Goal: Use online tool/utility: Use online tool/utility

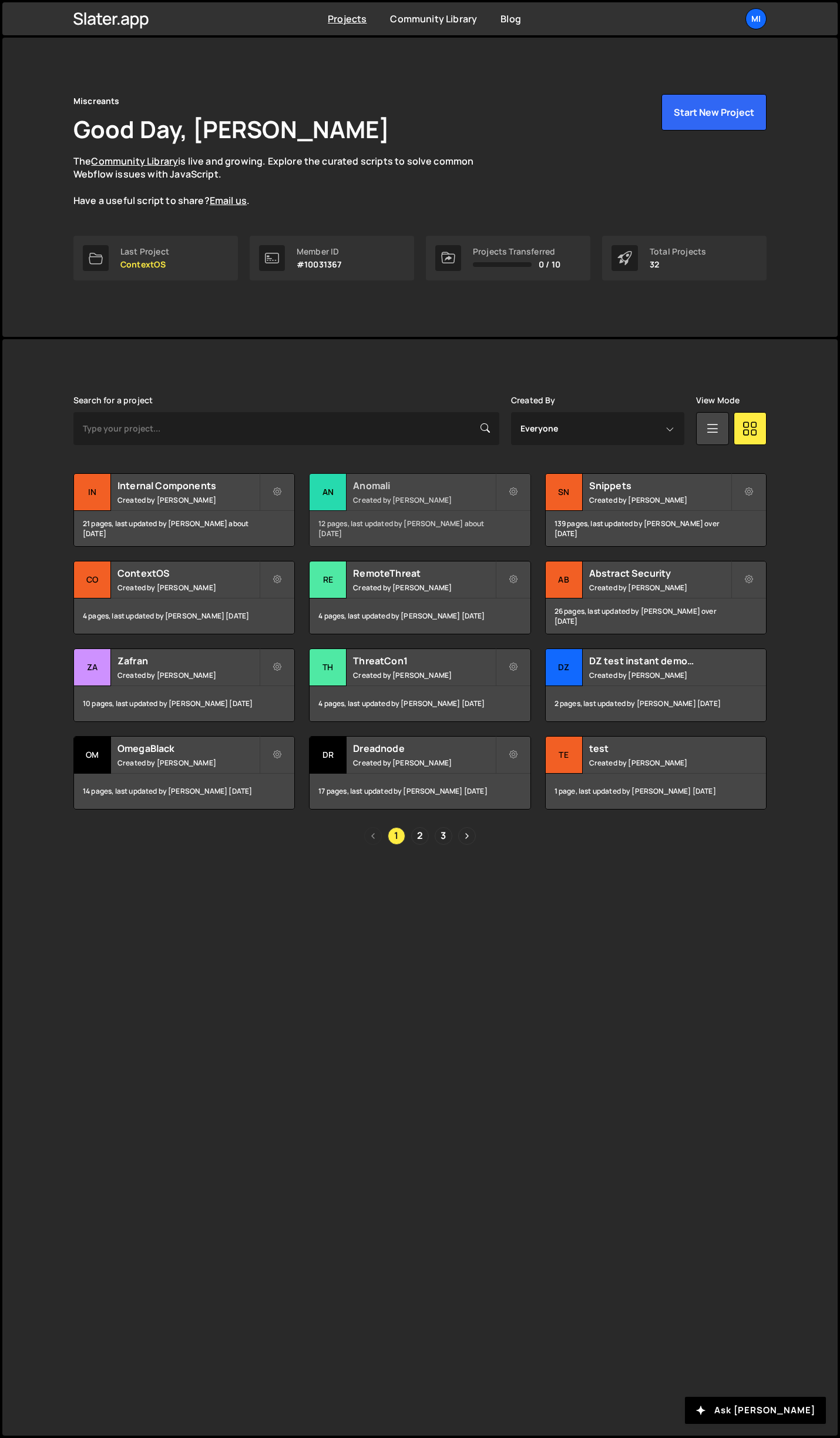
click at [407, 474] on div "Anomali Created by Jarek Kowalczyk" at bounding box center [420, 491] width 220 height 36
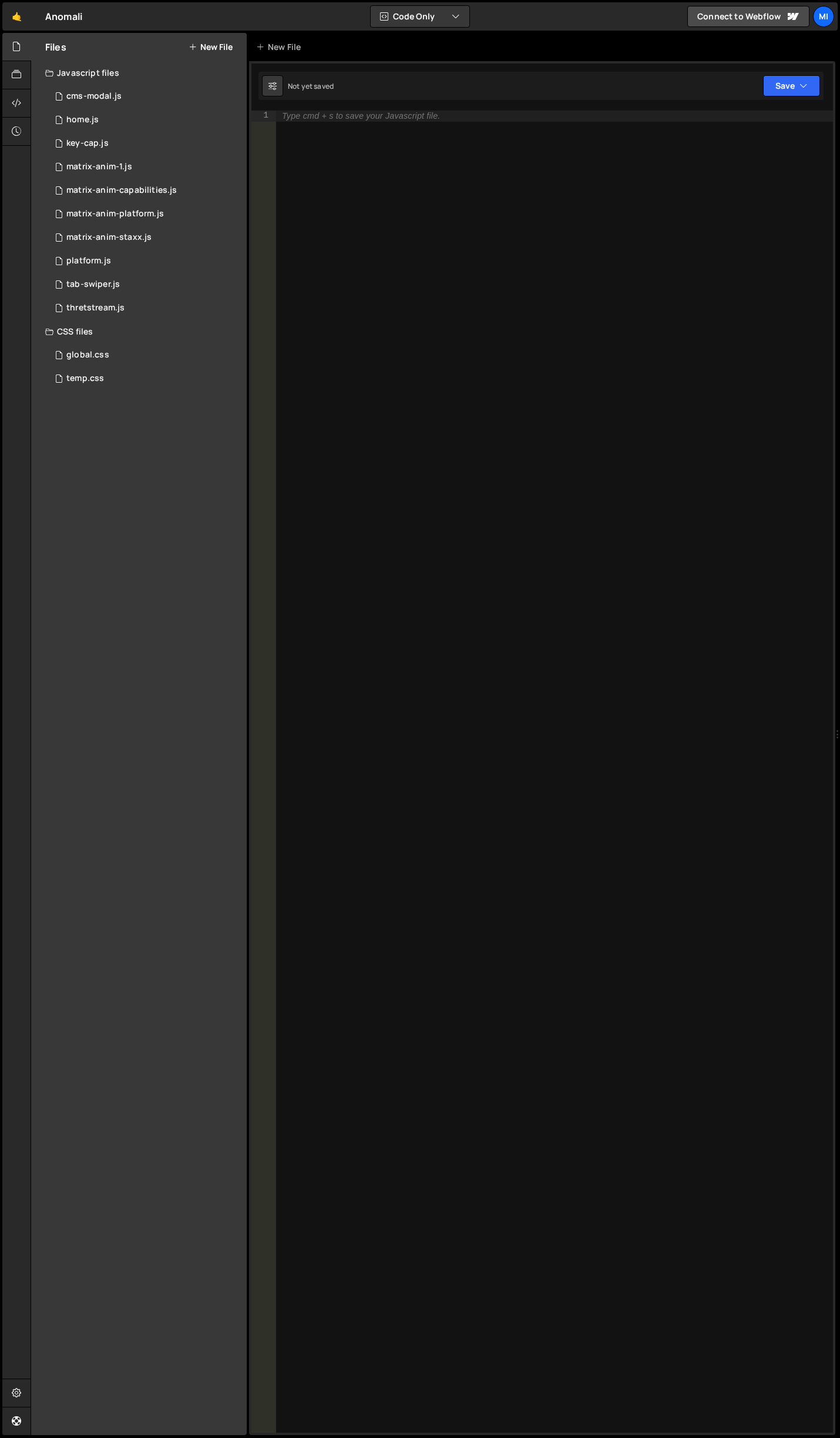
click at [126, 342] on div "CSS files" at bounding box center [139, 331] width 215 height 23
click at [115, 332] on div "CSS files" at bounding box center [139, 331] width 215 height 23
click at [115, 352] on div "global.css 0" at bounding box center [148, 355] width 206 height 23
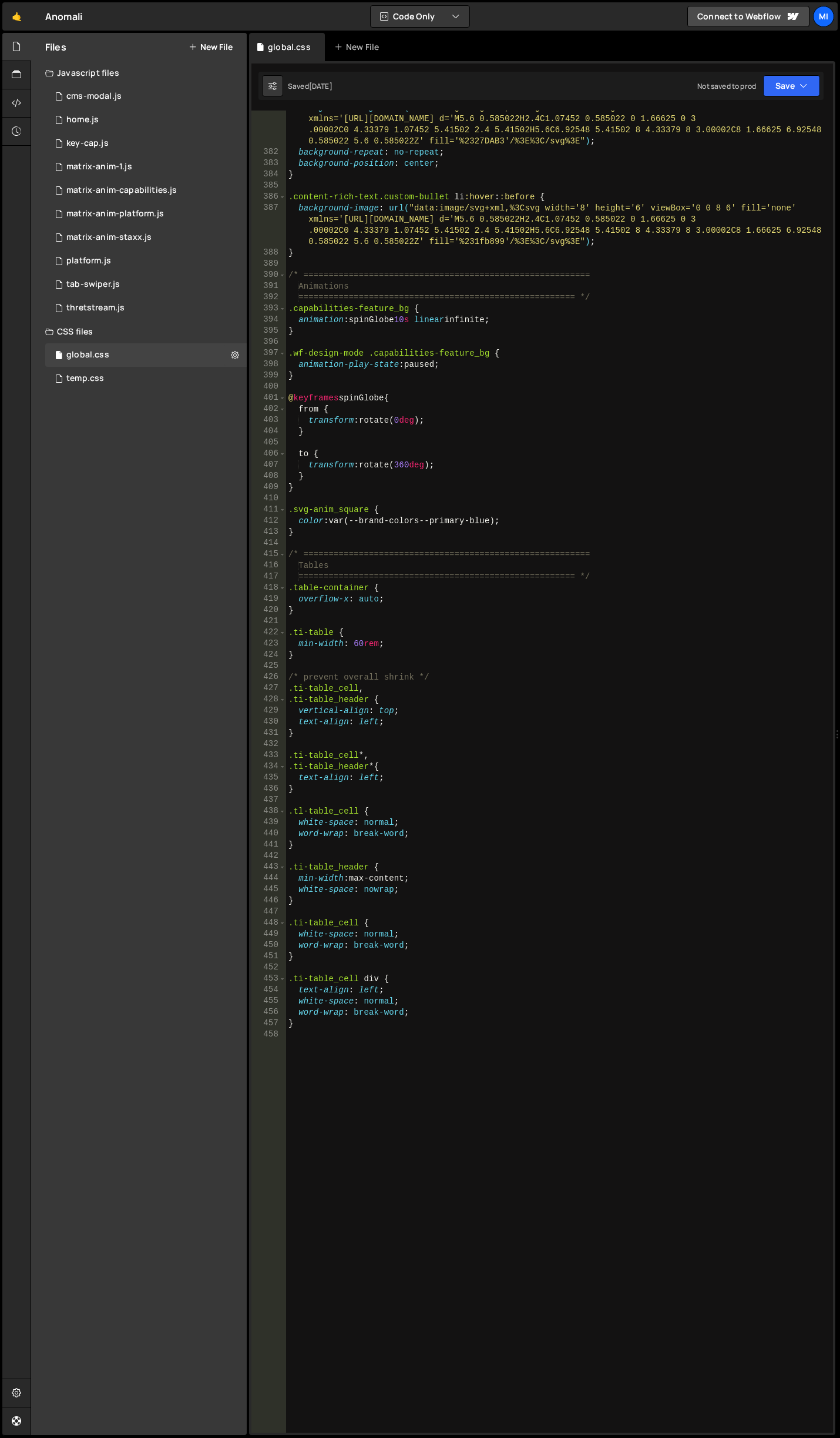
scroll to position [4672, 0]
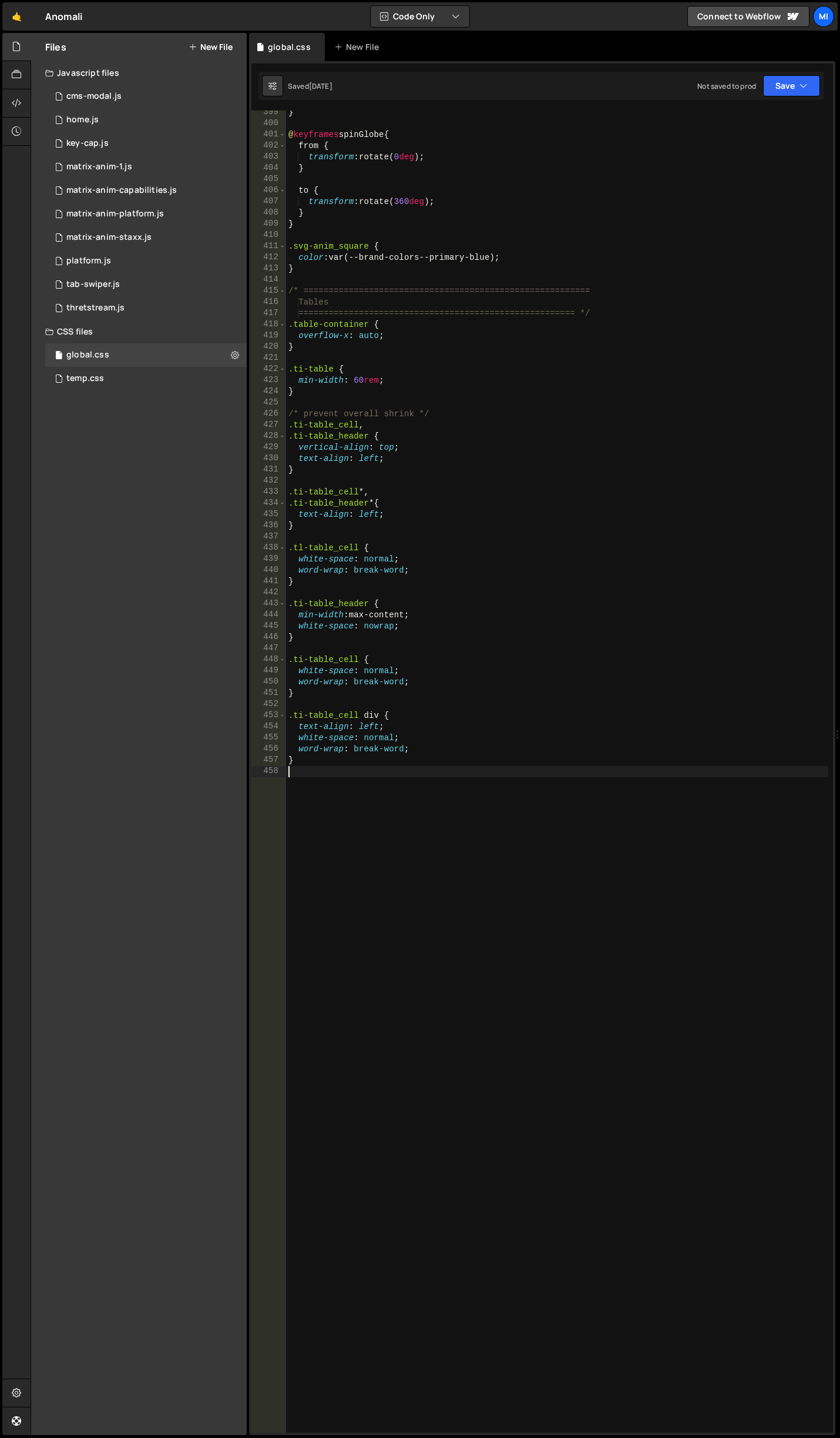
click at [442, 893] on div "} @ keyframes spinGlobe { from { transform : rotate( 0 deg ) ; } to { transform…" at bounding box center [558, 779] width 542 height 1344
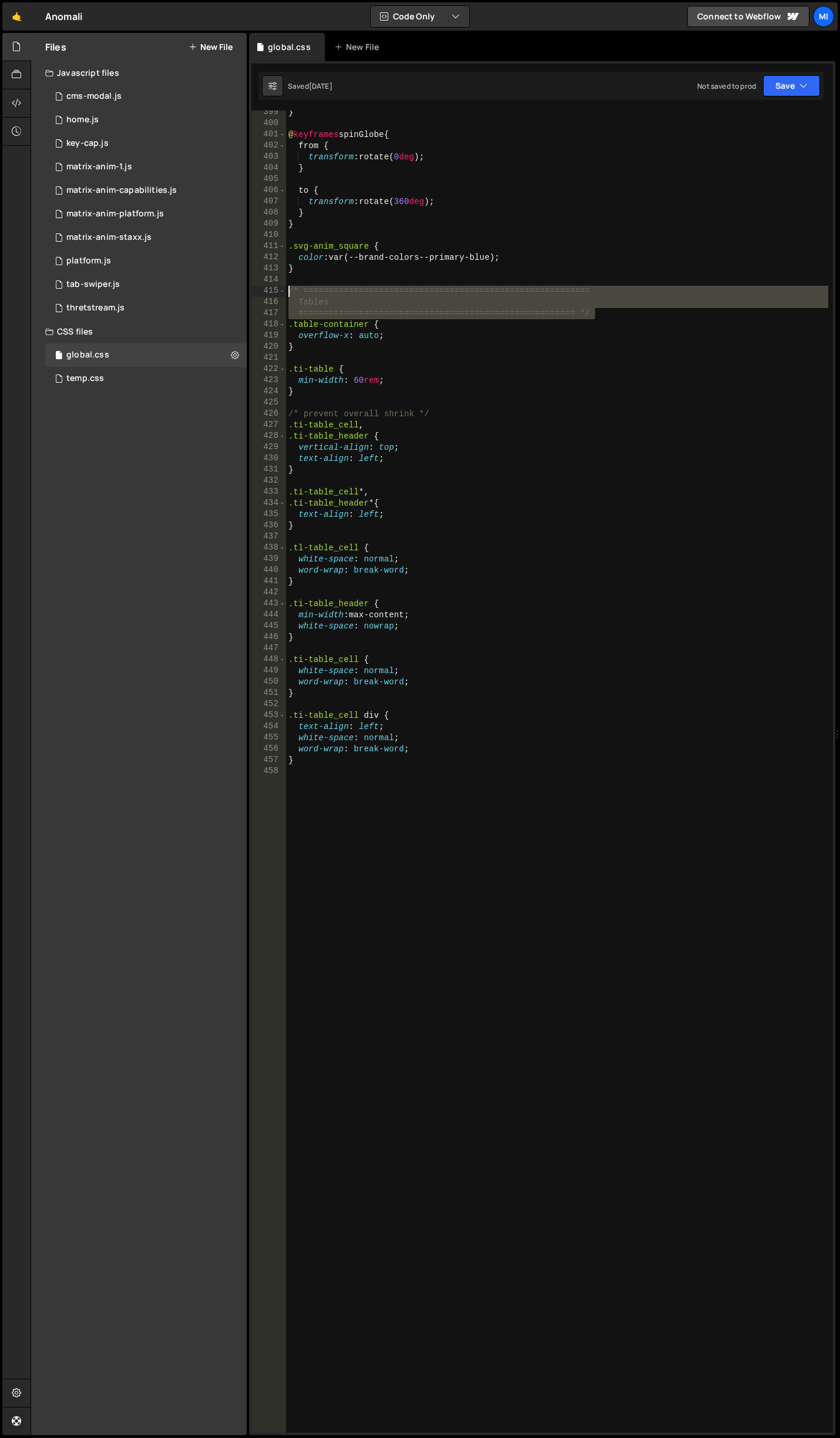
drag, startPoint x: 625, startPoint y: 318, endPoint x: 253, endPoint y: 290, distance: 373.1
click at [253, 290] on div "399 400 401 402 403 404 405 406 407 408 409 410 411 412 413 414 415 416 417 418…" at bounding box center [542, 771] width 581 height 1322
type textarea "/* ========================================================= Tables"
click at [398, 885] on div "} @ keyframes spinGlobe { from { transform : rotate( 0 deg ) ; } to { transform…" at bounding box center [558, 779] width 542 height 1344
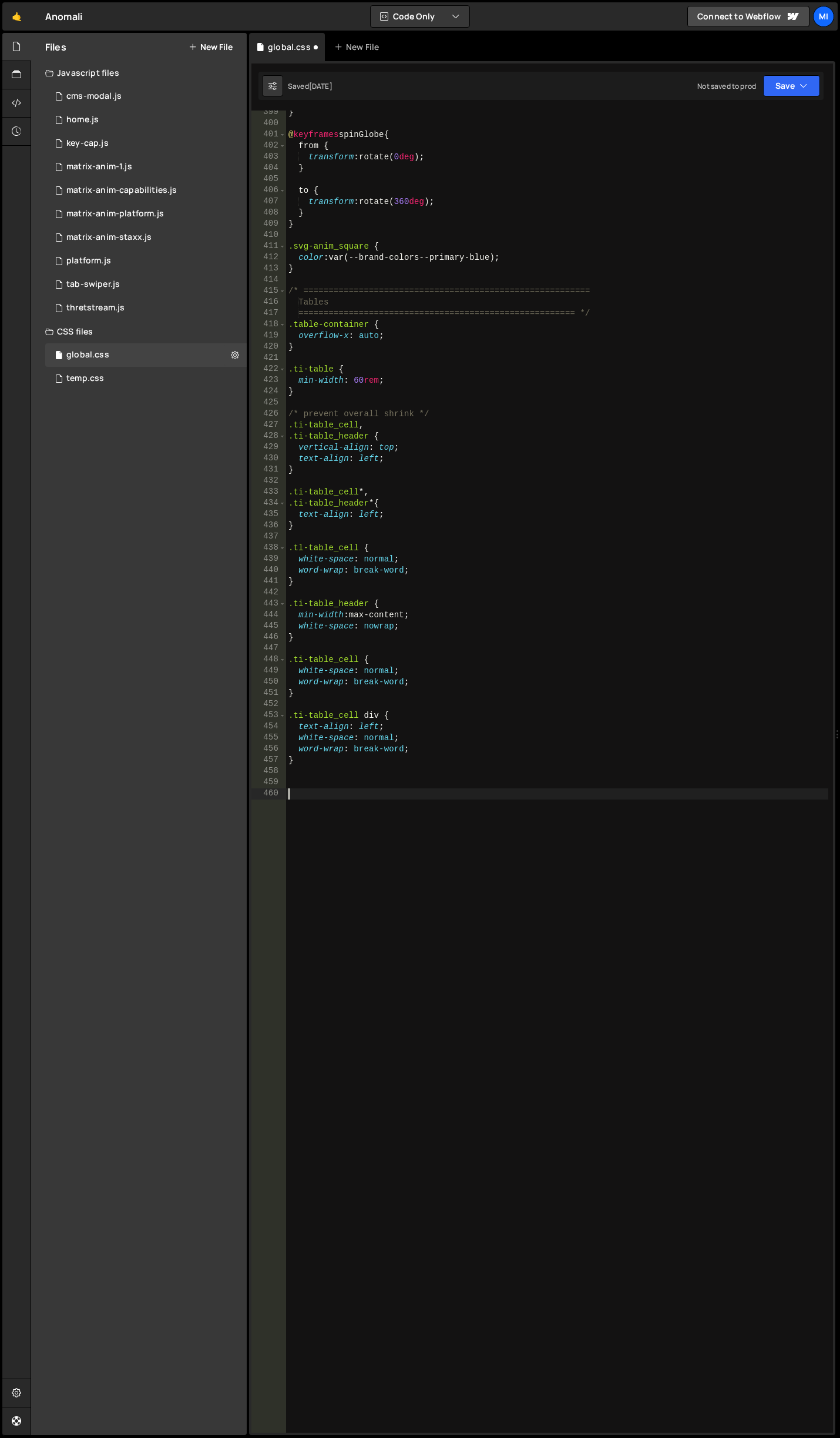
paste textarea "======================================================= */"
click at [308, 804] on div "} @ keyframes spinGlobe { from { transform : rotate( 0 deg ) ; } to { transform…" at bounding box center [558, 779] width 542 height 1344
click at [520, 846] on div "} @ keyframes spinGlobe { from { transform : rotate( 0 deg ) ; } to { transform…" at bounding box center [558, 779] width 542 height 1344
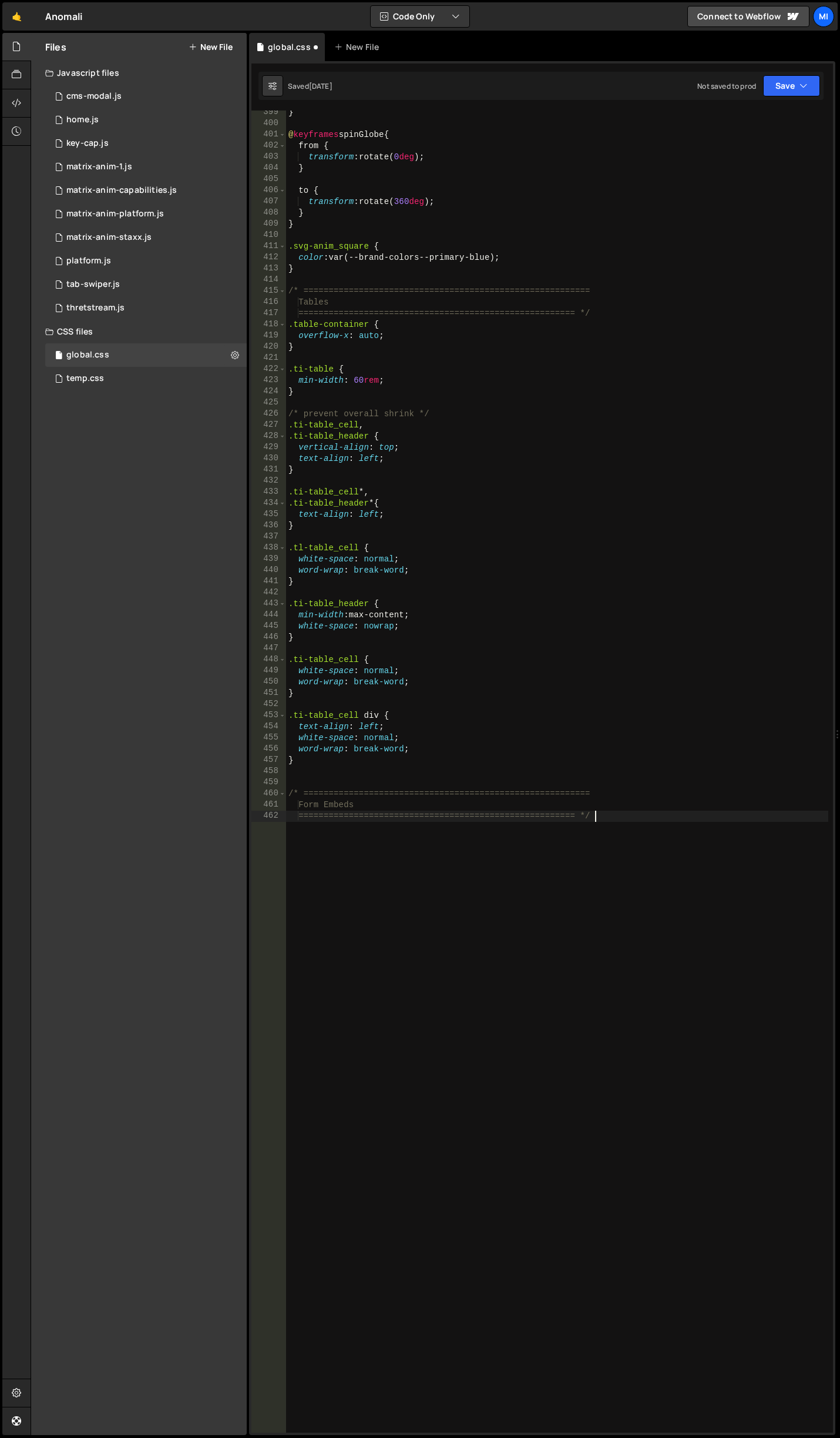
type textarea "======================================================= */"
click at [481, 998] on div "} @ keyframes spinGlobe { from { transform : rotate( 0 deg ) ; } to { transform…" at bounding box center [558, 779] width 542 height 1344
paste textarea "}"
type textarea "}"
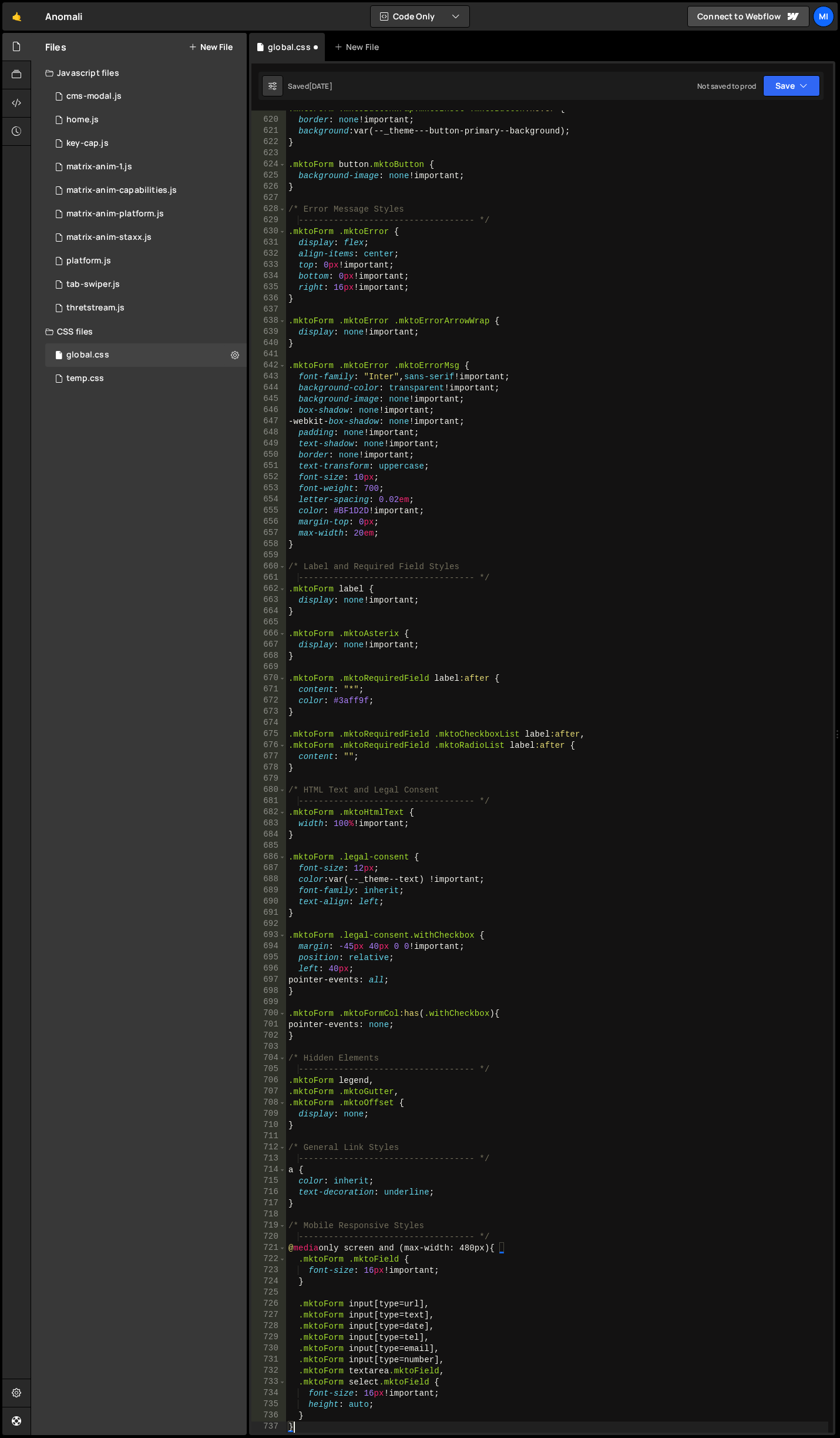
scroll to position [7133, 0]
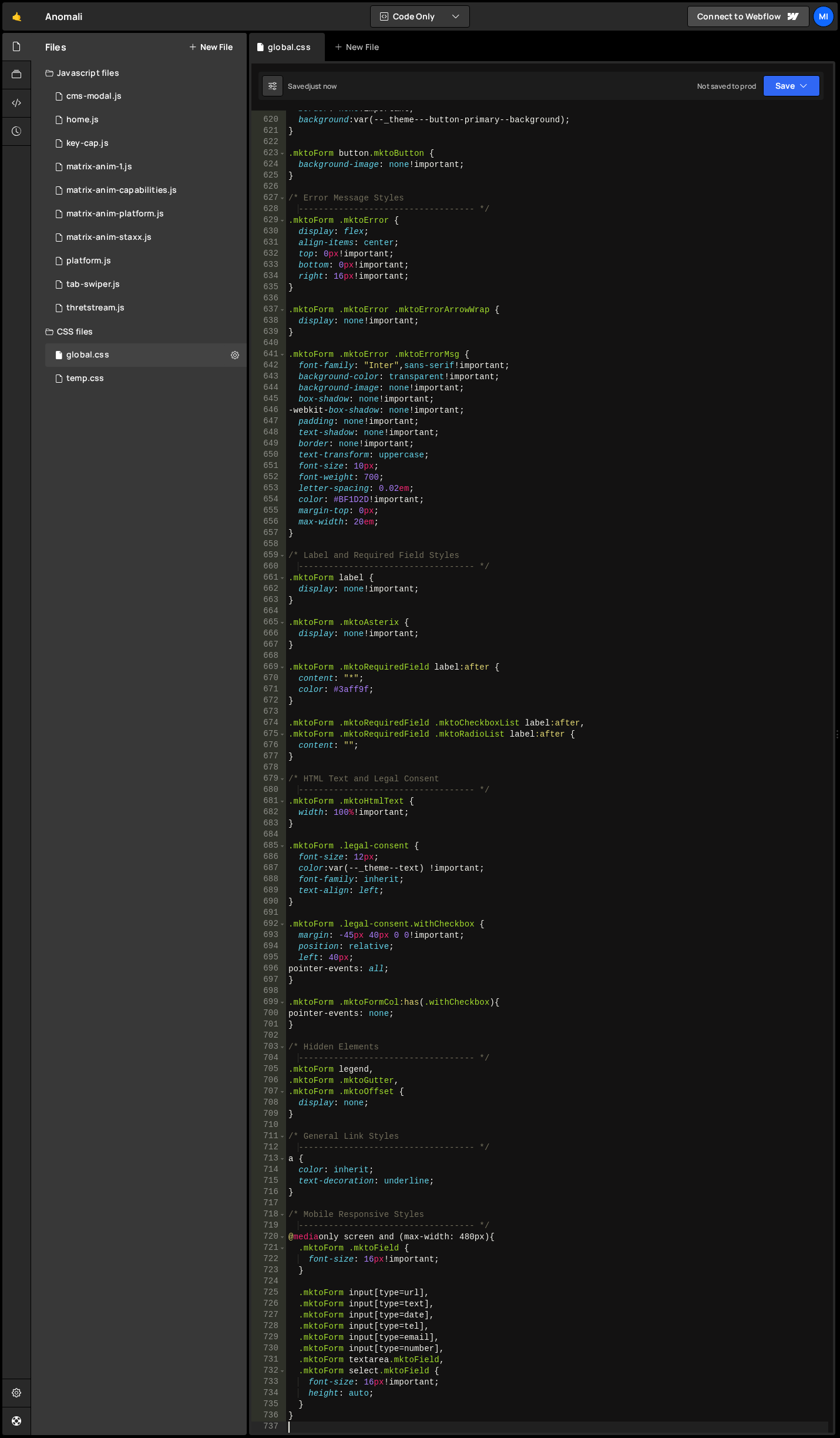
click at [556, 683] on div "border : none !important ; background : var(--_theme---button-primary--backgrou…" at bounding box center [558, 775] width 542 height 1344
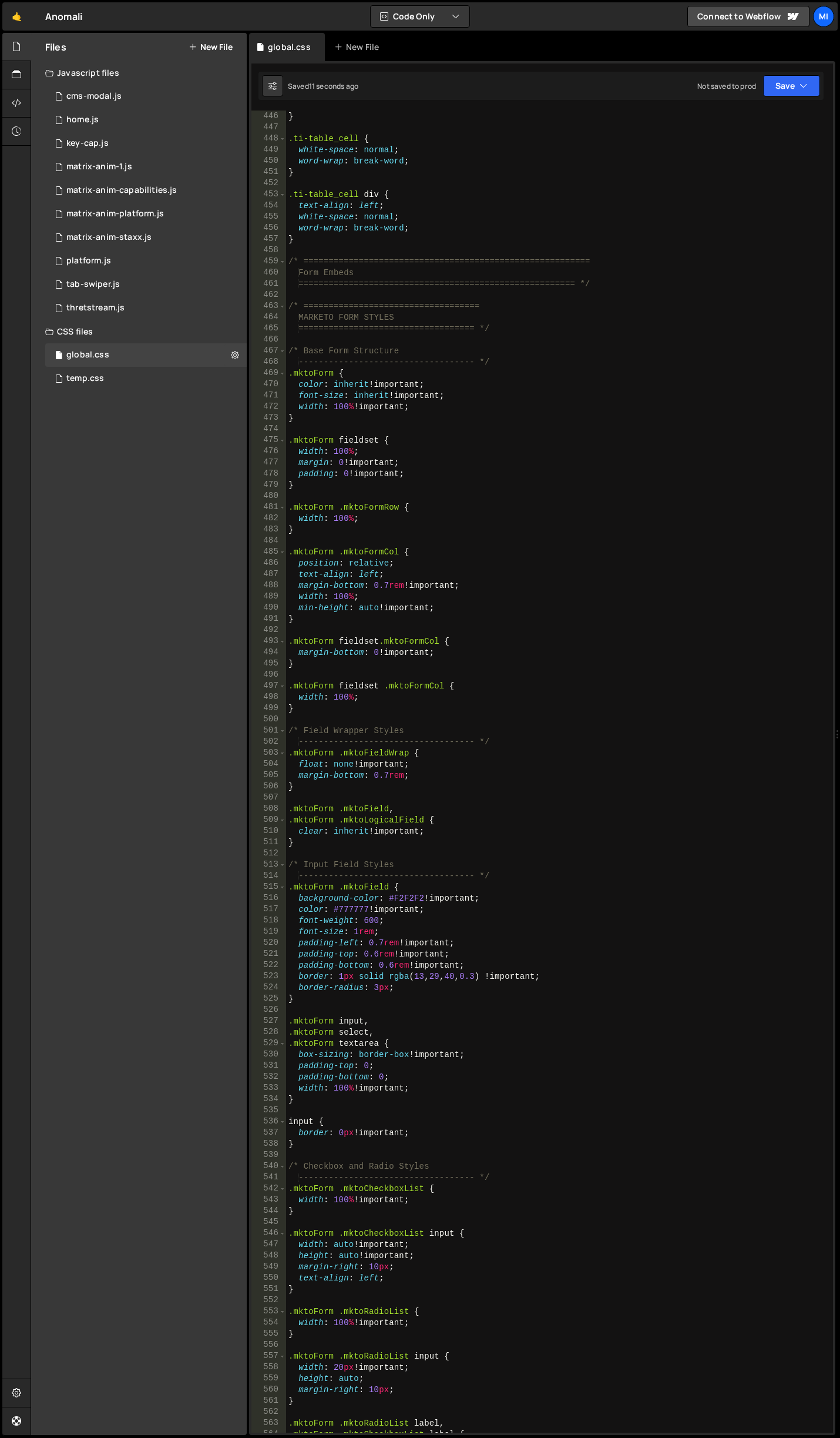
scroll to position [5158, 0]
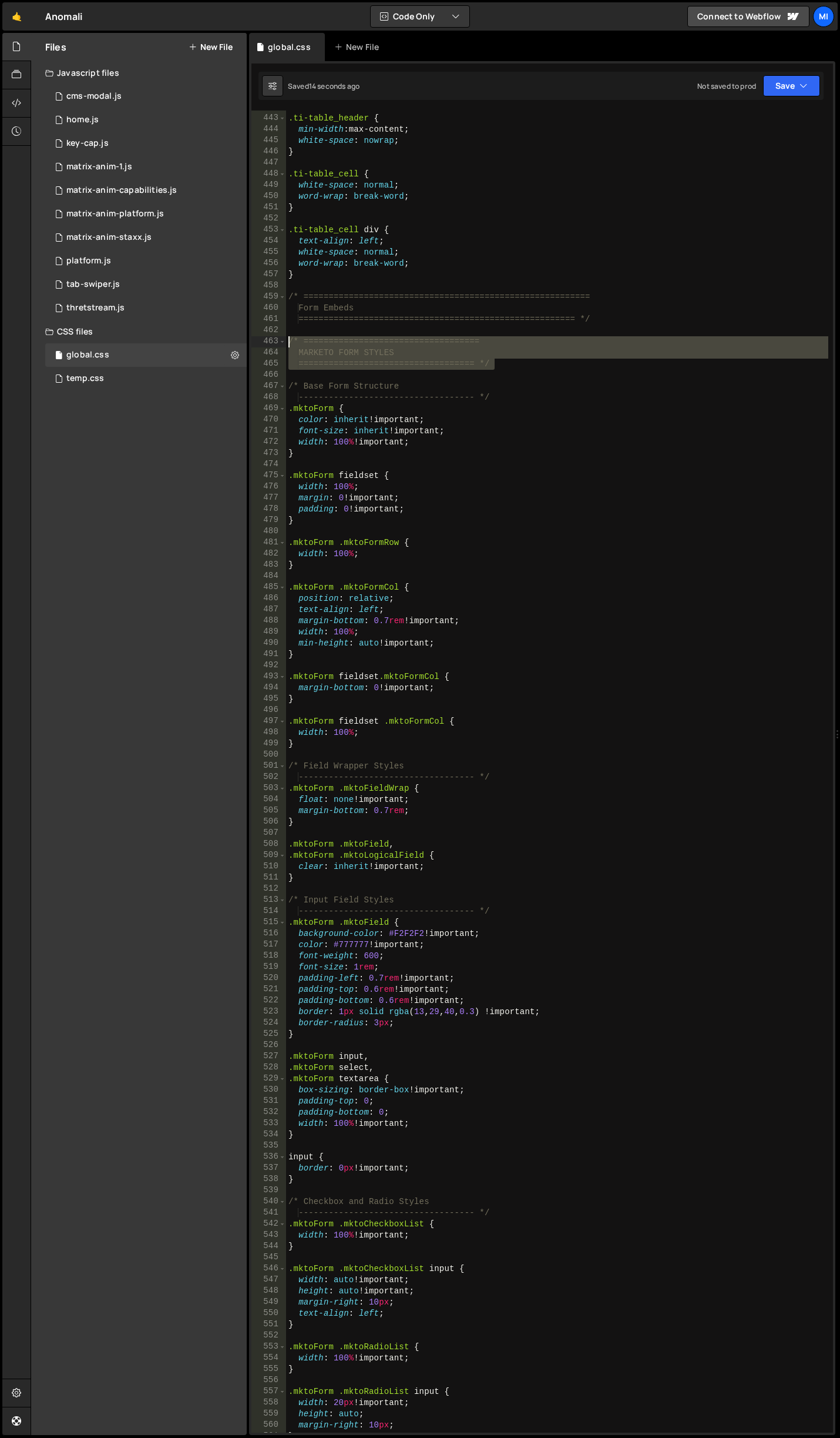
drag, startPoint x: 510, startPoint y: 362, endPoint x: 227, endPoint y: 342, distance: 283.7
click at [227, 342] on div "Files New File Javascript files 0 cms-modal.js 0 0 home.js 0 0 key-cap.js 0 0 0…" at bounding box center [435, 734] width 810 height 1403
type textarea "/* =================================== MARKETO FORM STYLES"
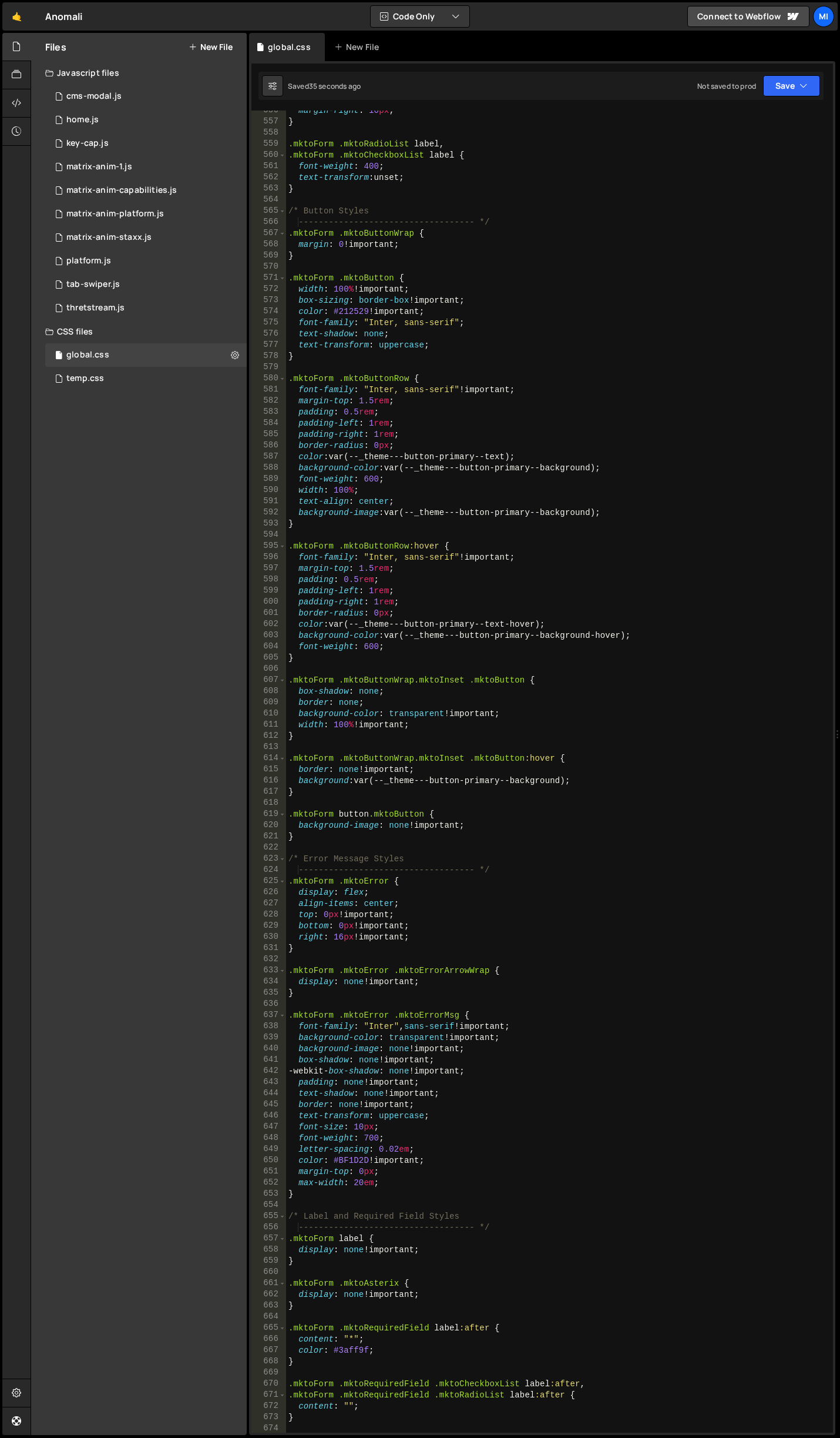
scroll to position [6463, 0]
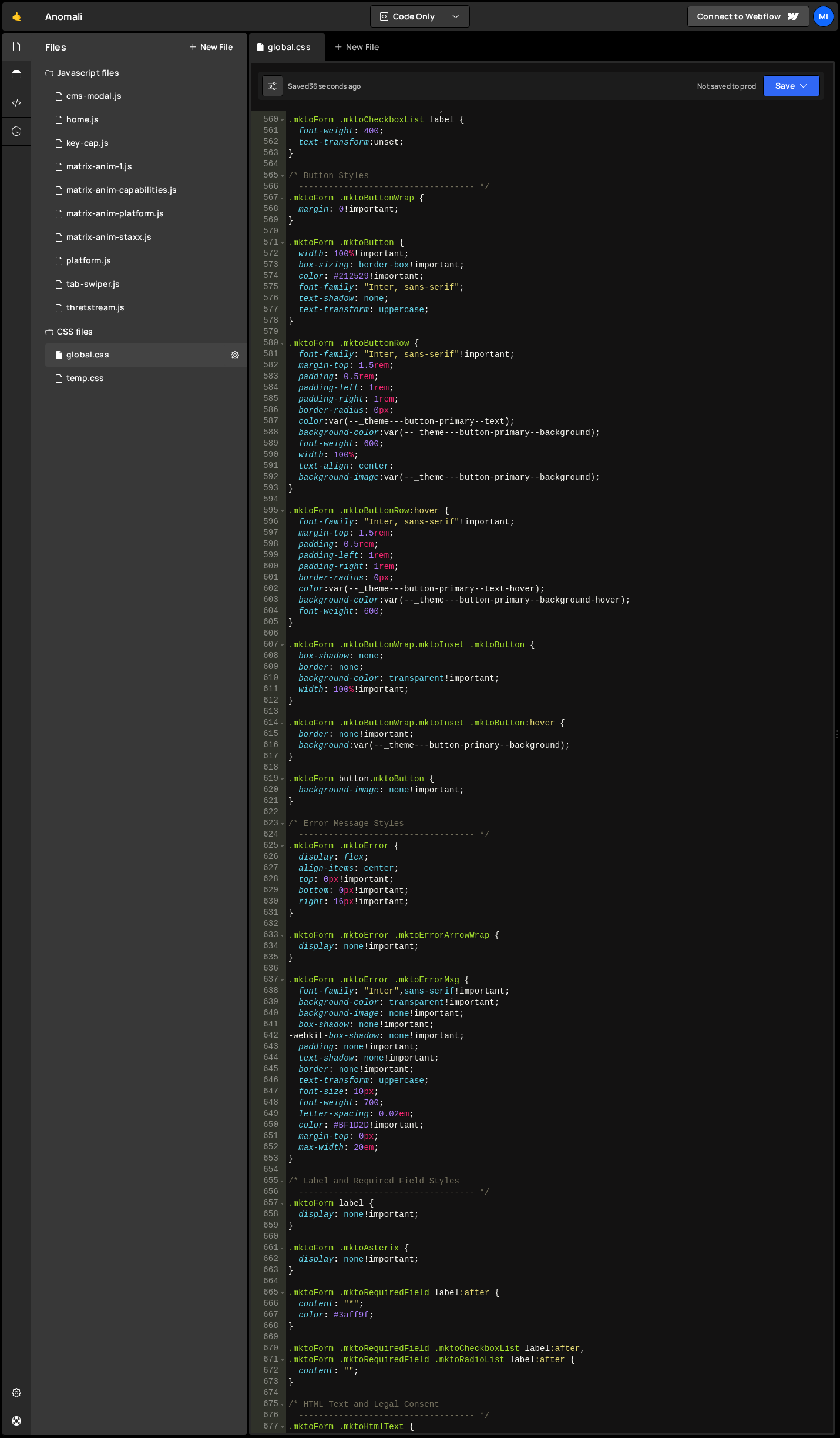
drag, startPoint x: 530, startPoint y: 799, endPoint x: 521, endPoint y: 789, distance: 13.5
click at [530, 799] on div ".mktoForm .mktoRadioList label , .mktoForm .mktoCheckboxList label { font-weigh…" at bounding box center [558, 775] width 542 height 1344
click at [426, 700] on div ".mktoForm .mktoRadioList label , .mktoForm .mktoCheckboxList label { font-weigh…" at bounding box center [558, 775] width 542 height 1344
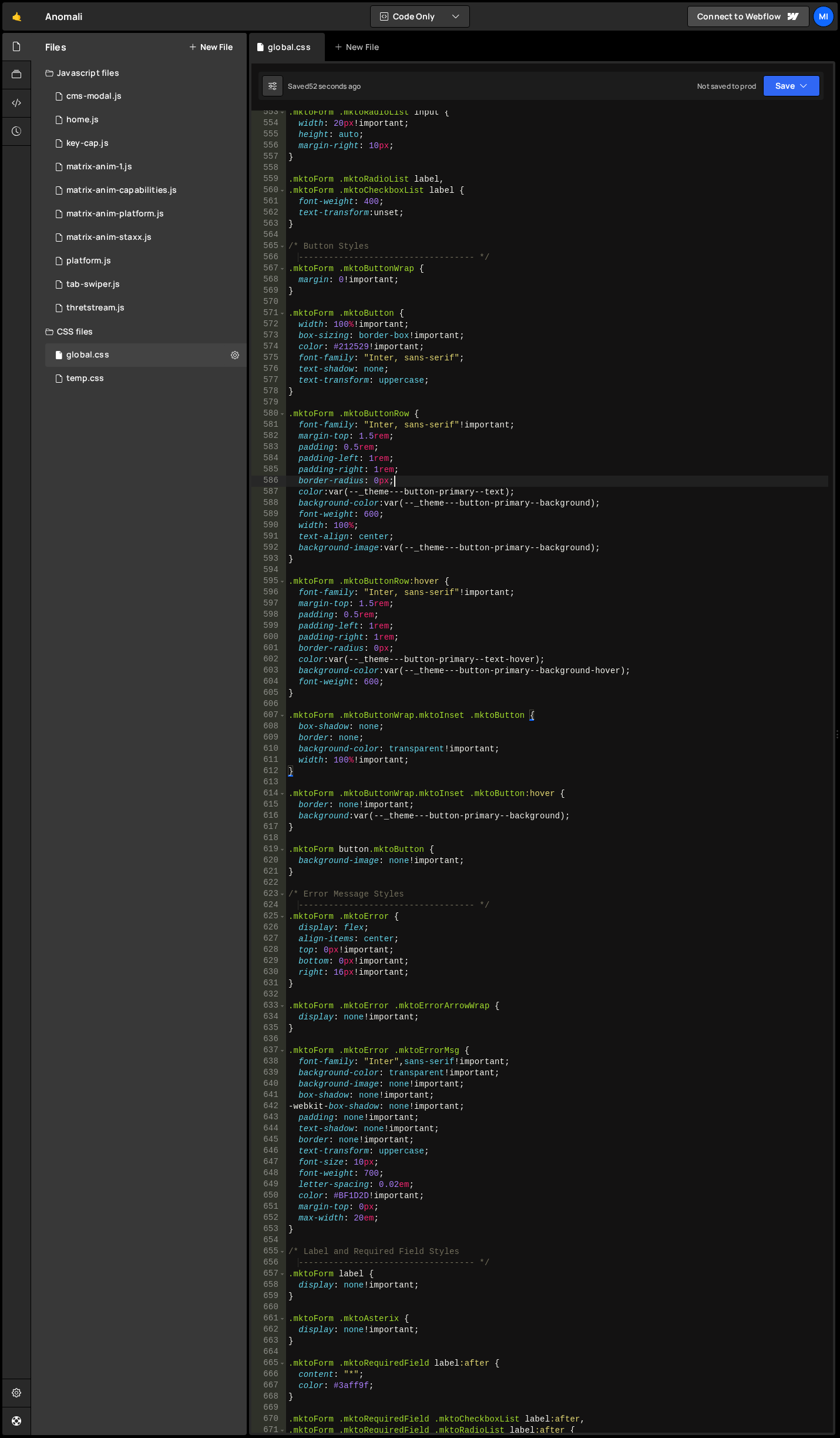
click at [512, 486] on div ".mktoForm .mktoRadioList input { width : 20 px !important ; height : auto ; mar…" at bounding box center [558, 779] width 542 height 1344
click at [514, 491] on div ".mktoForm .mktoRadioList input { width : 20 px !important ; height : auto ; mar…" at bounding box center [558, 779] width 542 height 1344
click at [546, 660] on div ".mktoForm .mktoRadioList input { width : 20 px !important ; height : auto ; mar…" at bounding box center [558, 779] width 542 height 1344
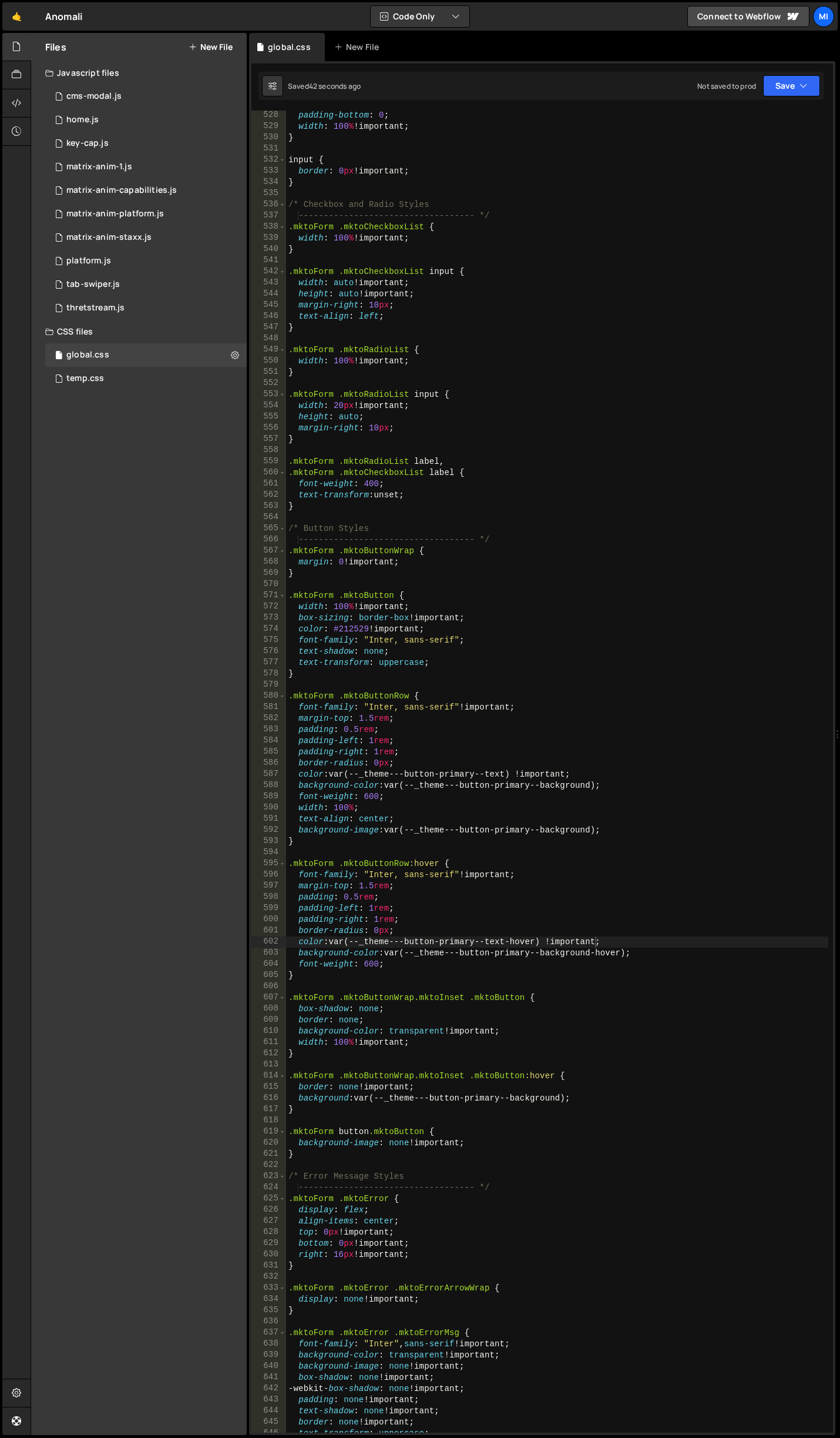
scroll to position [6145, 0]
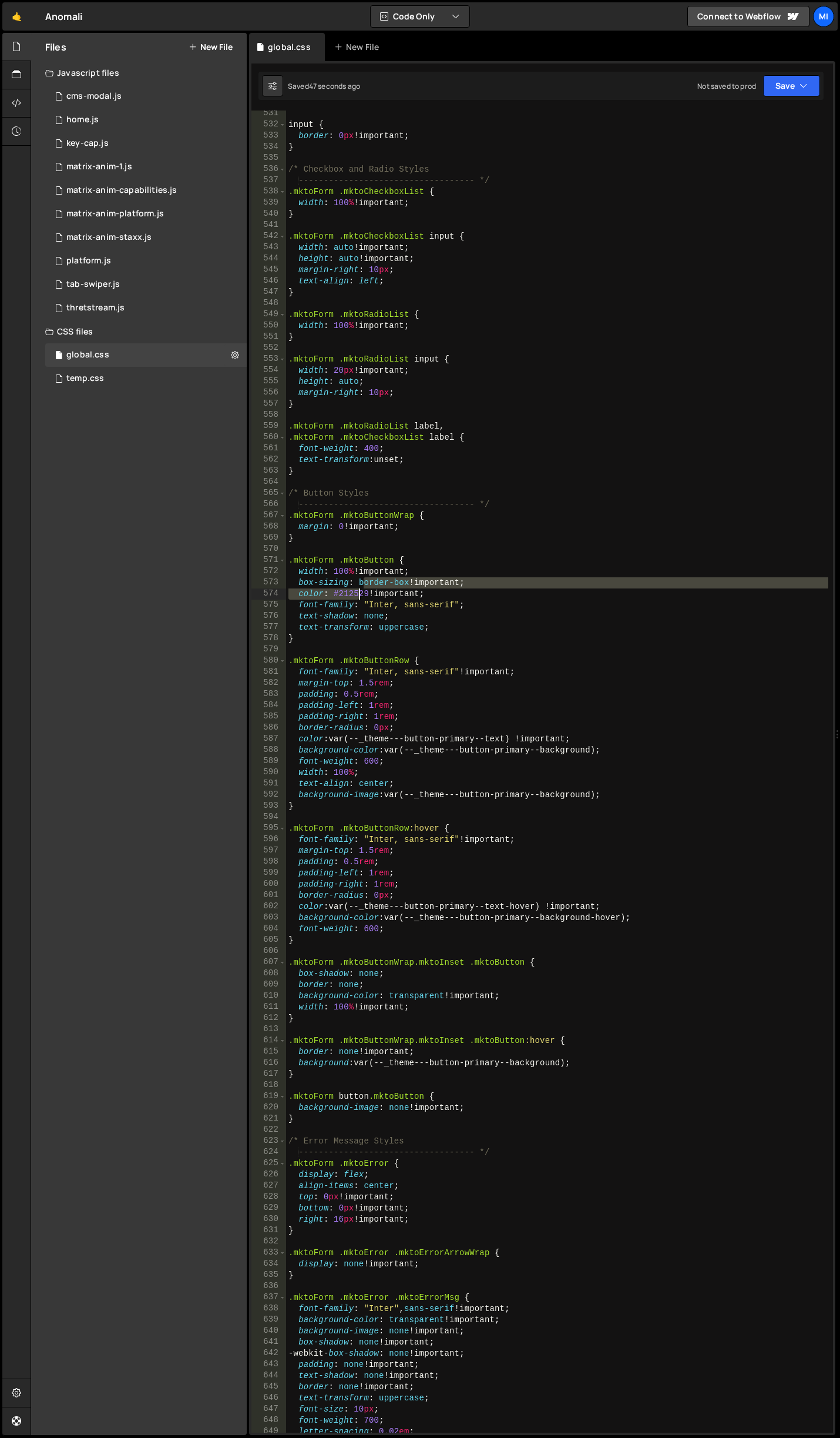
drag, startPoint x: 366, startPoint y: 587, endPoint x: 354, endPoint y: 588, distance: 12.0
click at [354, 588] on div "input { border : 0 px !important ; } /* Checkbox and Radio Styles -------------…" at bounding box center [558, 780] width 542 height 1344
click at [354, 588] on div "input { border : 0 px !important ; } /* Checkbox and Radio Styles -------------…" at bounding box center [558, 771] width 542 height 1322
drag, startPoint x: 333, startPoint y: 746, endPoint x: 347, endPoint y: 745, distance: 14.0
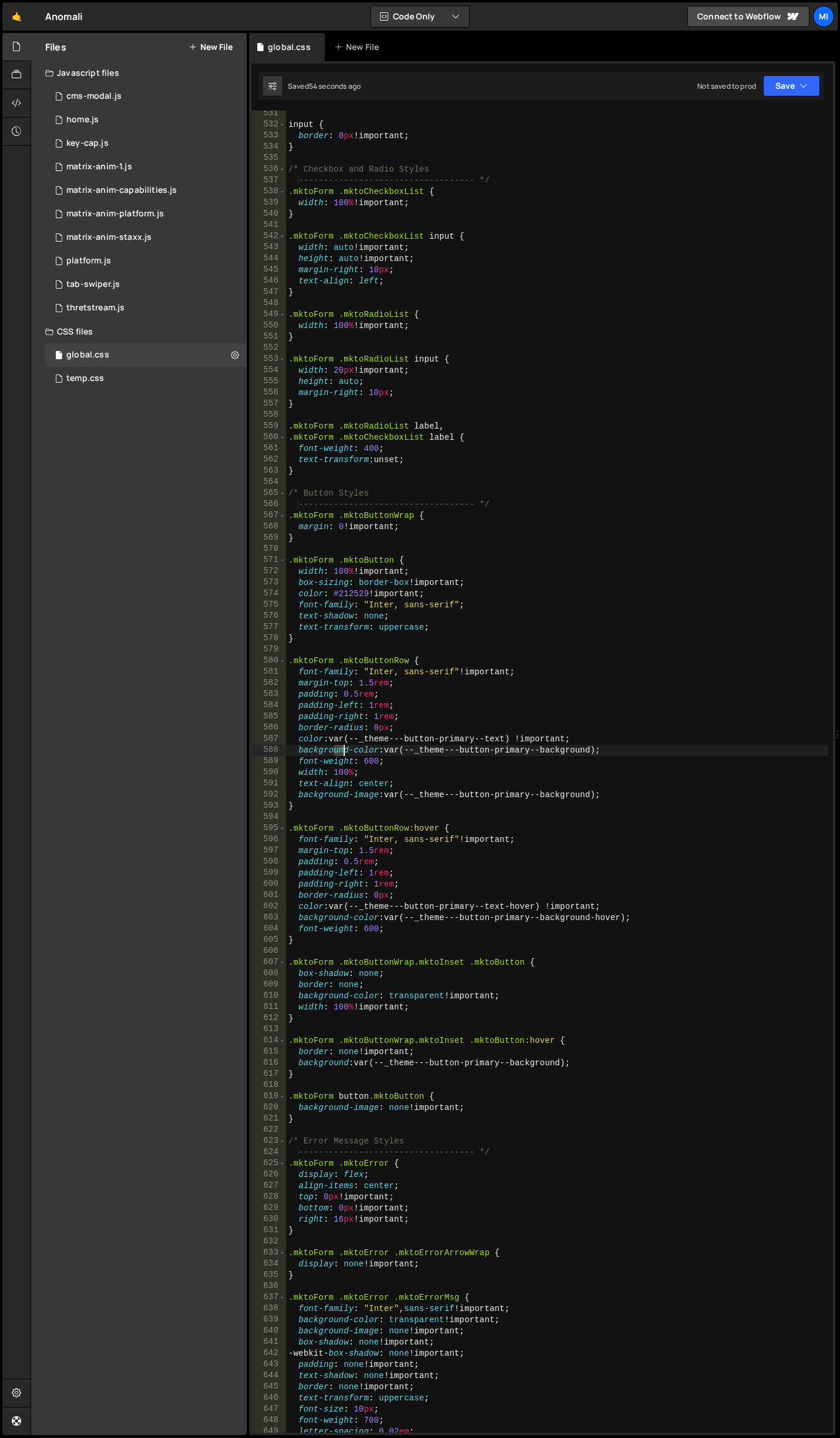
click at [347, 745] on div "input { border : 0 px !important ; } /* Checkbox and Radio Styles -------------…" at bounding box center [558, 780] width 542 height 1344
drag, startPoint x: 331, startPoint y: 736, endPoint x: 514, endPoint y: 741, distance: 183.1
click at [514, 741] on div "input { border : 0 px !important ; } /* Checkbox and Radio Styles -------------…" at bounding box center [558, 780] width 542 height 1344
drag, startPoint x: 331, startPoint y: 592, endPoint x: 370, endPoint y: 595, distance: 39.1
click at [370, 595] on div "input { border : 0 px !important ; } /* Checkbox and Radio Styles -------------…" at bounding box center [558, 780] width 542 height 1344
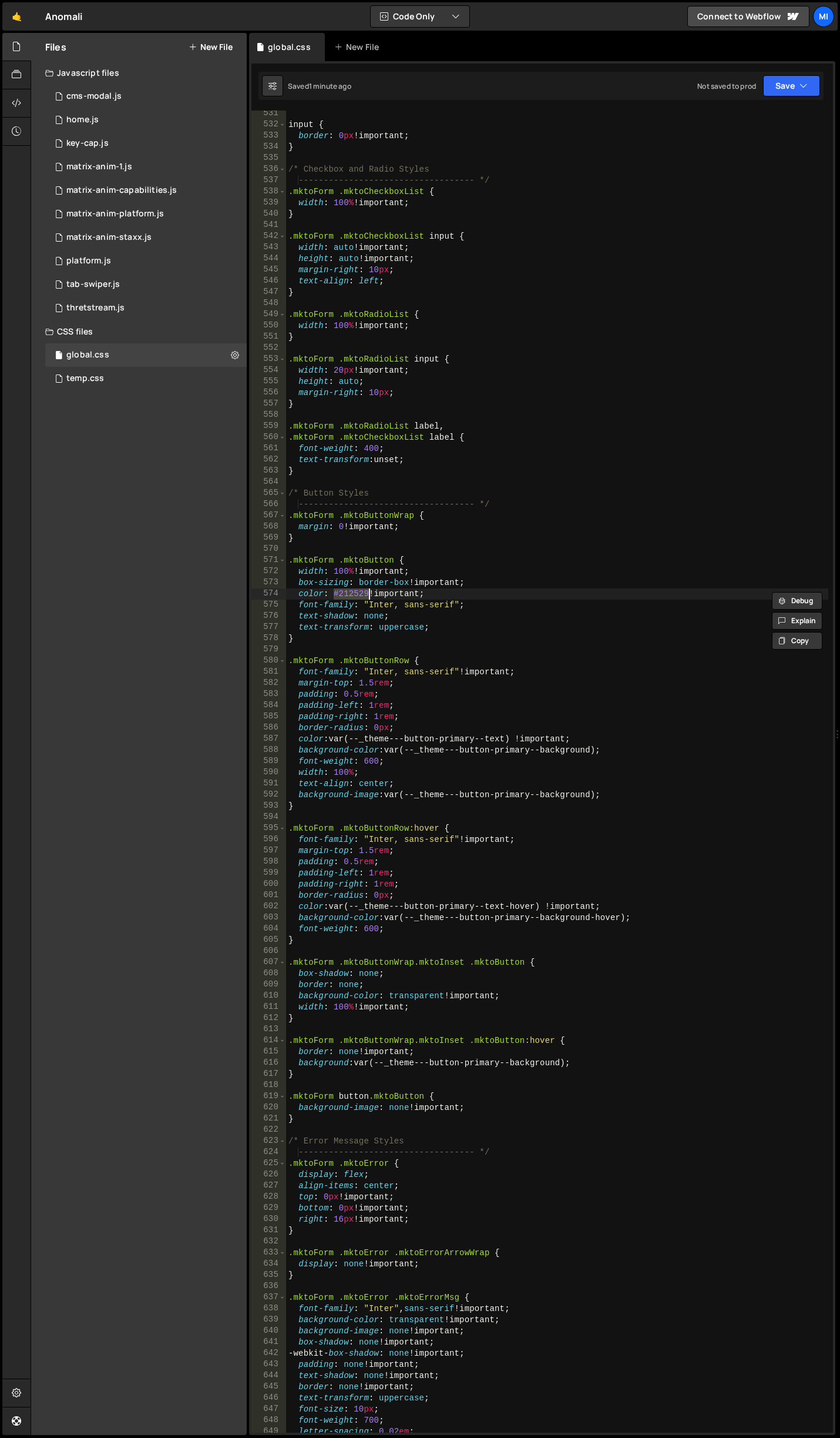
paste textarea "var(--_theme---button-primary--text)"
click at [367, 1063] on div "input { border : 0 px !important ; } /* Checkbox and Radio Styles -------------…" at bounding box center [558, 780] width 542 height 1344
click at [367, 1063] on div "input { border : 0 px !important ; } /* Checkbox and Radio Styles -------------…" at bounding box center [558, 771] width 542 height 1322
click at [432, 1050] on div "input { border : 0 px !important ; } /* Checkbox and Radio Styles -------------…" at bounding box center [558, 780] width 542 height 1344
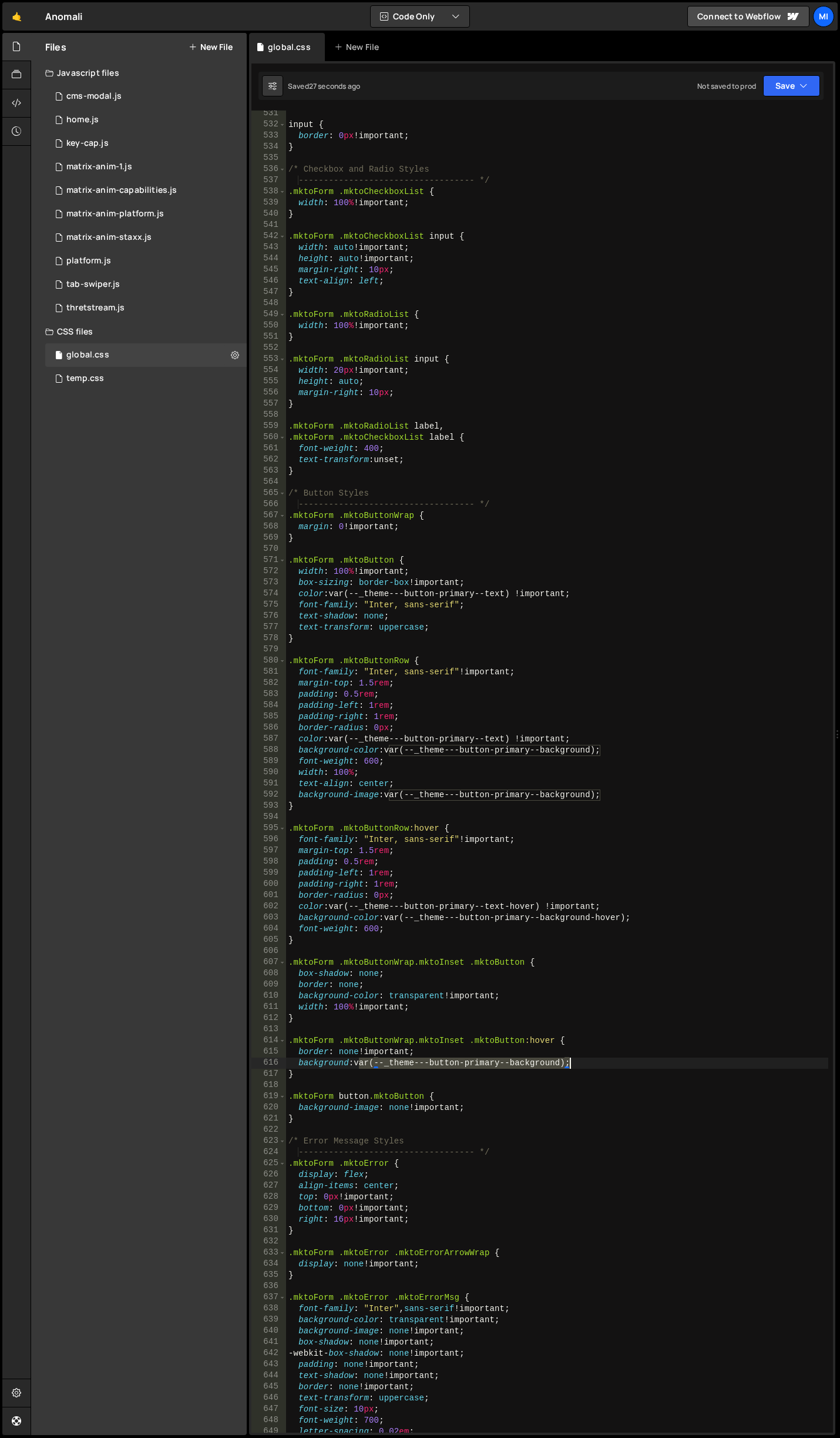
drag, startPoint x: 379, startPoint y: 1061, endPoint x: 571, endPoint y: 1059, distance: 192.0
click at [571, 1059] on div "input { border : 0 px !important ; } /* Checkbox and Radio Styles -------------…" at bounding box center [558, 780] width 542 height 1344
paste textarea "-hover"
click at [493, 1056] on div "input { border : 0 px !important ; } /* Checkbox and Radio Styles -------------…" at bounding box center [558, 780] width 542 height 1344
type textarea "border: none !important;"
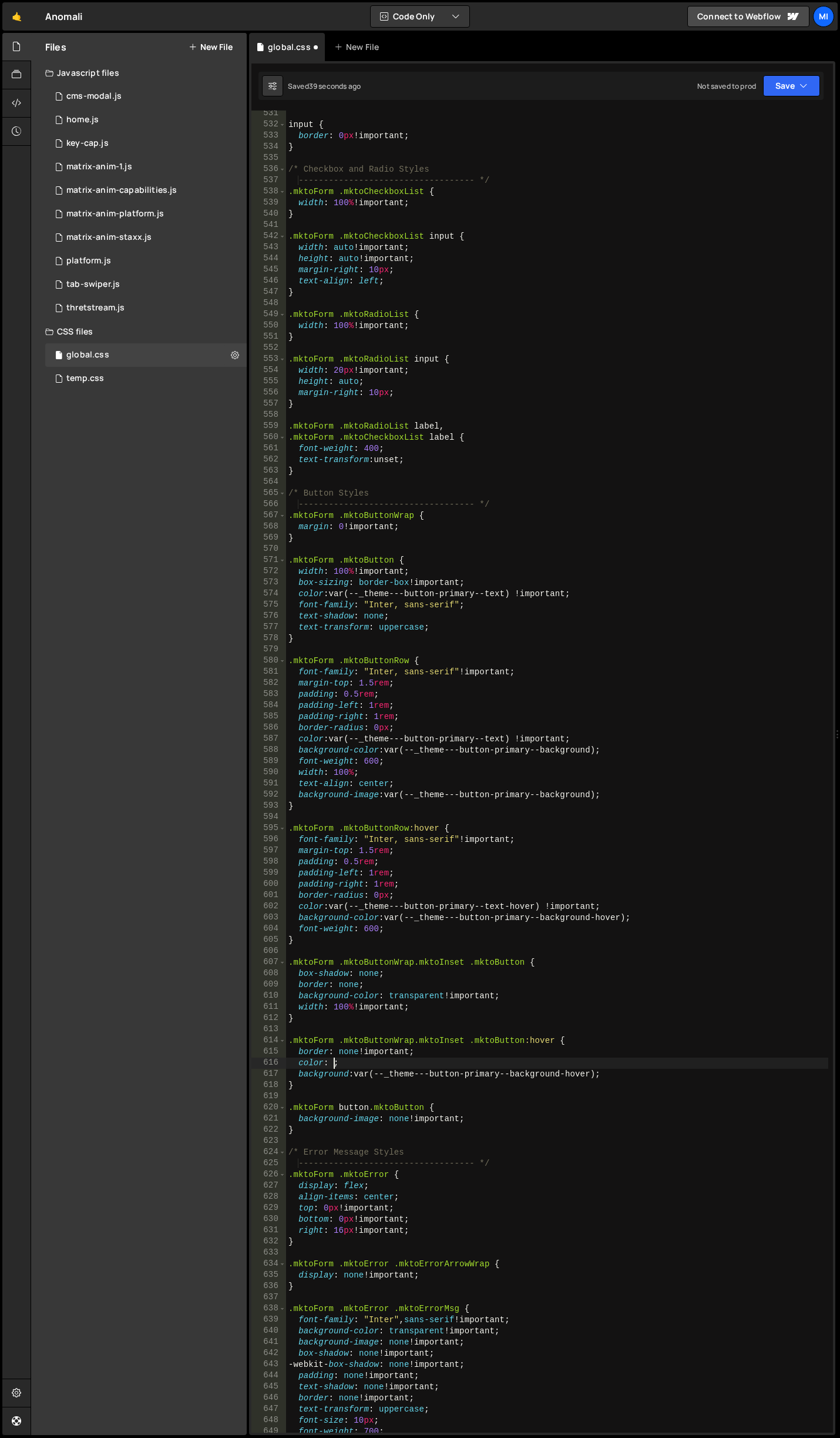
scroll to position [0, 3]
drag, startPoint x: 287, startPoint y: 909, endPoint x: 630, endPoint y: 913, distance: 343.0
click at [630, 913] on div "input { border : 0 px !important ; } /* Checkbox and Radio Styles -------------…" at bounding box center [558, 780] width 542 height 1344
click at [560, 880] on div "input { border : 0 px !important ; } /* Checkbox and Radio Styles -------------…" at bounding box center [558, 780] width 542 height 1344
drag, startPoint x: 611, startPoint y: 909, endPoint x: 280, endPoint y: 907, distance: 331.0
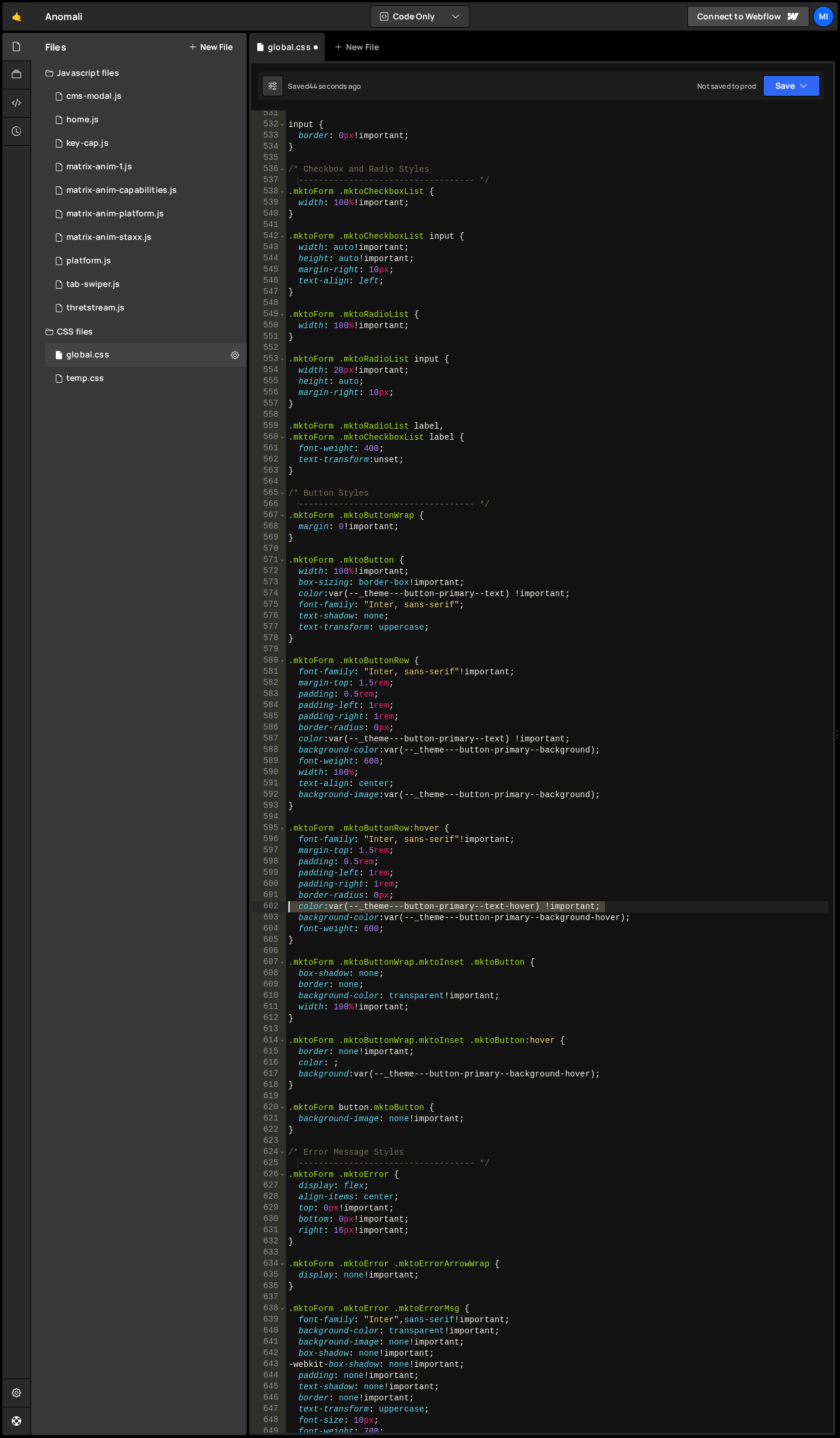
click at [280, 907] on div "padding-right: 1rem; 531 532 533 534 535 536 537 538 539 540 541 542 543 544 54…" at bounding box center [542, 771] width 581 height 1322
drag, startPoint x: 348, startPoint y: 1067, endPoint x: 300, endPoint y: 1060, distance: 48.5
click at [300, 1060] on div "input { border : 0 px !important ; } /* Checkbox and Radio Styles -------------…" at bounding box center [558, 780] width 542 height 1344
paste textarea "color: var(--_theme---button-primary--text-hover) !important"
click at [540, 404] on div "input { border : 0 px !important ; } /* Checkbox and Radio Styles -------------…" at bounding box center [558, 780] width 542 height 1344
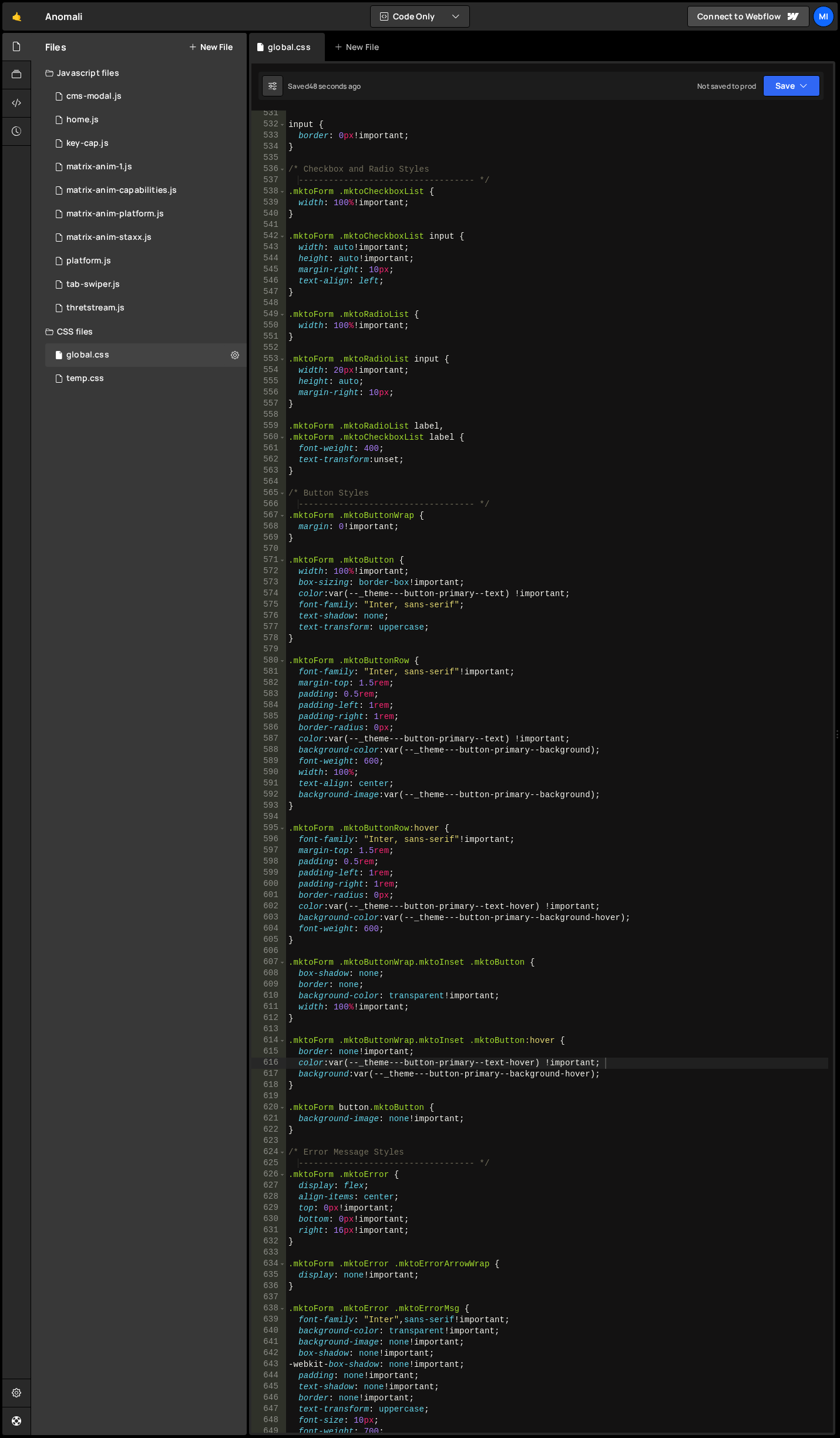
type textarea "}"
type input ".mktoForm .mktoButtonRow"
click at [405, 842] on div "input { border : 0 px !important ; } /* Checkbox and Radio Styles -------------…" at bounding box center [558, 780] width 542 height 1344
click at [418, 840] on div "input { border : 0 px !important ; } /* Checkbox and Radio Styles -------------…" at bounding box center [558, 780] width 542 height 1344
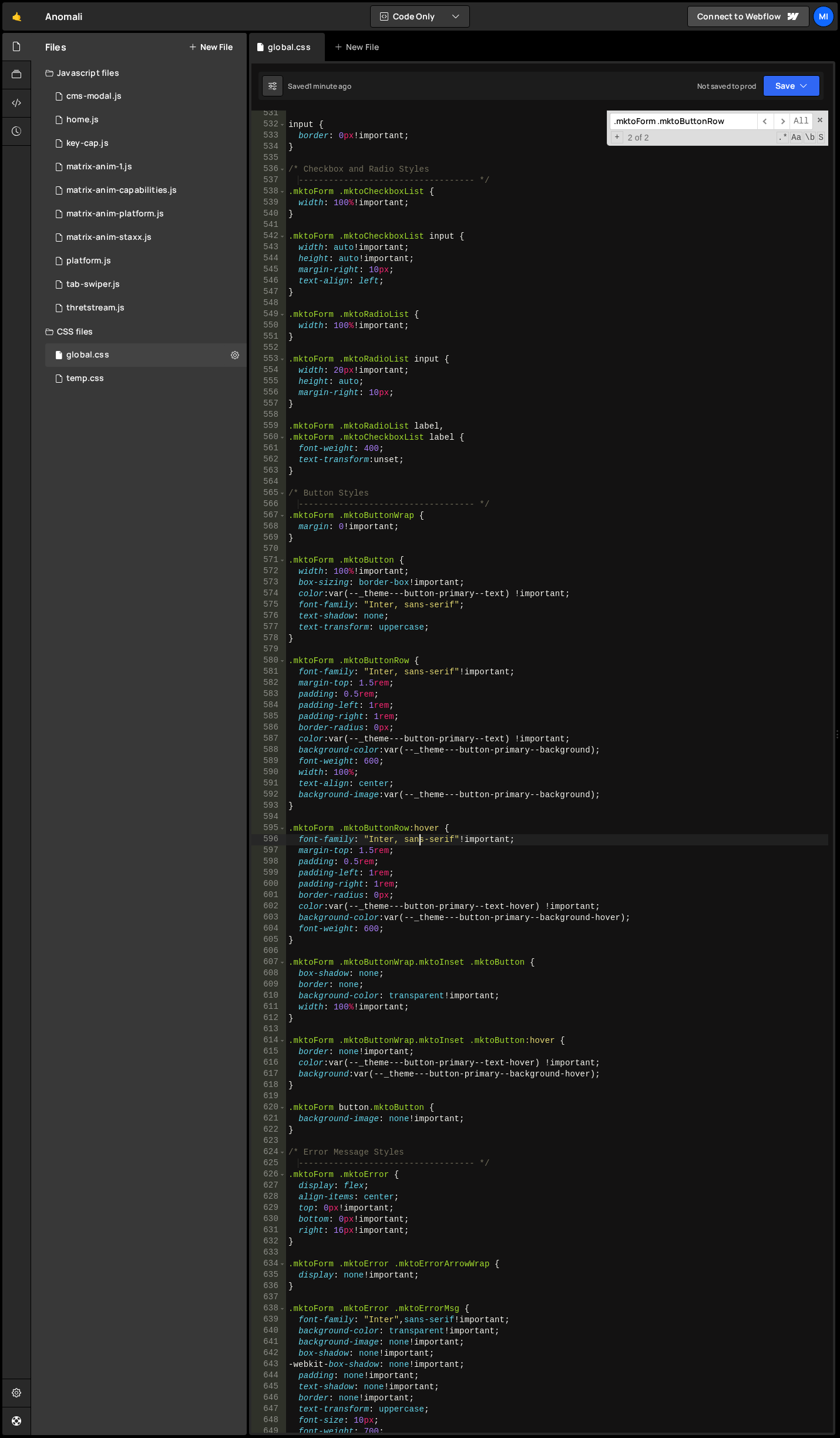
click at [418, 840] on div "input { border : 0 px !important ; } /* Checkbox and Radio Styles -------------…" at bounding box center [558, 780] width 542 height 1344
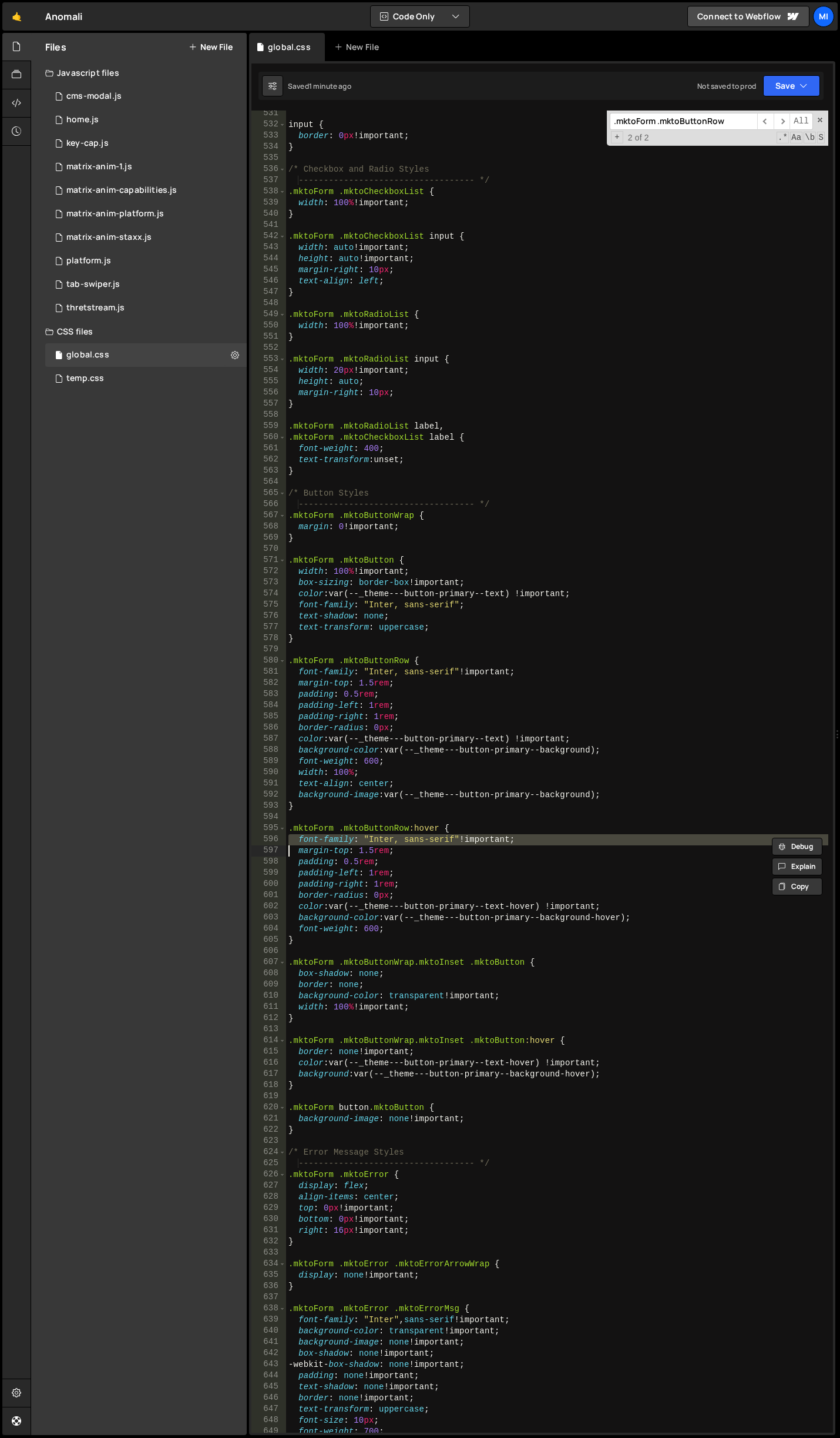
click at [442, 838] on div "input { border : 0 px !important ; } /* Checkbox and Radio Styles -------------…" at bounding box center [558, 771] width 542 height 1322
type textarea "font-family: "Inter, sans-serif" !important;"
drag, startPoint x: 524, startPoint y: 842, endPoint x: 241, endPoint y: 834, distance: 283.1
click at [241, 834] on div "Files New File Javascript files 0 cms-modal.js 0 0 home.js 0 0 key-cap.js 0 0 0…" at bounding box center [435, 734] width 810 height 1403
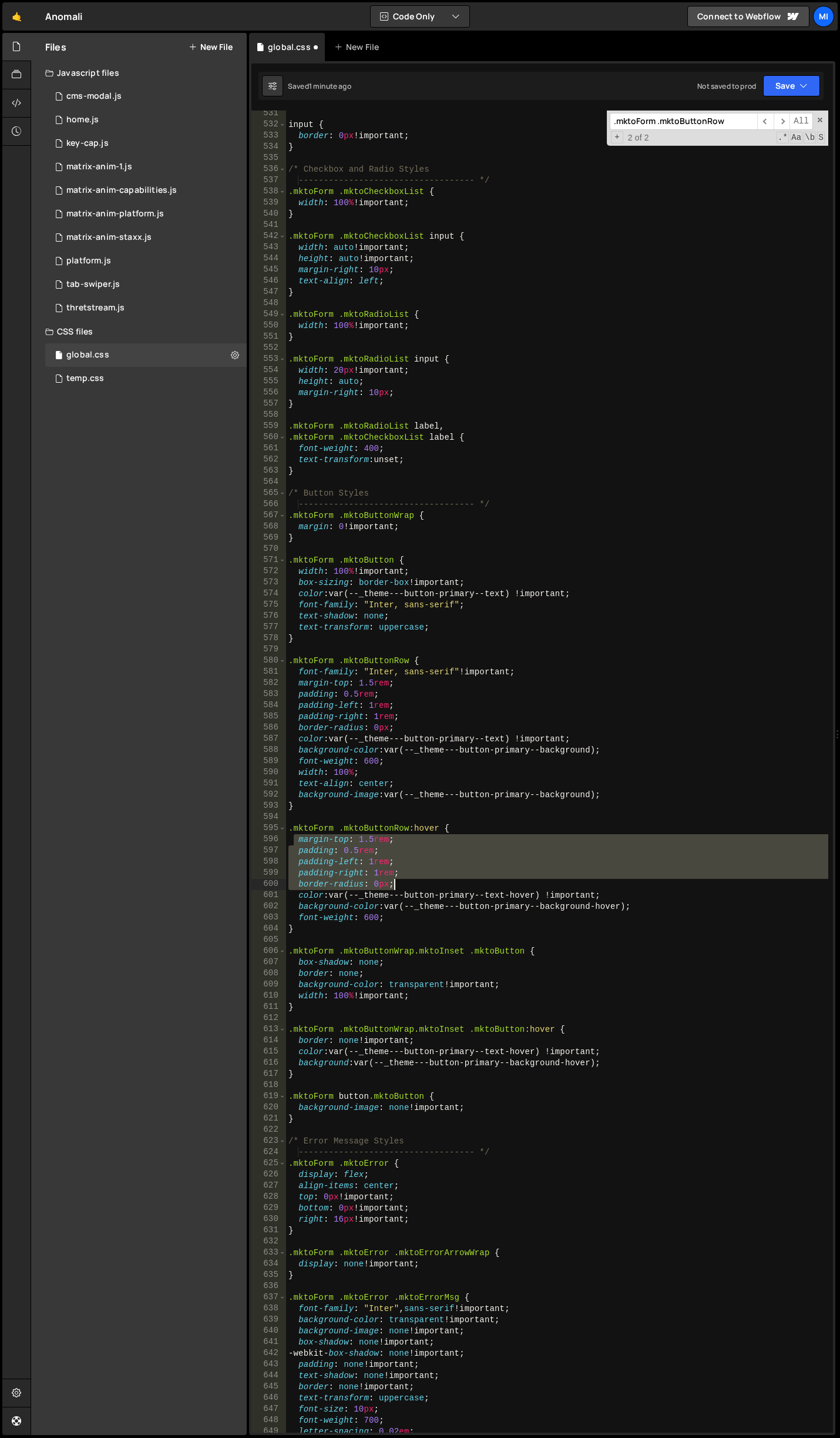
drag, startPoint x: 295, startPoint y: 840, endPoint x: 418, endPoint y: 885, distance: 131.0
click at [418, 885] on div "input { border : 0 px !important ; } /* Checkbox and Radio Styles -------------…" at bounding box center [558, 780] width 542 height 1344
type textarea "padding-right: 1rem; border-radius: 0px;"
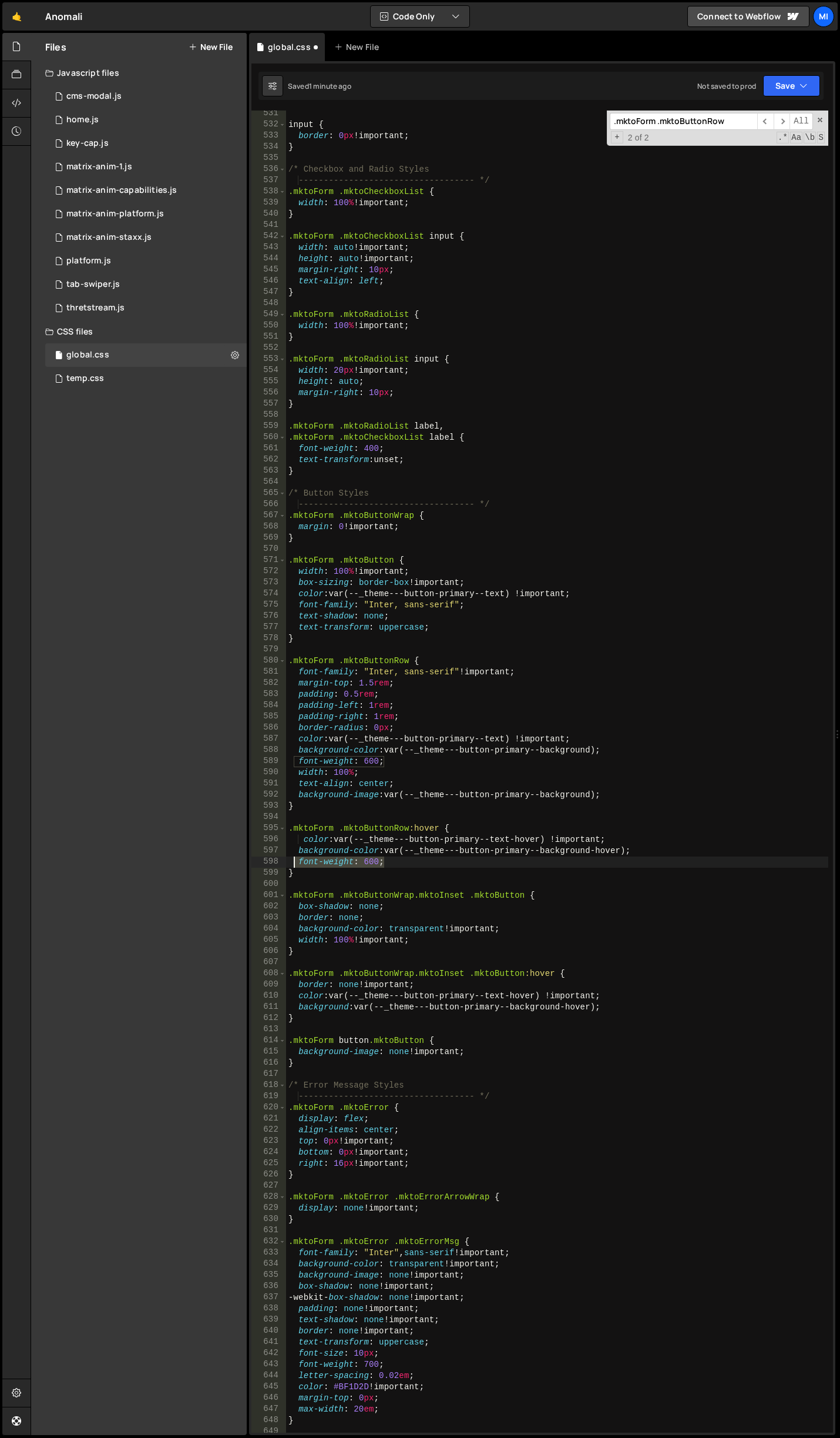
drag, startPoint x: 400, startPoint y: 866, endPoint x: 293, endPoint y: 867, distance: 107.0
click at [293, 867] on div "input { border : 0 px !important ; } /* Checkbox and Radio Styles -------------…" at bounding box center [558, 780] width 542 height 1344
type textarea "font-weight: 600;"
click at [442, 864] on div "input { border : 0 px !important ; } /* Checkbox and Radio Styles -------------…" at bounding box center [558, 771] width 542 height 1322
drag, startPoint x: 410, startPoint y: 863, endPoint x: 265, endPoint y: 857, distance: 145.1
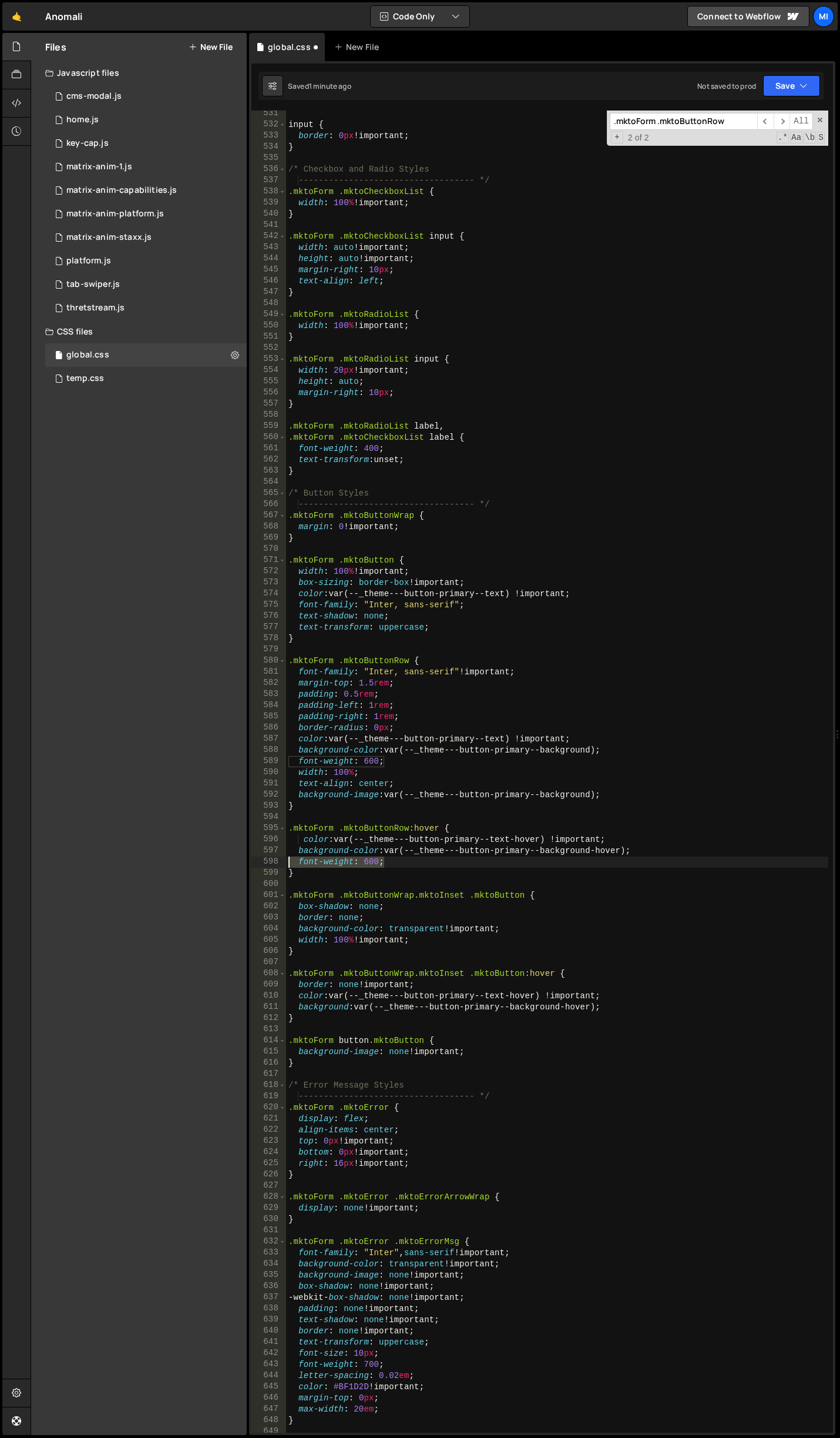
click at [265, 857] on div "font-weight: 600; 531 532 533 534 535 536 537 538 539 540 541 542 543 544 545 5…" at bounding box center [542, 771] width 581 height 1322
click at [476, 863] on div "input { border : 0 px !important ; } /* Checkbox and Radio Styles -------------…" at bounding box center [558, 780] width 542 height 1344
drag, startPoint x: 331, startPoint y: 840, endPoint x: 599, endPoint y: 838, distance: 268.0
click at [599, 838] on div "input { border : 0 px !important ; } /* Checkbox and Radio Styles -------------…" at bounding box center [558, 780] width 542 height 1344
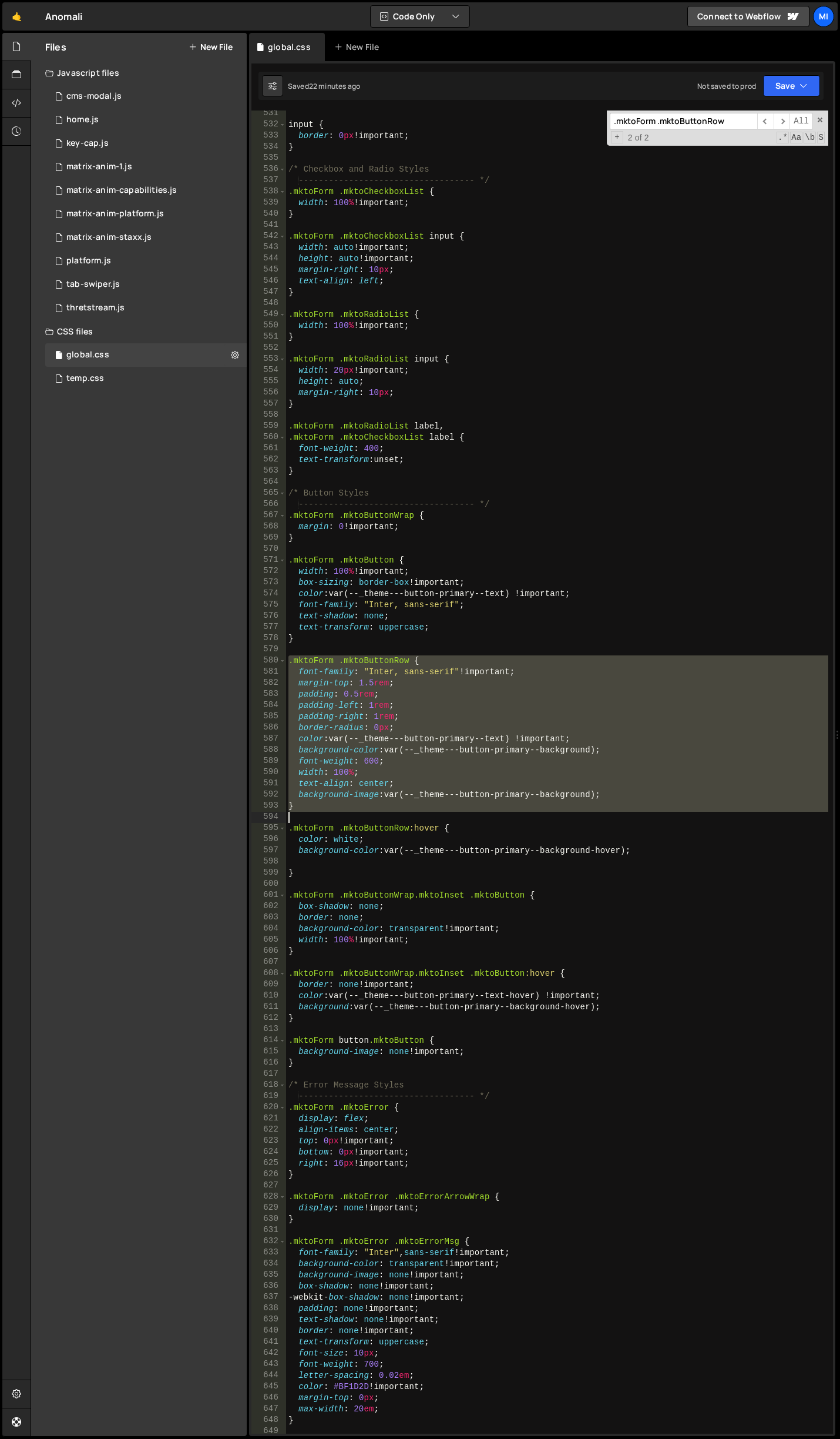
drag, startPoint x: 290, startPoint y: 658, endPoint x: 320, endPoint y: 817, distance: 161.8
click at [320, 817] on div "input { border : 0 px !important ; } /* Checkbox and Radio Styles -------------…" at bounding box center [558, 781] width 542 height 1345
click at [525, 679] on div "input { border : 0 px !important ; } /* Checkbox and Radio Styles -------------…" at bounding box center [558, 772] width 542 height 1323
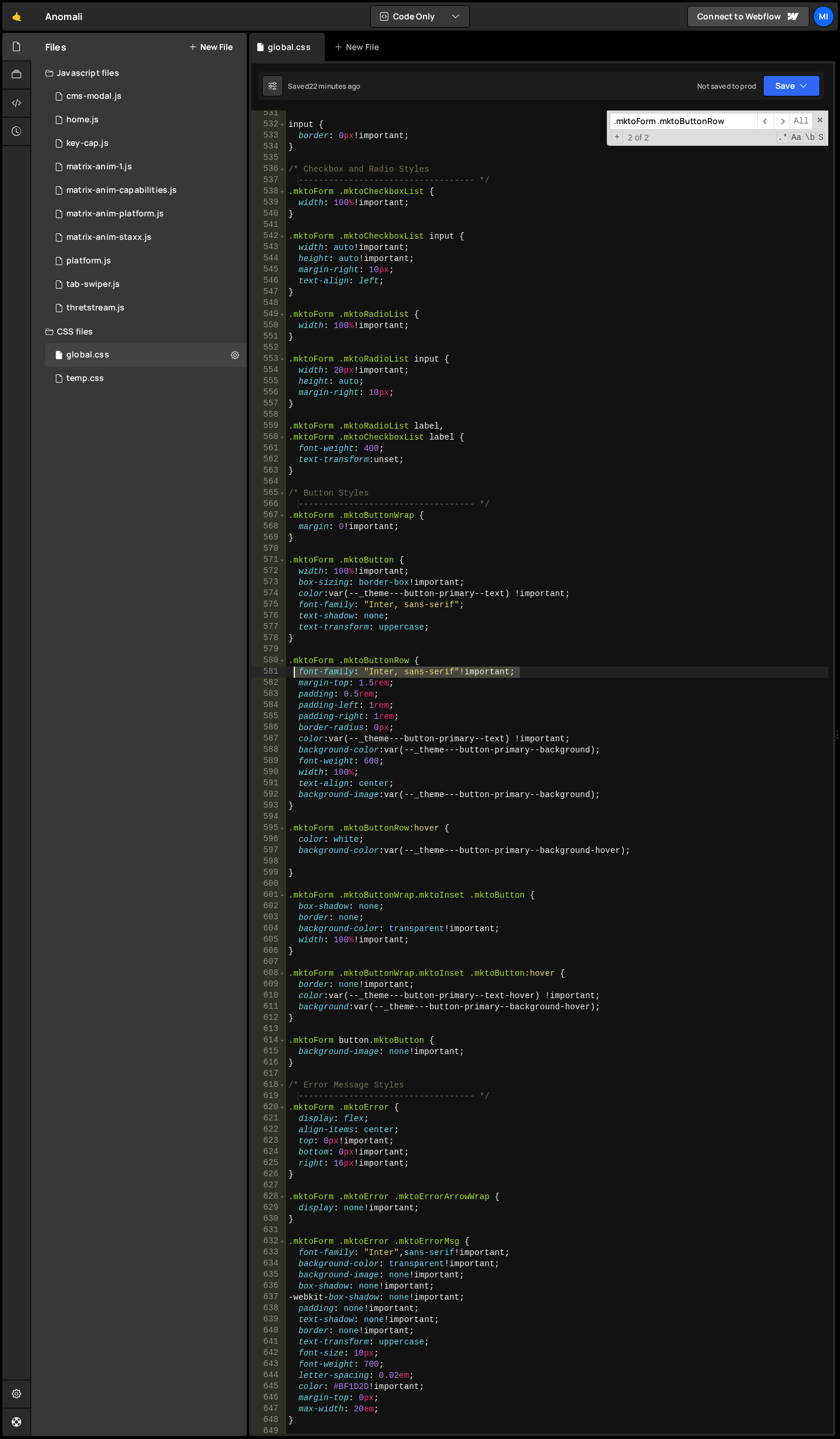
drag, startPoint x: 525, startPoint y: 669, endPoint x: 295, endPoint y: 676, distance: 230.1
click at [295, 676] on div "input { border : 0 px !important ; } /* Checkbox and Radio Styles -------------…" at bounding box center [558, 781] width 542 height 1345
paste textarea "font-family: "Inter", sans-serif"
click at [538, 678] on div "input { border : 0 px !important ; } /* Checkbox and Radio Styles -------------…" at bounding box center [558, 781] width 542 height 1345
click at [540, 670] on div "input { border : 0 px !important ; } /* Checkbox and Radio Styles -------------…" at bounding box center [558, 781] width 542 height 1345
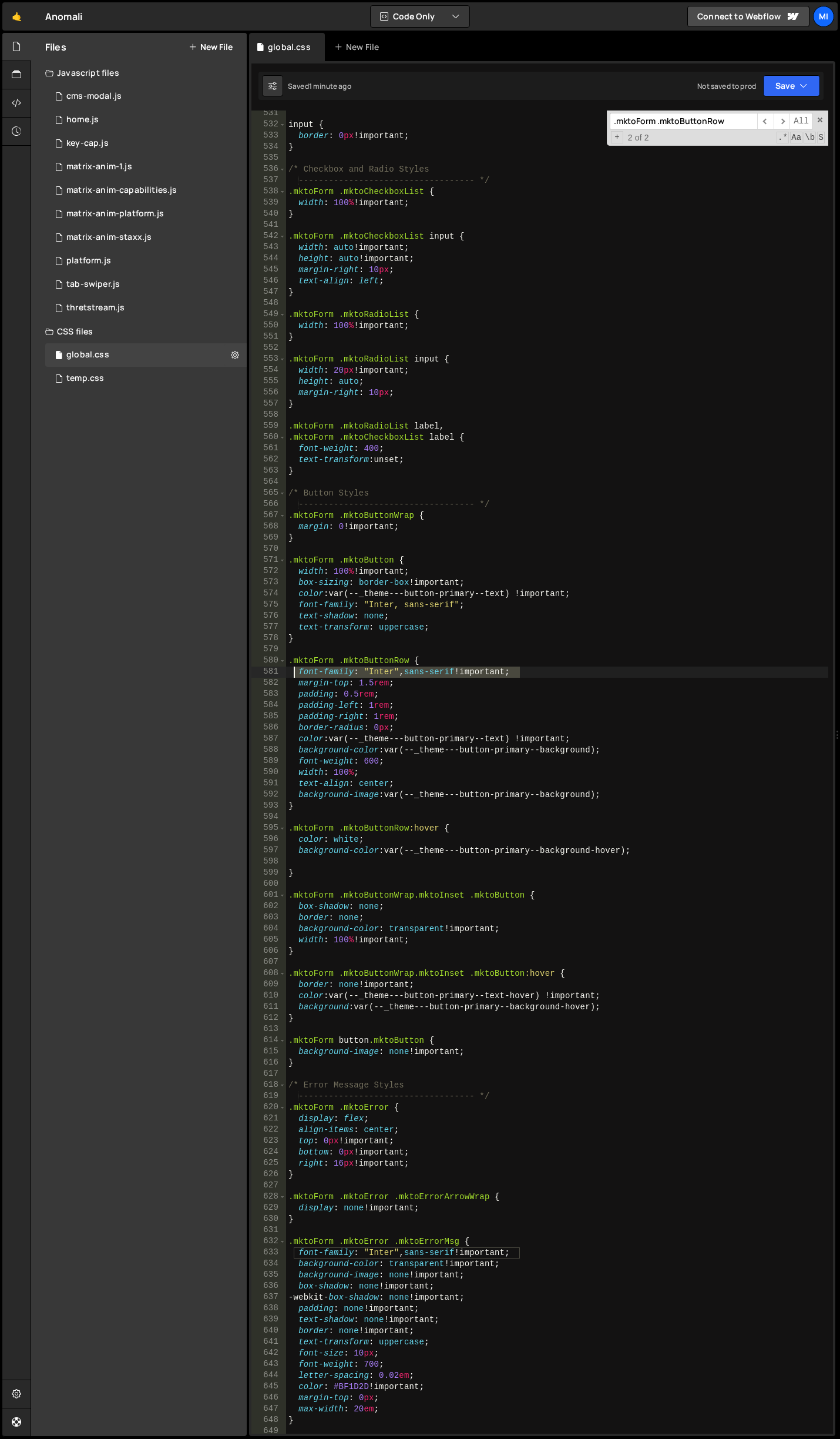
drag, startPoint x: 540, startPoint y: 670, endPoint x: 292, endPoint y: 670, distance: 248.0
click at [292, 670] on div "input { border : 0 px !important ; } /* Checkbox and Radio Styles -------------…" at bounding box center [558, 781] width 542 height 1345
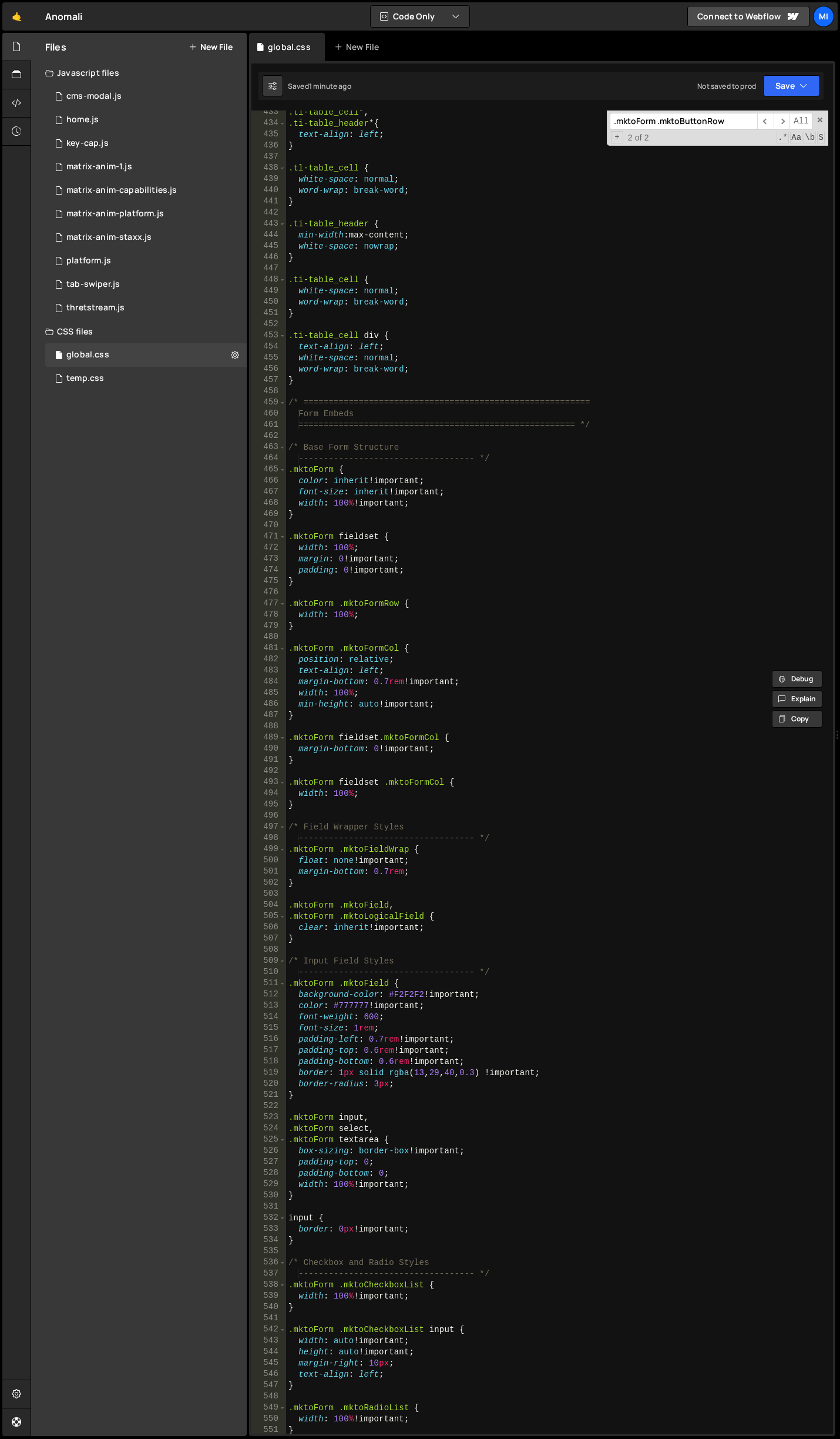
scroll to position [5051, 0]
click at [450, 471] on div ".ti-table_cell *, .ti-table_header * { text-align : left ; } .tl-table_cell { w…" at bounding box center [558, 779] width 542 height 1345
type textarea ".mktoForm {"
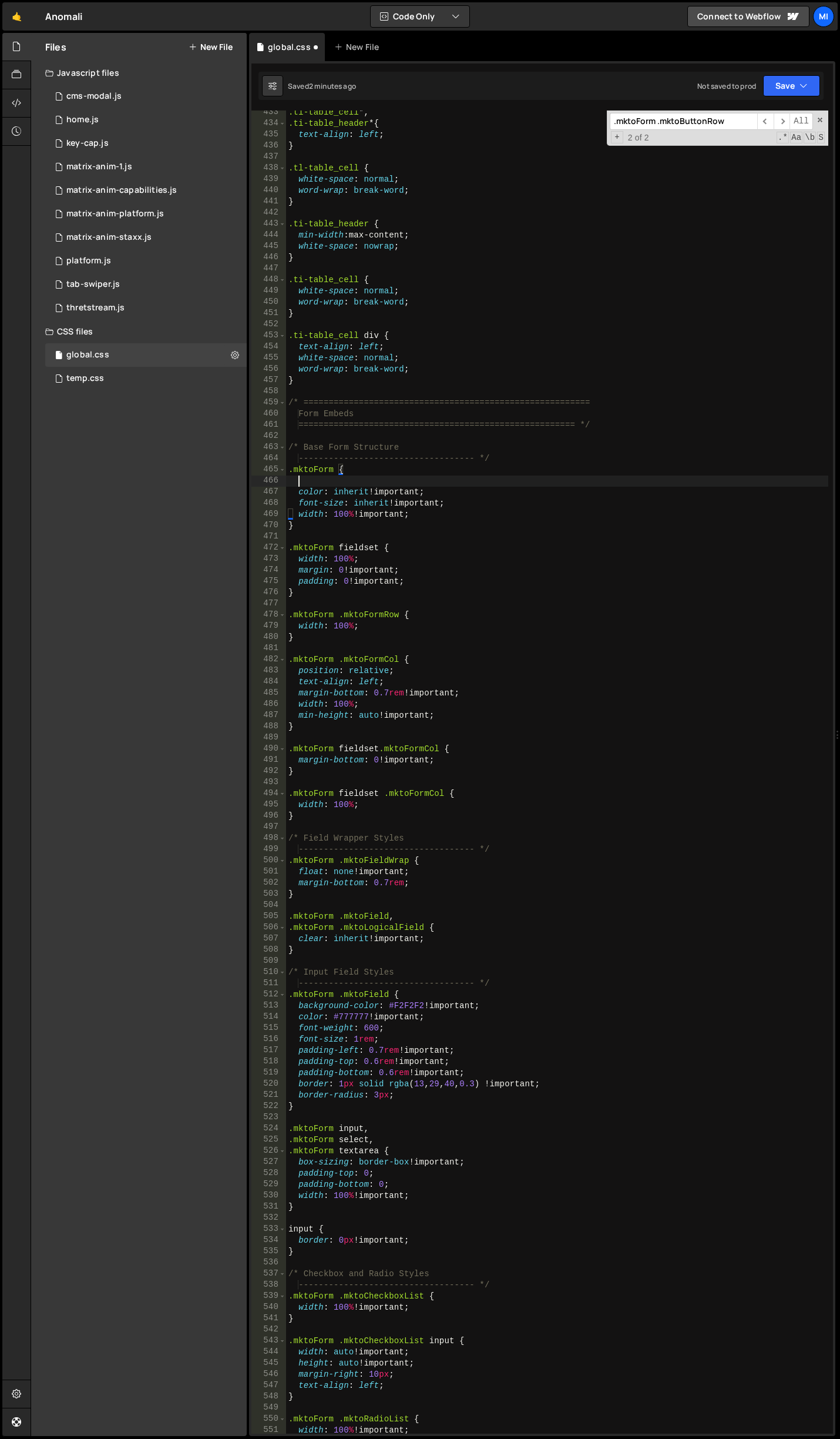
paste textarea "font-family: "Inter", sans-serif !important;"
type textarea "font-family: "Inter", sans-serif !important;"
click at [691, 123] on input ".mktoForm .mktoButtonRow" at bounding box center [684, 121] width 147 height 17
paste input "button.mktoButto"
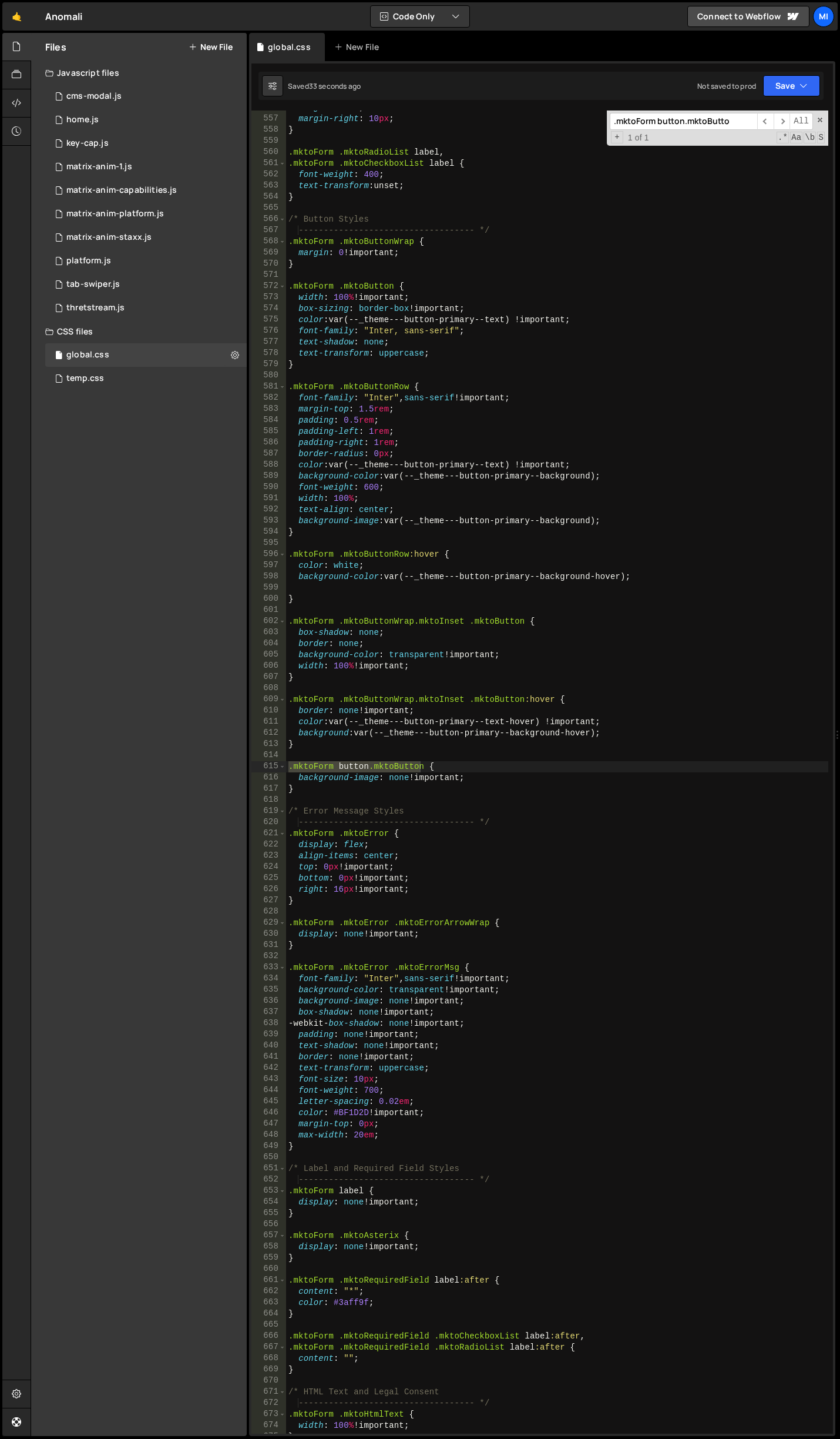
scroll to position [6430, 0]
type input ".mktoForm button.mktoButto"
type textarea "}"
click at [495, 787] on div "height : auto ; margin-right : 10 px ; } .mktoForm .mktoRadioList label , .mkto…" at bounding box center [558, 775] width 542 height 1345
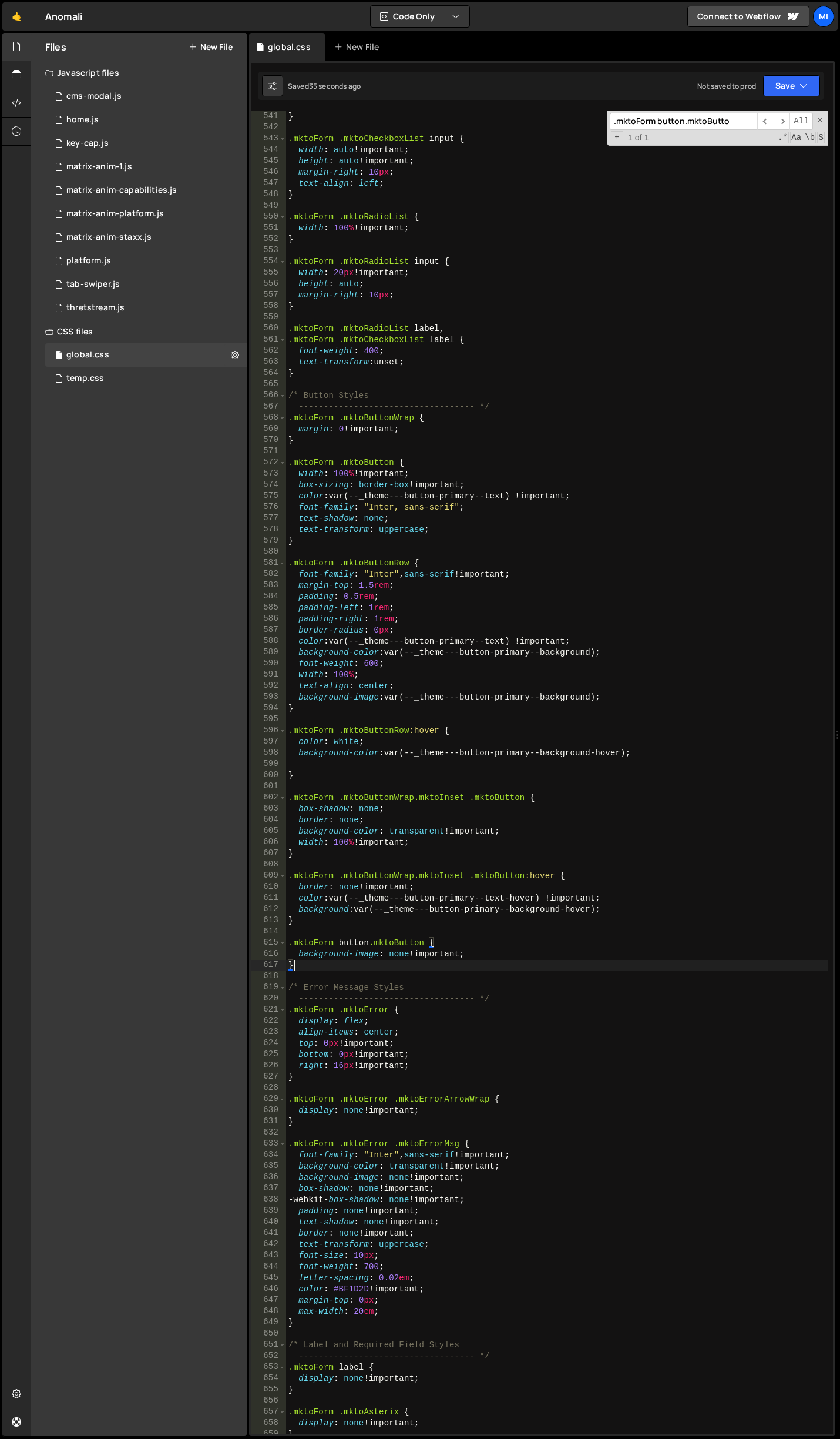
scroll to position [6253, 0]
click at [493, 556] on div "width : 100 % !important ; } .mktoForm .mktoCheckboxList input { width : auto !…" at bounding box center [558, 773] width 542 height 1345
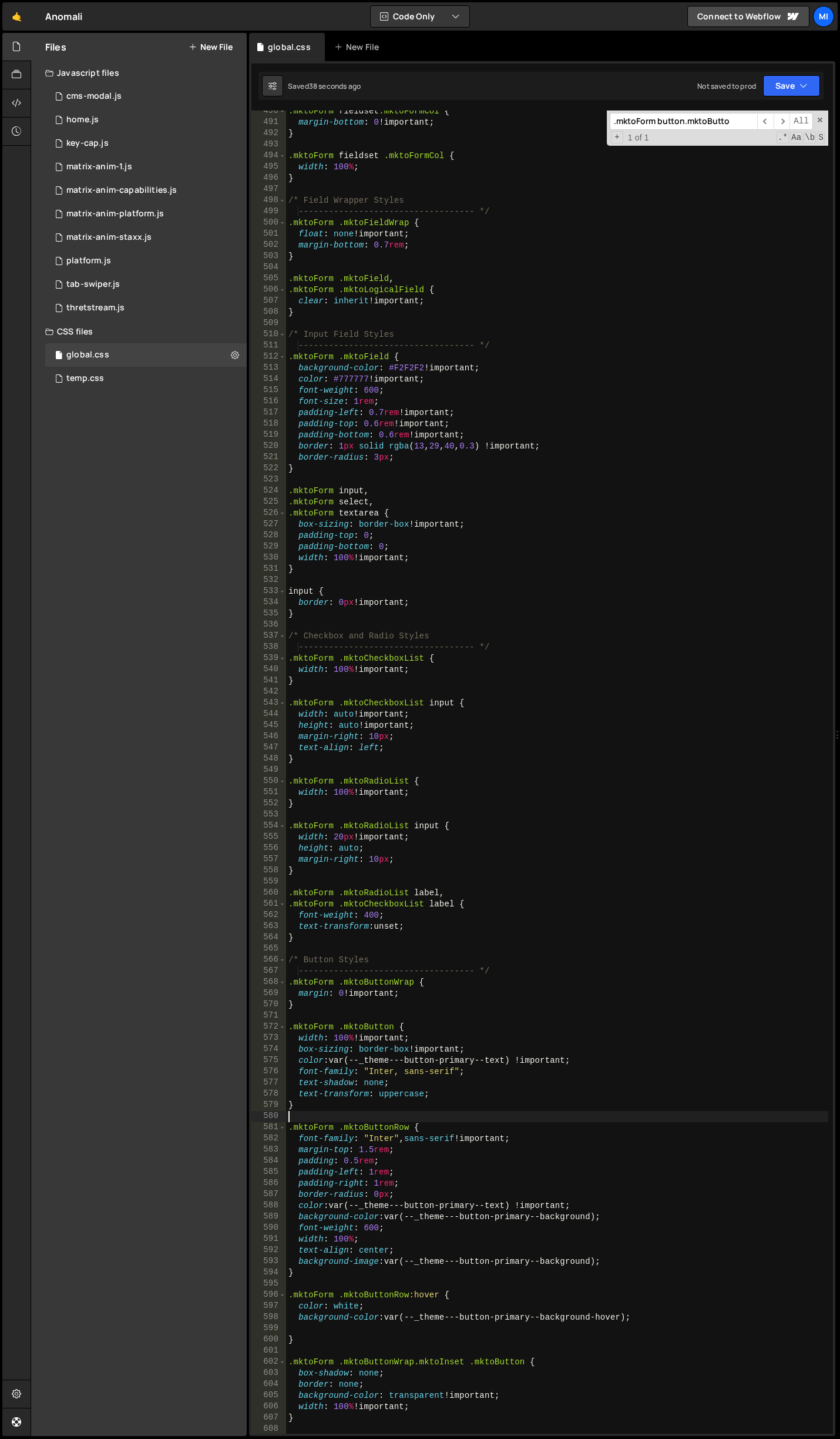
scroll to position [5689, 0]
drag, startPoint x: 522, startPoint y: 1139, endPoint x: 298, endPoint y: 1138, distance: 224.0
click at [298, 1138] on div ".mktoForm fieldset .mktoFormCol { margin-bottom : 0 !important ; } .mktoForm fi…" at bounding box center [558, 779] width 542 height 1345
click at [425, 1040] on div ".mktoForm fieldset .mktoFormCol { margin-bottom : 0 !important ; } .mktoForm fi…" at bounding box center [558, 779] width 542 height 1345
click at [432, 987] on div ".mktoForm fieldset .mktoFormCol { margin-bottom : 0 !important ; } .mktoForm fi…" at bounding box center [558, 779] width 542 height 1345
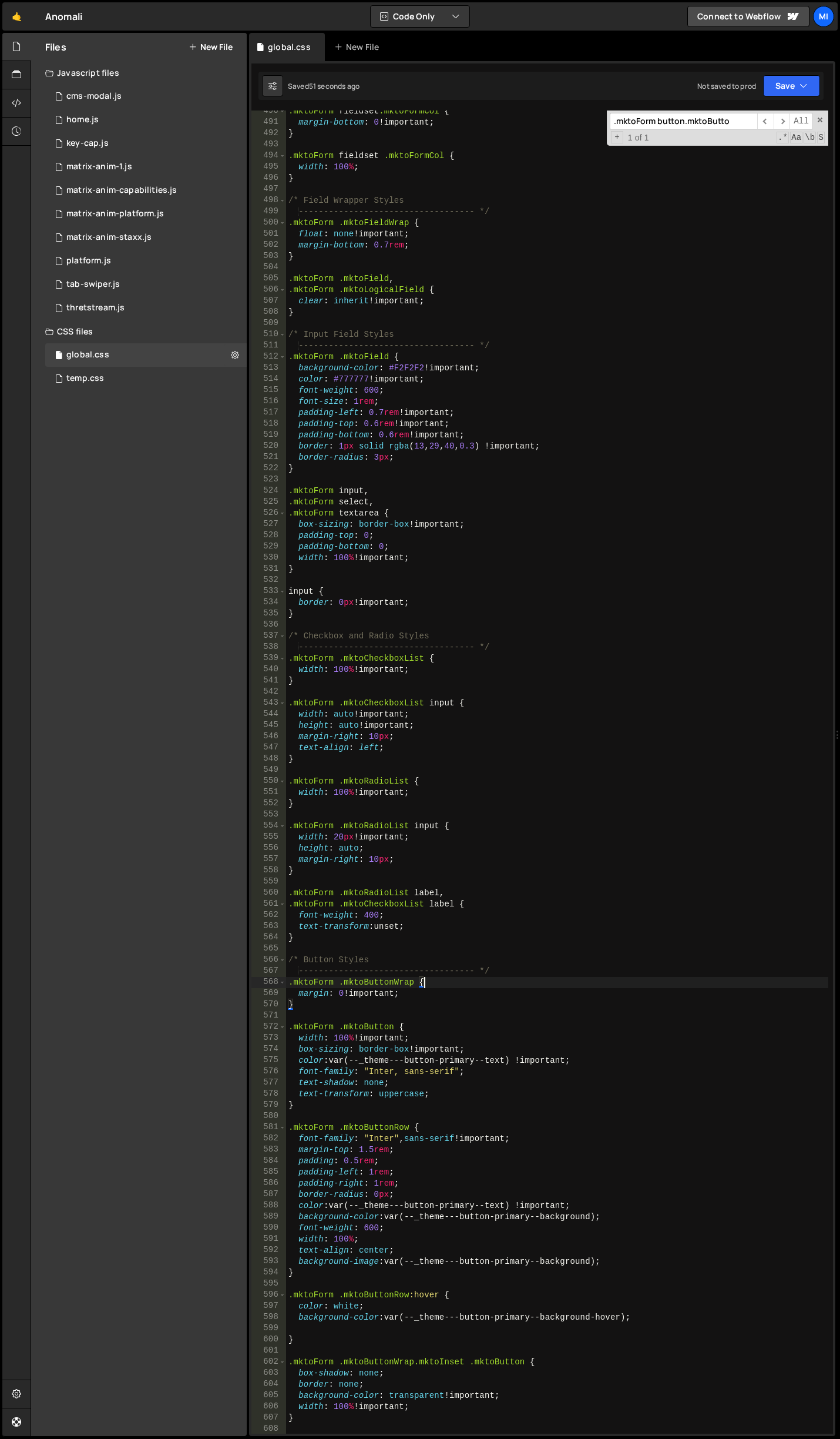
click at [436, 1025] on div ".mktoForm fieldset .mktoFormCol { margin-bottom : 0 !important ; } .mktoForm fi…" at bounding box center [558, 779] width 542 height 1345
type textarea ".mktoForm .mktoButton {"
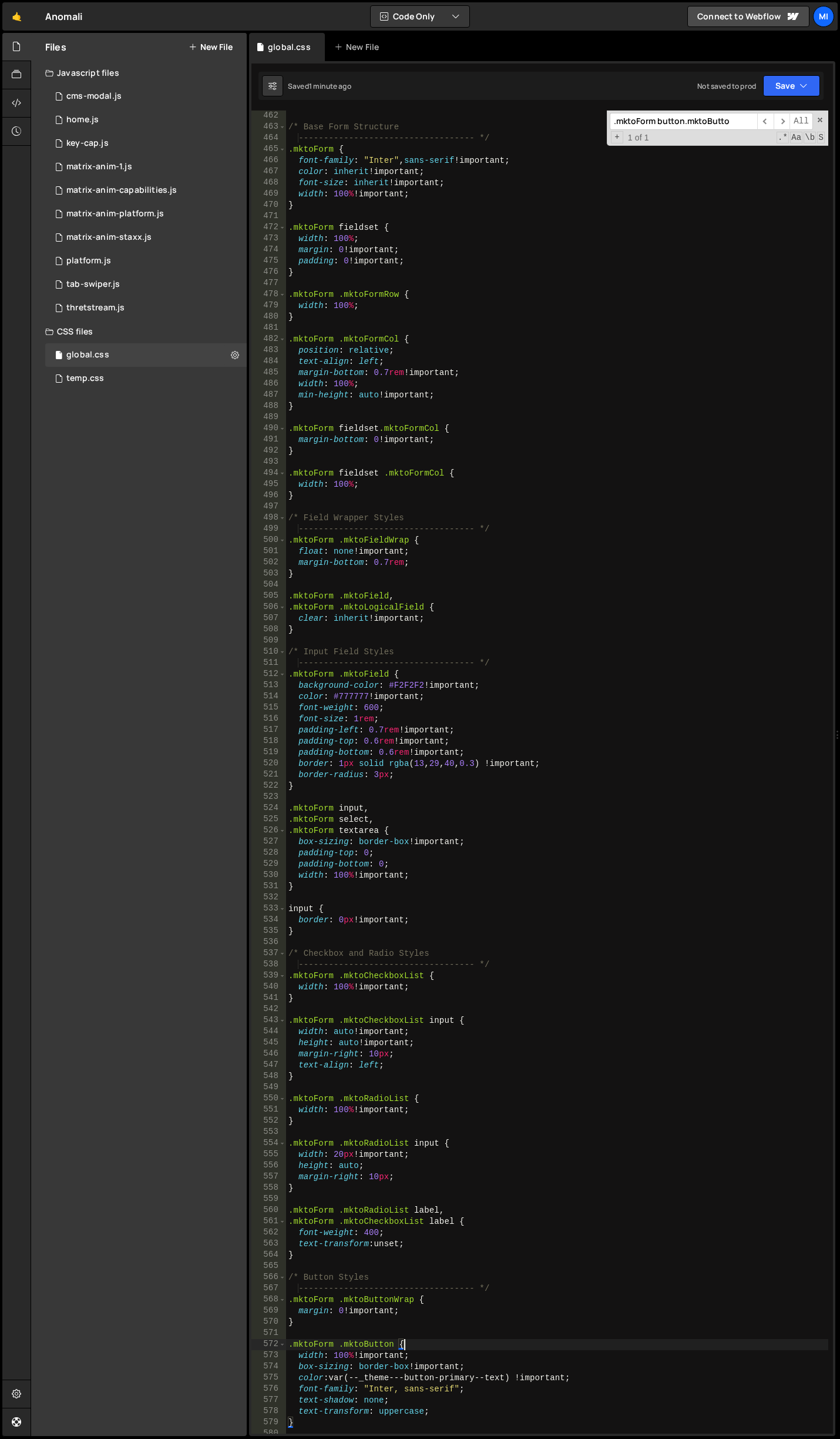
scroll to position [5266, 0]
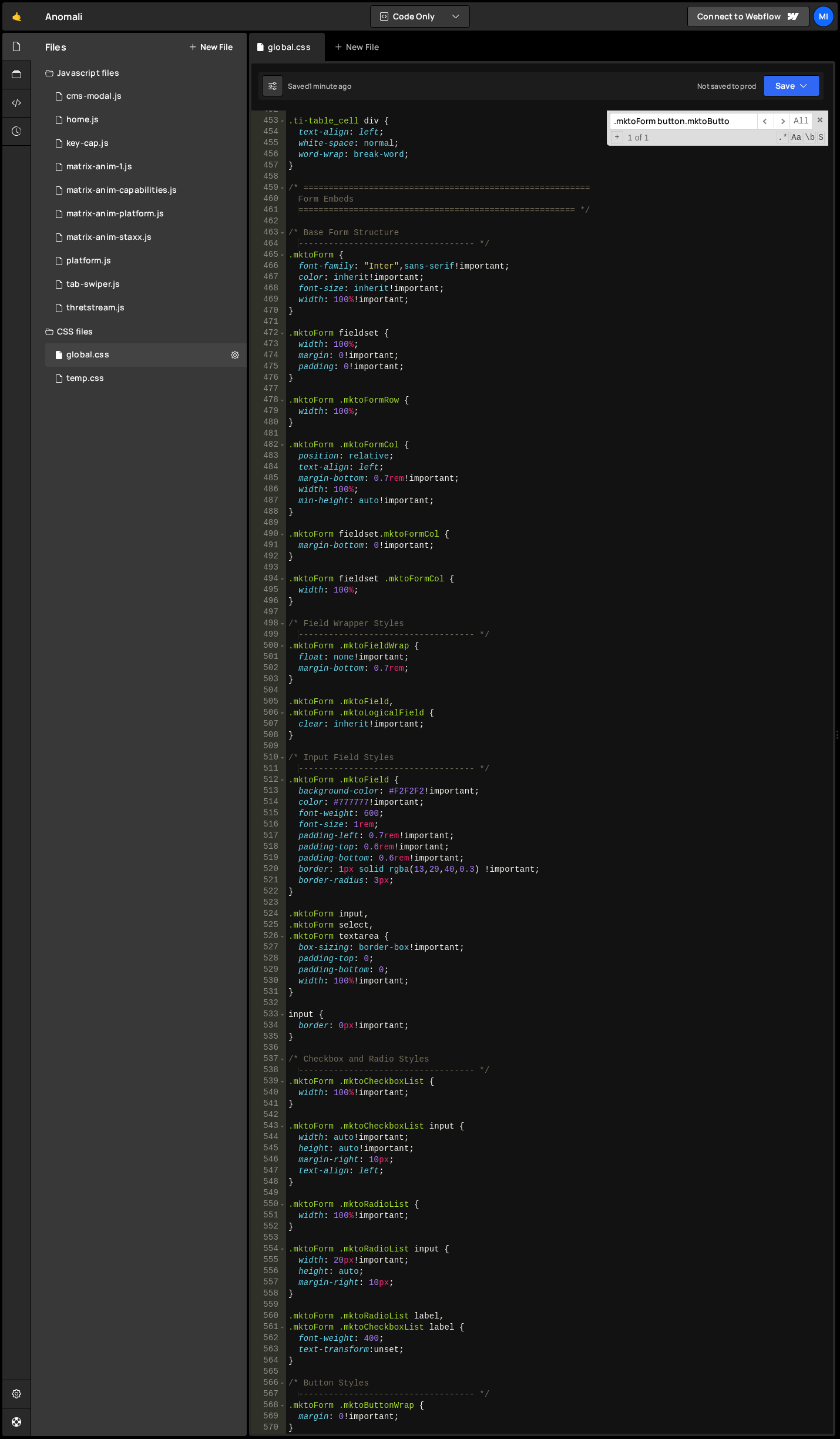
click at [684, 131] on div ".mktoForm button.mktoButto ​ ​ All Replace All + 1 of 1 .* Aa \b S" at bounding box center [718, 128] width 221 height 35
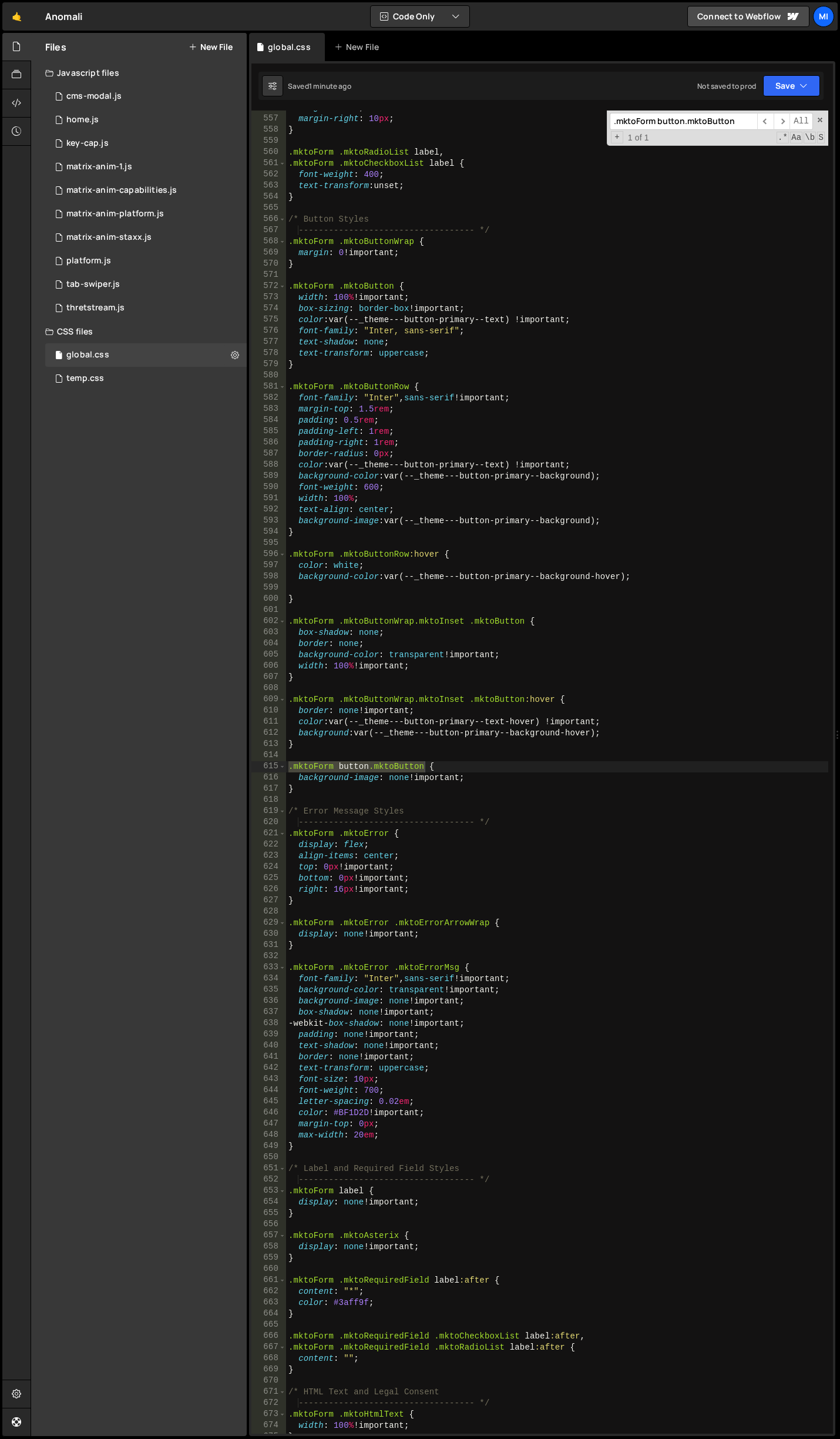
type input ".mktoForm button.mktoButton"
type textarea ".mktoForm button.mktoButton {"
click at [450, 767] on div "height : auto ; margin-right : 10 px ; } .mktoForm .mktoRadioList label , .mkto…" at bounding box center [558, 775] width 542 height 1345
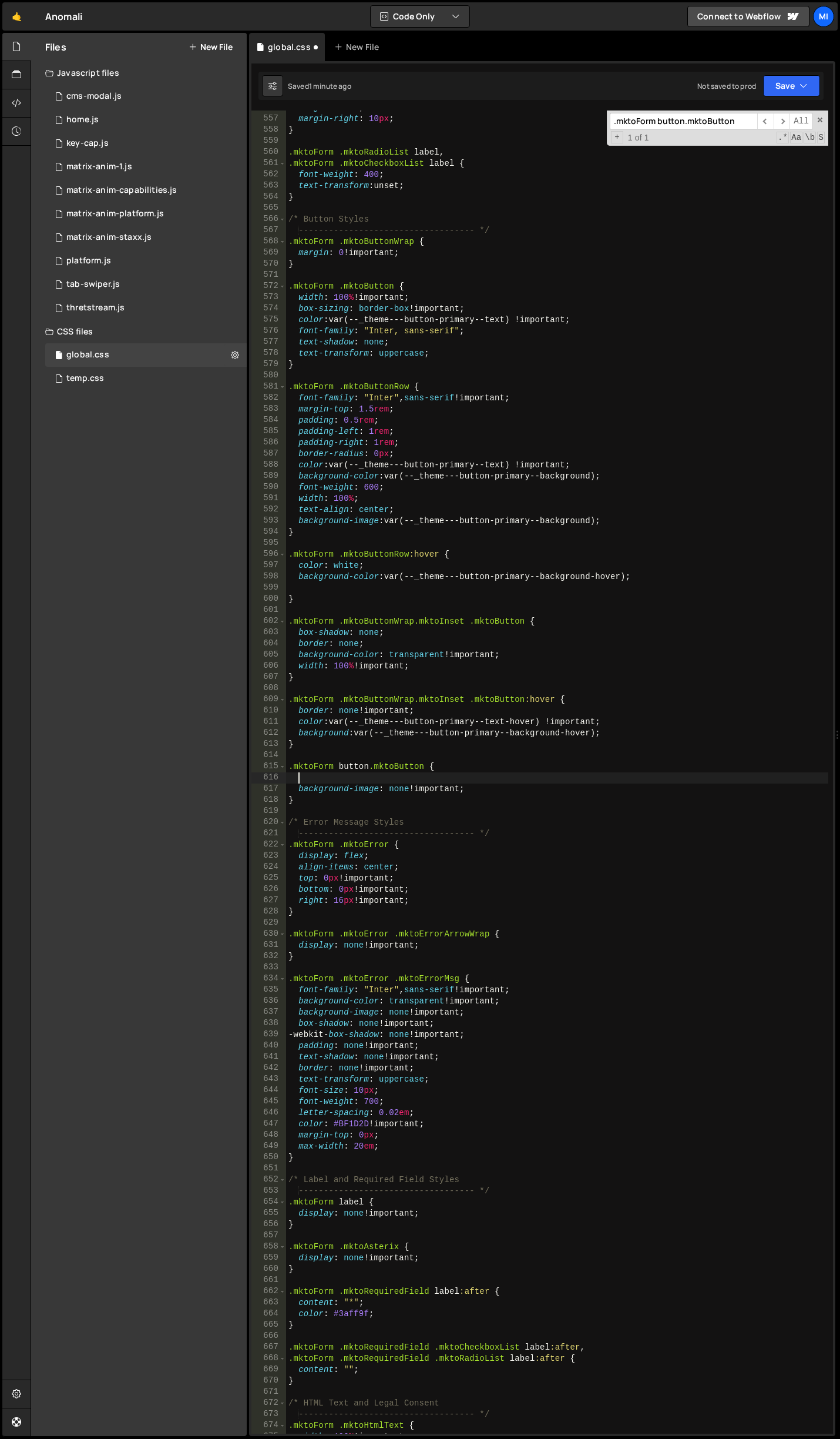
paste textarea "font-family: "Inter", sans-serif !important;"
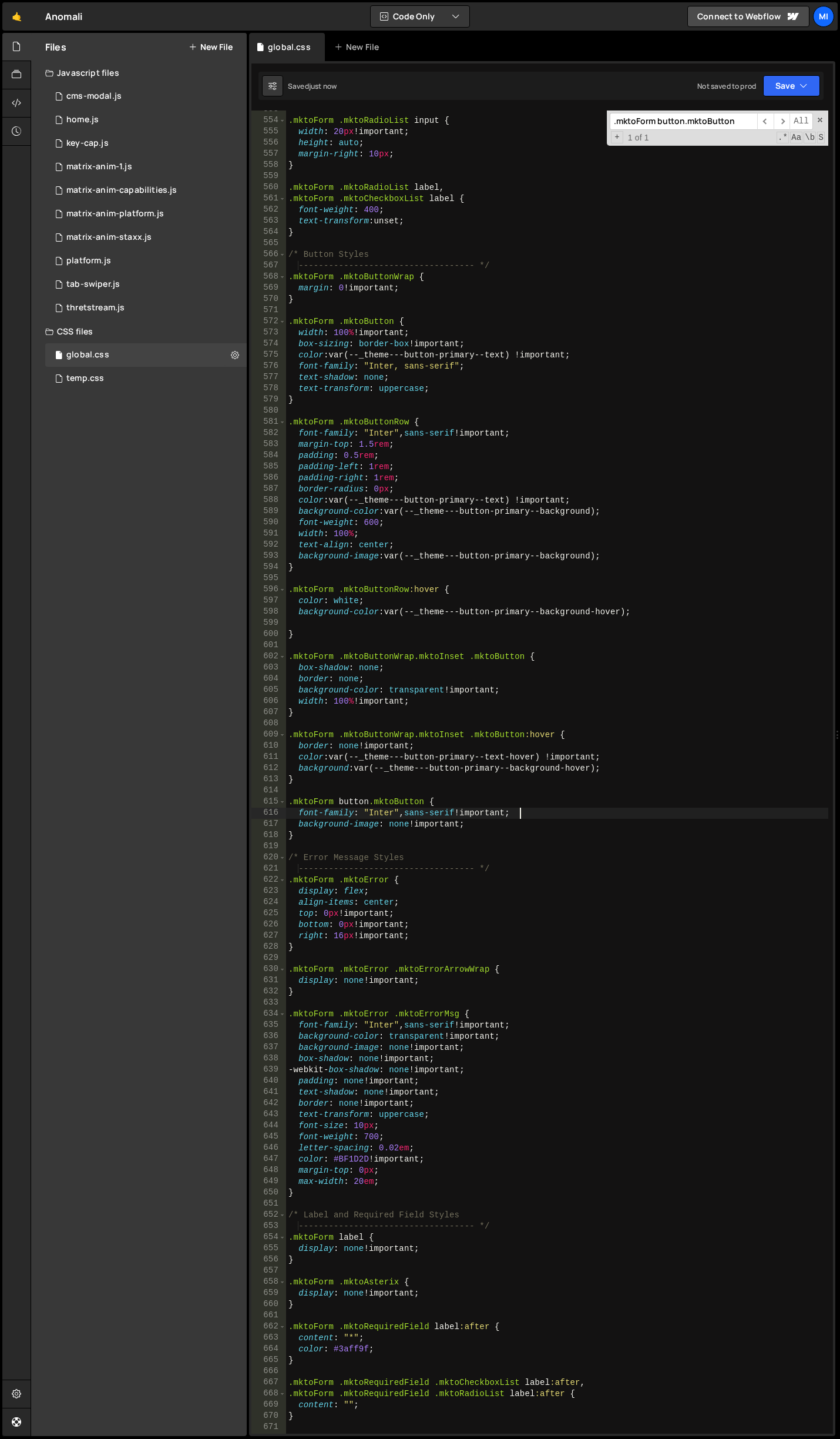
scroll to position [6395, 0]
click at [524, 810] on div ".mktoForm .mktoRadioList input { width : 20 px !important ; height : auto ; mar…" at bounding box center [558, 777] width 542 height 1345
drag, startPoint x: 298, startPoint y: 765, endPoint x: 663, endPoint y: 764, distance: 365.0
click at [663, 764] on div ".mktoForm .mktoRadioList input { width : 20 px !important ; height : auto ; mar…" at bounding box center [558, 777] width 542 height 1345
drag, startPoint x: 498, startPoint y: 830, endPoint x: 291, endPoint y: 829, distance: 207.0
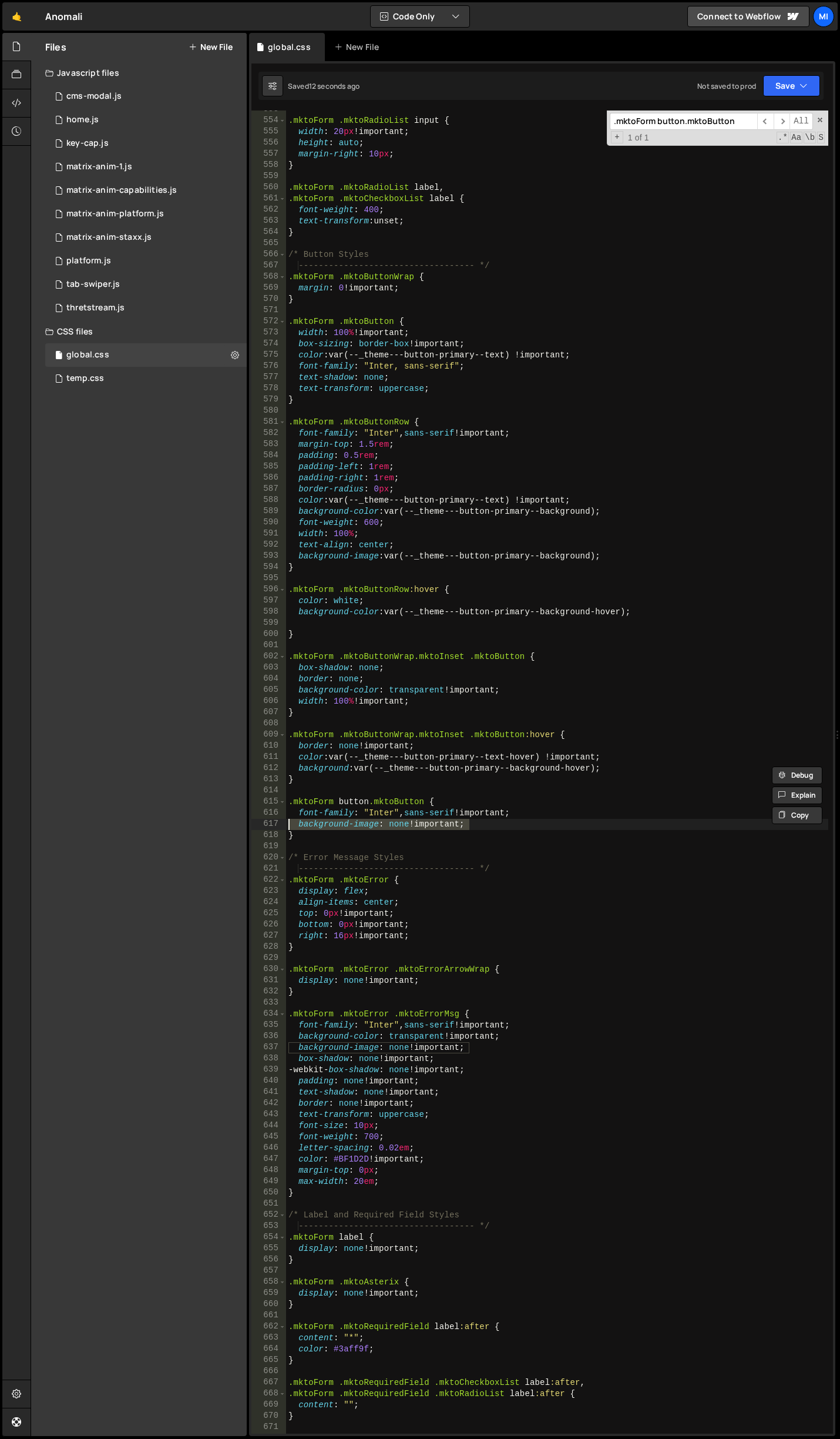
click at [291, 829] on div ".mktoForm .mktoRadioList input { width : 20 px !important ; height : auto ; mar…" at bounding box center [558, 777] width 542 height 1345
click at [529, 695] on div ".mktoForm .mktoRadioList input { width : 20 px !important ; height : auto ; mar…" at bounding box center [558, 777] width 542 height 1345
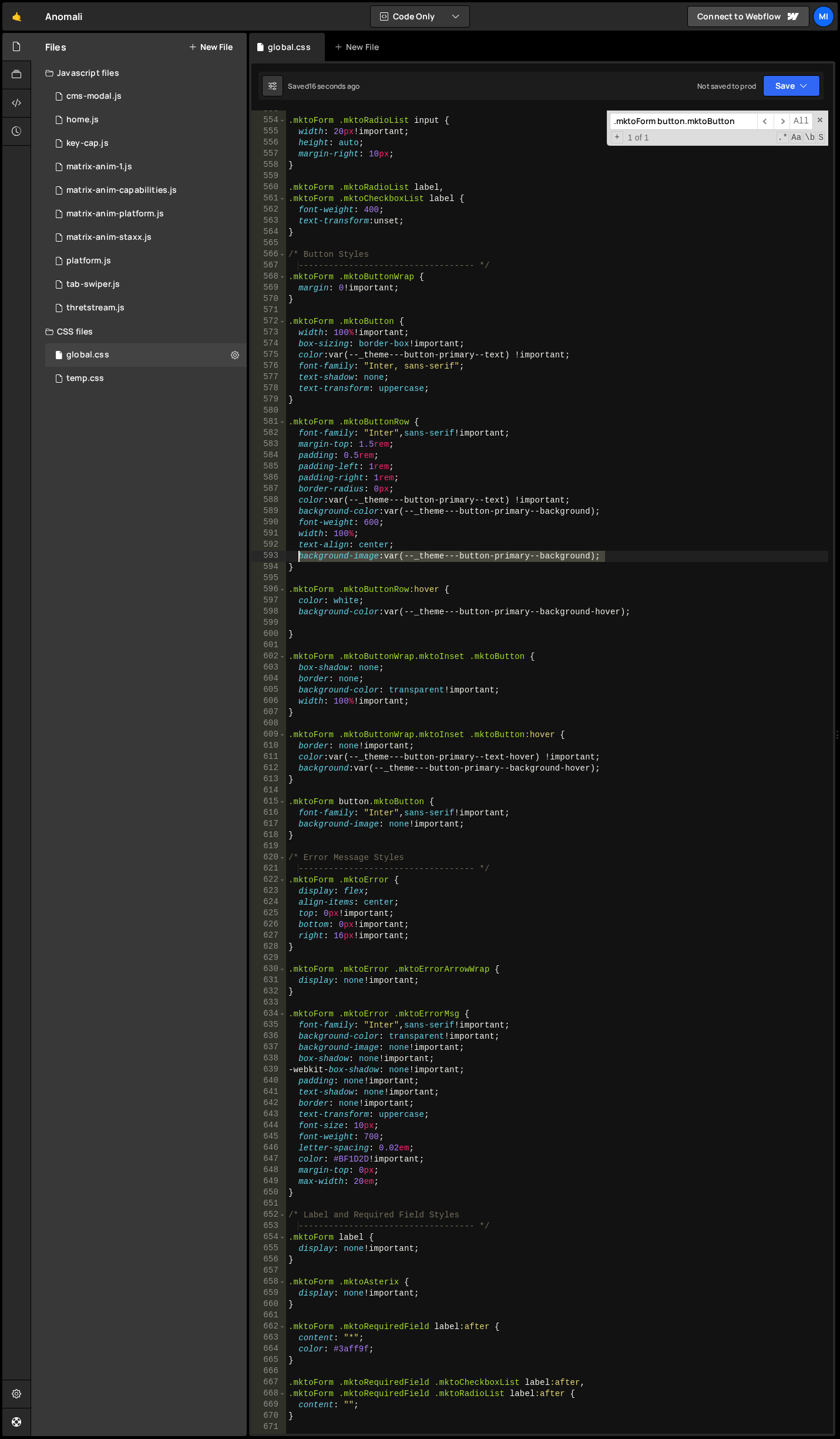
drag, startPoint x: 622, startPoint y: 554, endPoint x: 300, endPoint y: 561, distance: 322.1
click at [300, 561] on div ".mktoForm .mktoRadioList input { width : 20 px !important ; height : auto ; mar…" at bounding box center [558, 777] width 542 height 1345
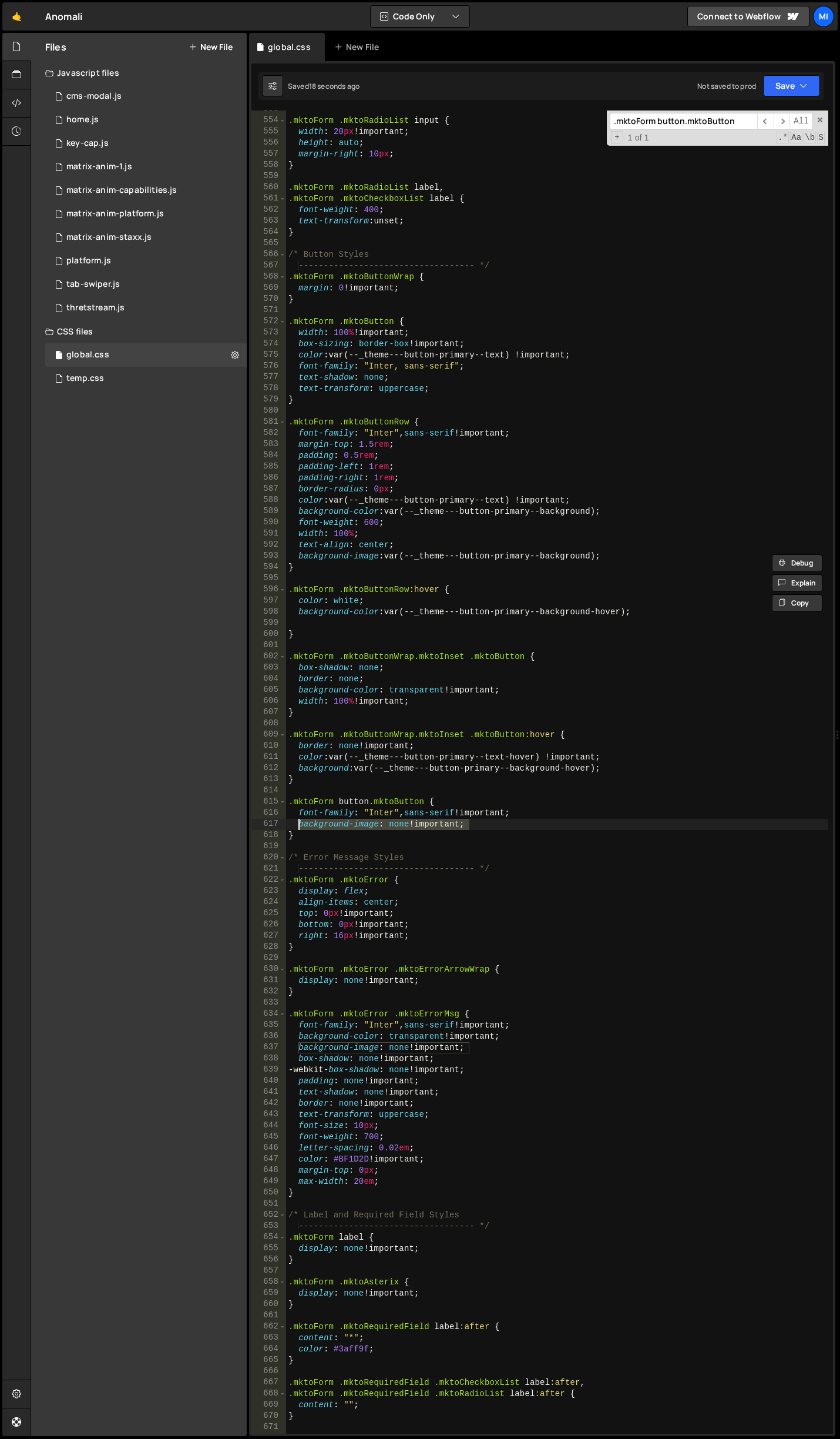
drag, startPoint x: 446, startPoint y: 824, endPoint x: 296, endPoint y: 828, distance: 150.1
click at [296, 828] on div ".mktoForm .mktoRadioList input { width : 20 px !important ; height : auto ; mar…" at bounding box center [558, 777] width 542 height 1345
paste textarea "var(--_theme---button-primary--background)"
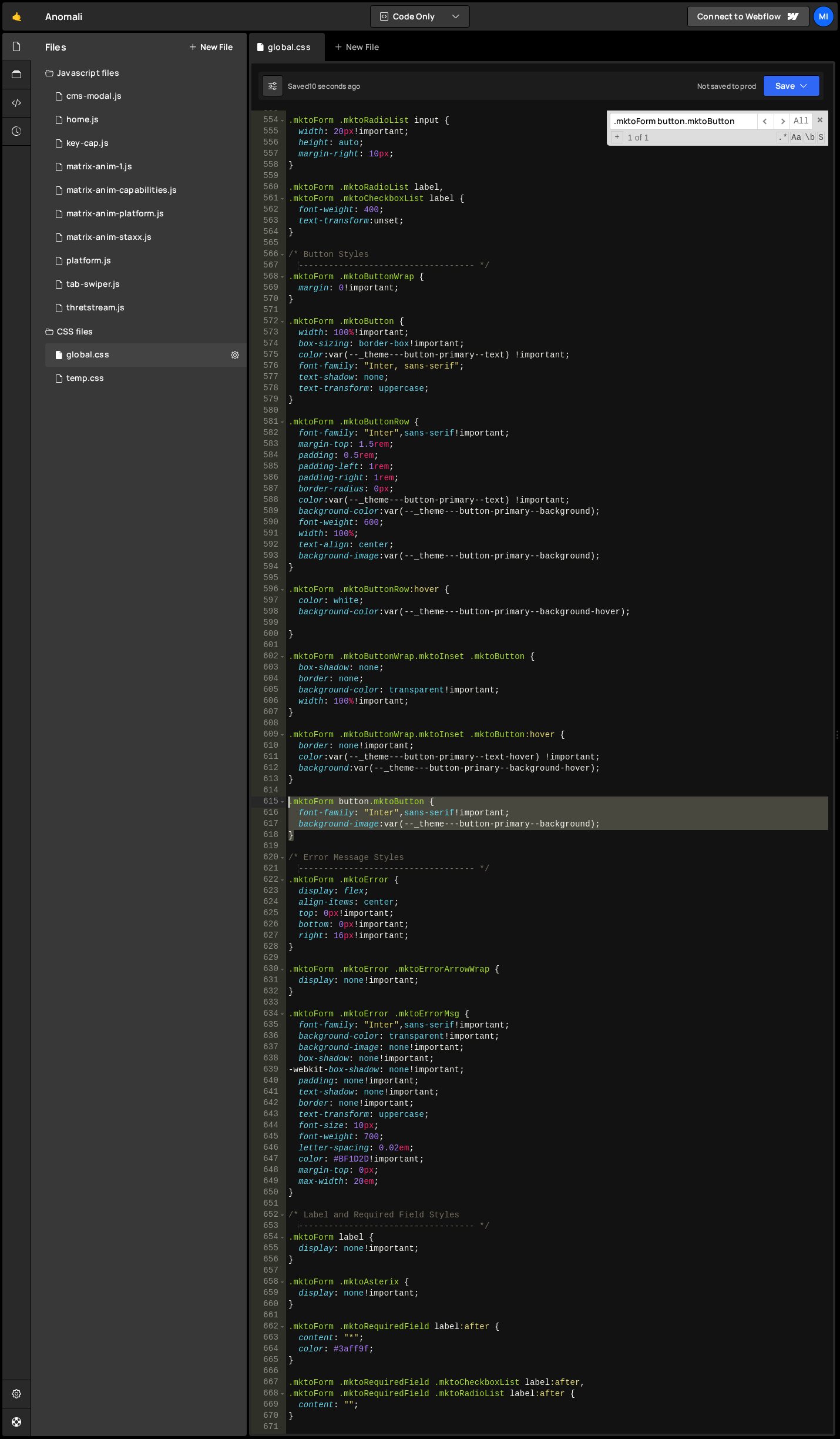
drag, startPoint x: 317, startPoint y: 834, endPoint x: 267, endPoint y: 802, distance: 59.4
click at [267, 802] on div "background-image: var(--_theme---button-primary--background); 553 554 555 556 5…" at bounding box center [542, 772] width 581 height 1323
click at [336, 840] on div ".mktoForm .mktoRadioList input { width : 20 px !important ; height : auto ; mar…" at bounding box center [558, 772] width 542 height 1323
type textarea "}"
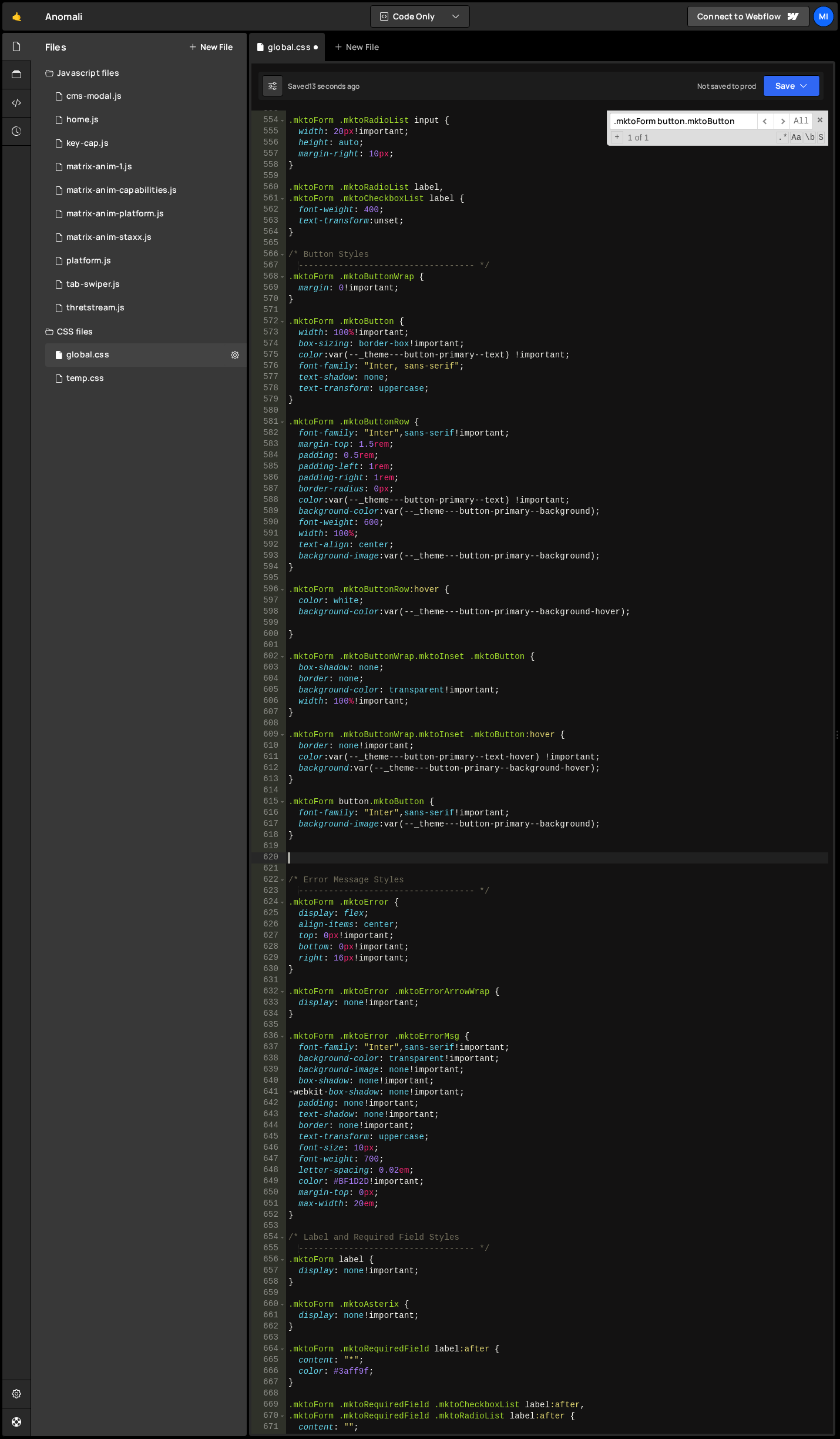
paste textarea "}"
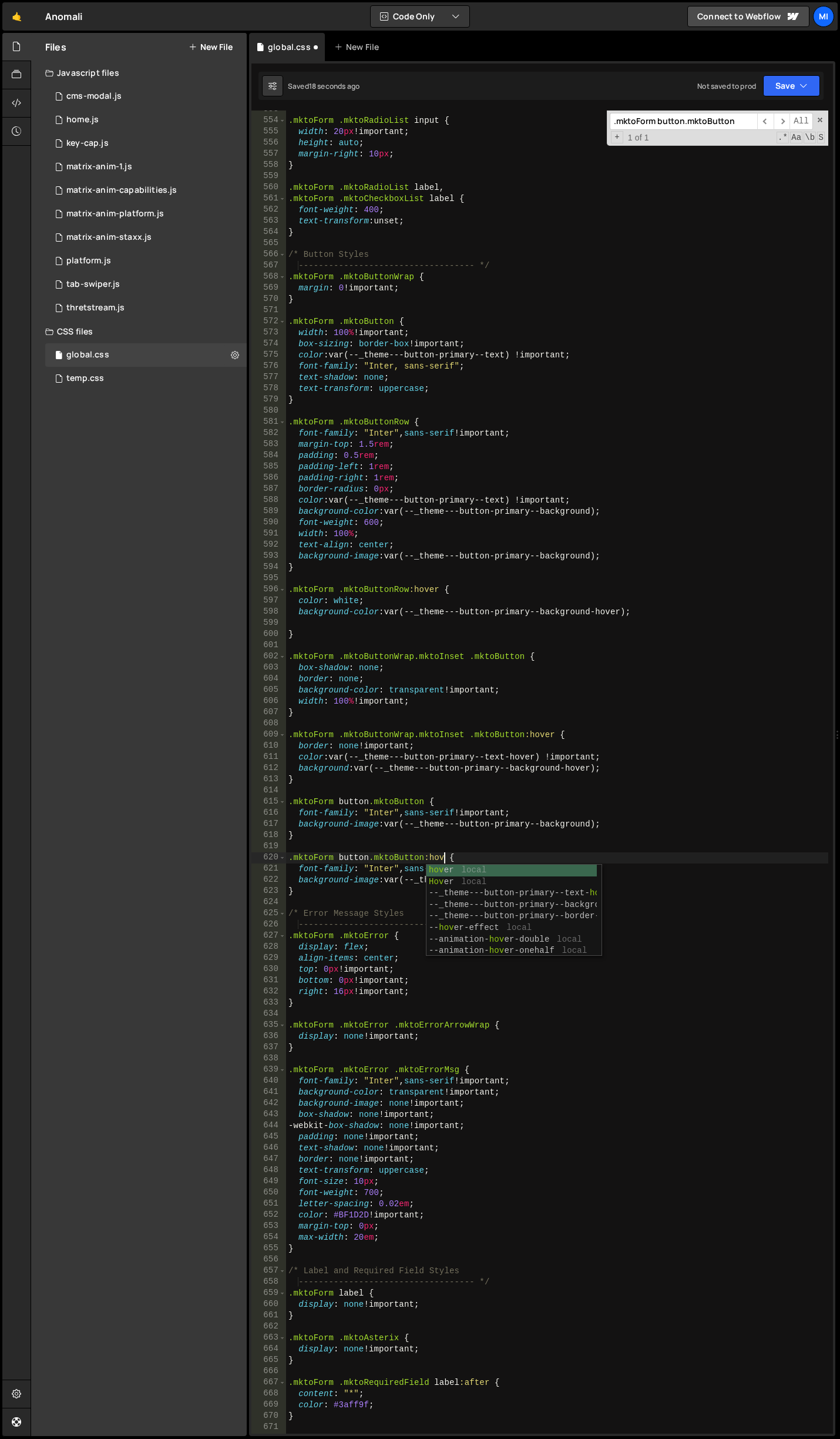
scroll to position [0, 11]
click at [531, 674] on div ".mktoForm .mktoRadioList input { width : 20 px !important ; height : auto ; mar…" at bounding box center [558, 777] width 542 height 1345
click at [495, 871] on div ".mktoForm .mktoRadioList input { width : 20 px !important ; height : auto ; mar…" at bounding box center [558, 777] width 542 height 1345
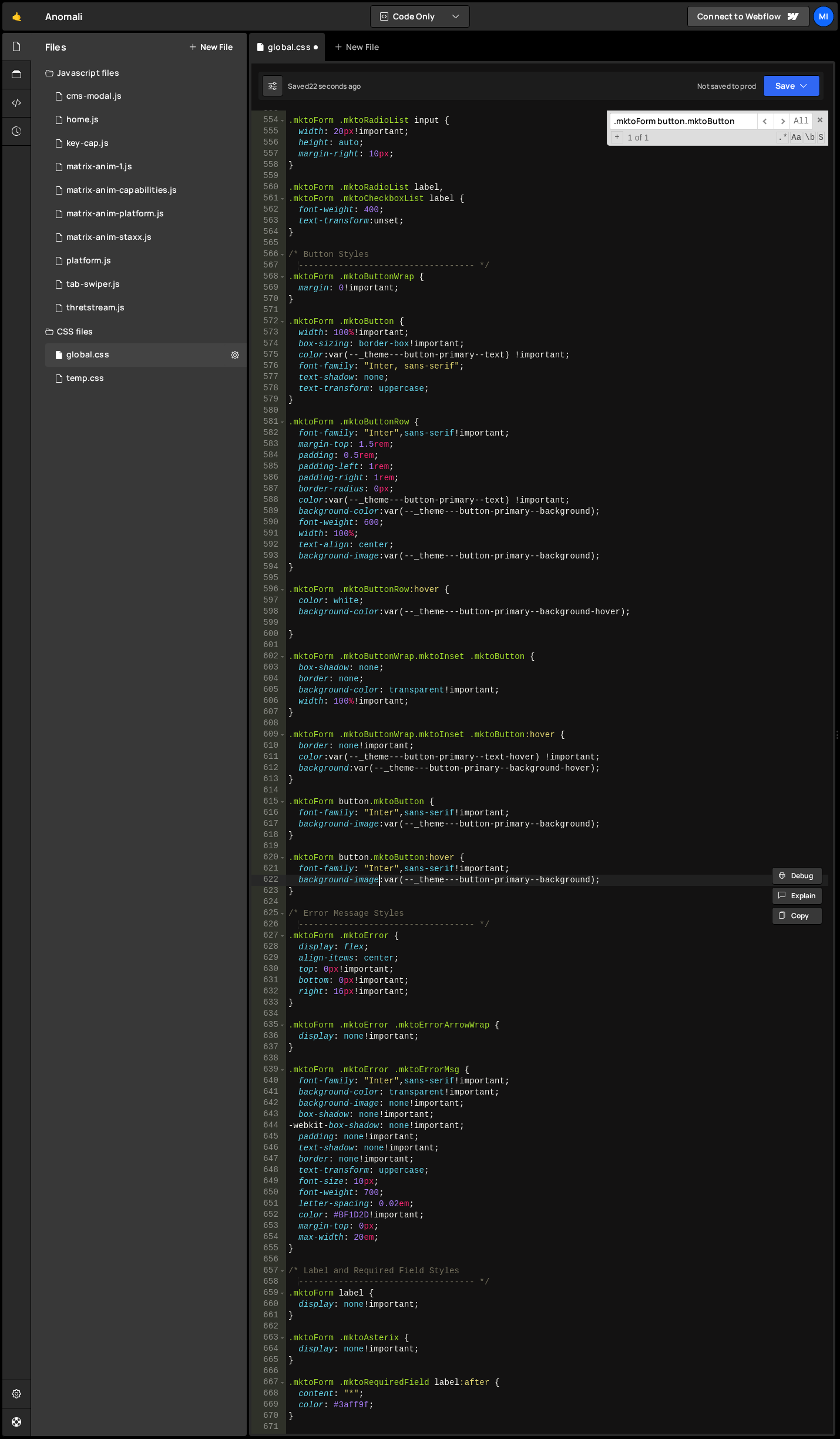
click at [380, 884] on div ".mktoForm .mktoRadioList input { width : 20 px !important ; height : auto ; mar…" at bounding box center [558, 777] width 542 height 1345
click at [379, 828] on div ".mktoForm .mktoRadioList input { width : 20 px !important ; height : auto ; mar…" at bounding box center [558, 777] width 542 height 1345
drag, startPoint x: 527, startPoint y: 874, endPoint x: 275, endPoint y: 871, distance: 252.0
click at [275, 871] on div "background: var(--_theme---button-primary--background); 553 554 555 556 557 558…" at bounding box center [542, 772] width 581 height 1323
type textarea "font-family: "Inter", sans-serif !important;"
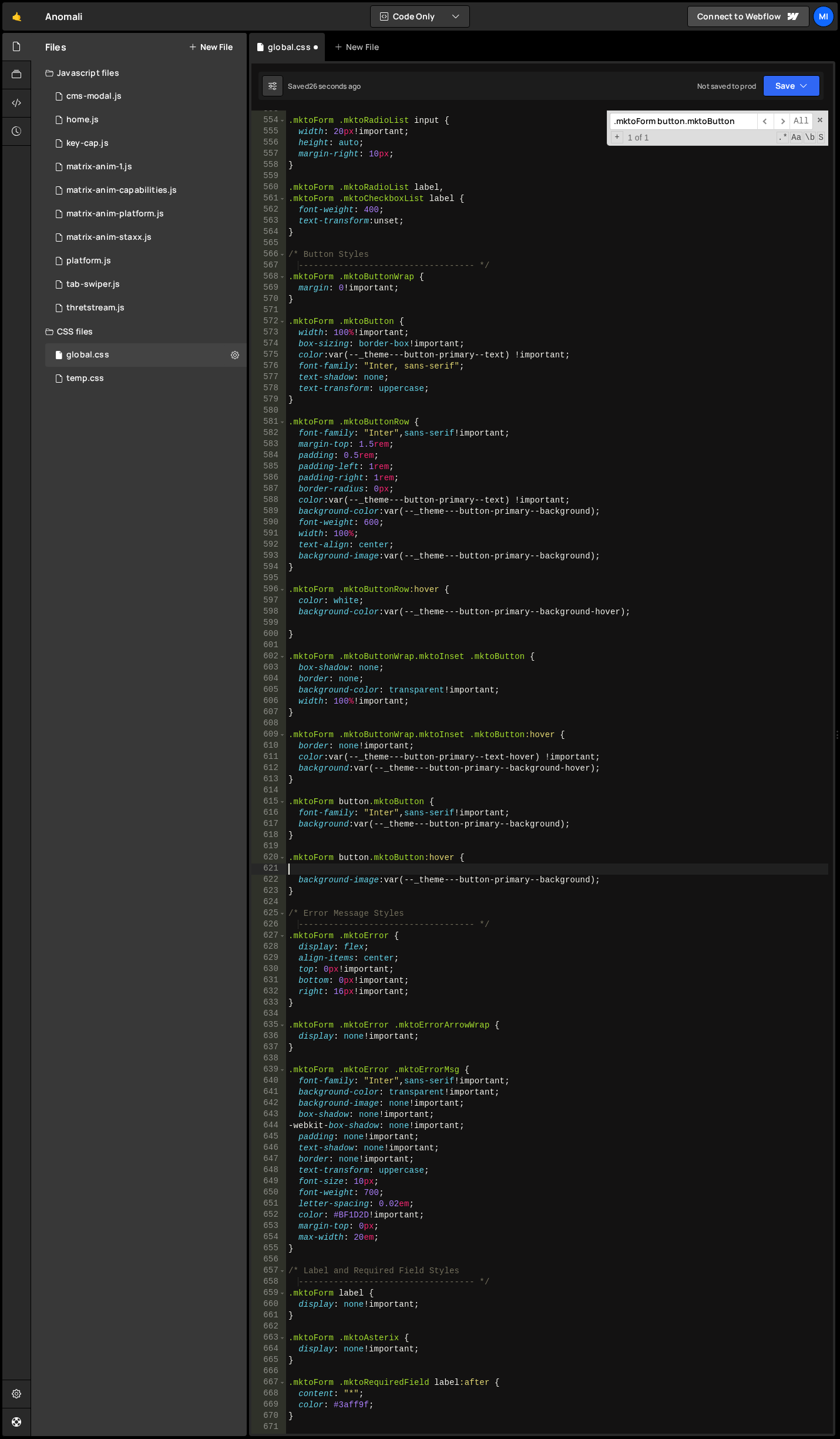
scroll to position [0, 0]
drag, startPoint x: 652, startPoint y: 880, endPoint x: 249, endPoint y: 884, distance: 403.0
click at [249, 884] on div "1 Type cmd + s to save your Javascript file. הההההההההההההההההההההההההההההההההה…" at bounding box center [542, 748] width 586 height 1375
type textarea "background-image: var(--_theme---button-primary--background);"
drag, startPoint x: 556, startPoint y: 763, endPoint x: 251, endPoint y: 757, distance: 305.1
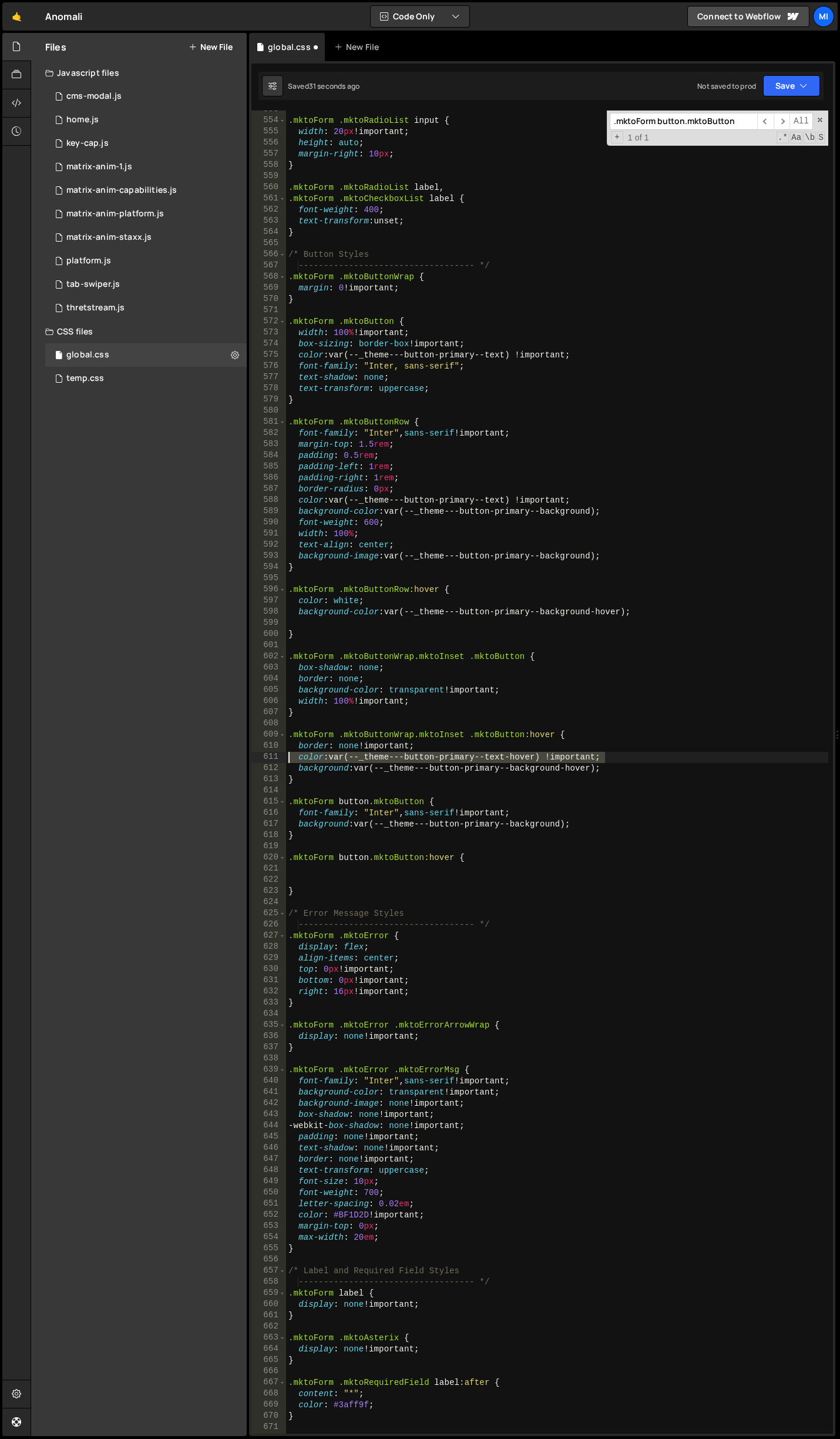
click at [251, 757] on div "553 554 555 556 557 558 559 560 561 562 563 564 565 566 567 568 569 570 571 572…" at bounding box center [542, 772] width 581 height 1323
type textarea "color: var(--_theme---button-primary--text-hover) !important;"
click at [328, 868] on div ".mktoForm .mktoRadioList input { width : 20 px !important ; height : auto ; mar…" at bounding box center [558, 777] width 542 height 1345
paste textarea "color: var(--_theme---button-primary--text-hover) !important;"
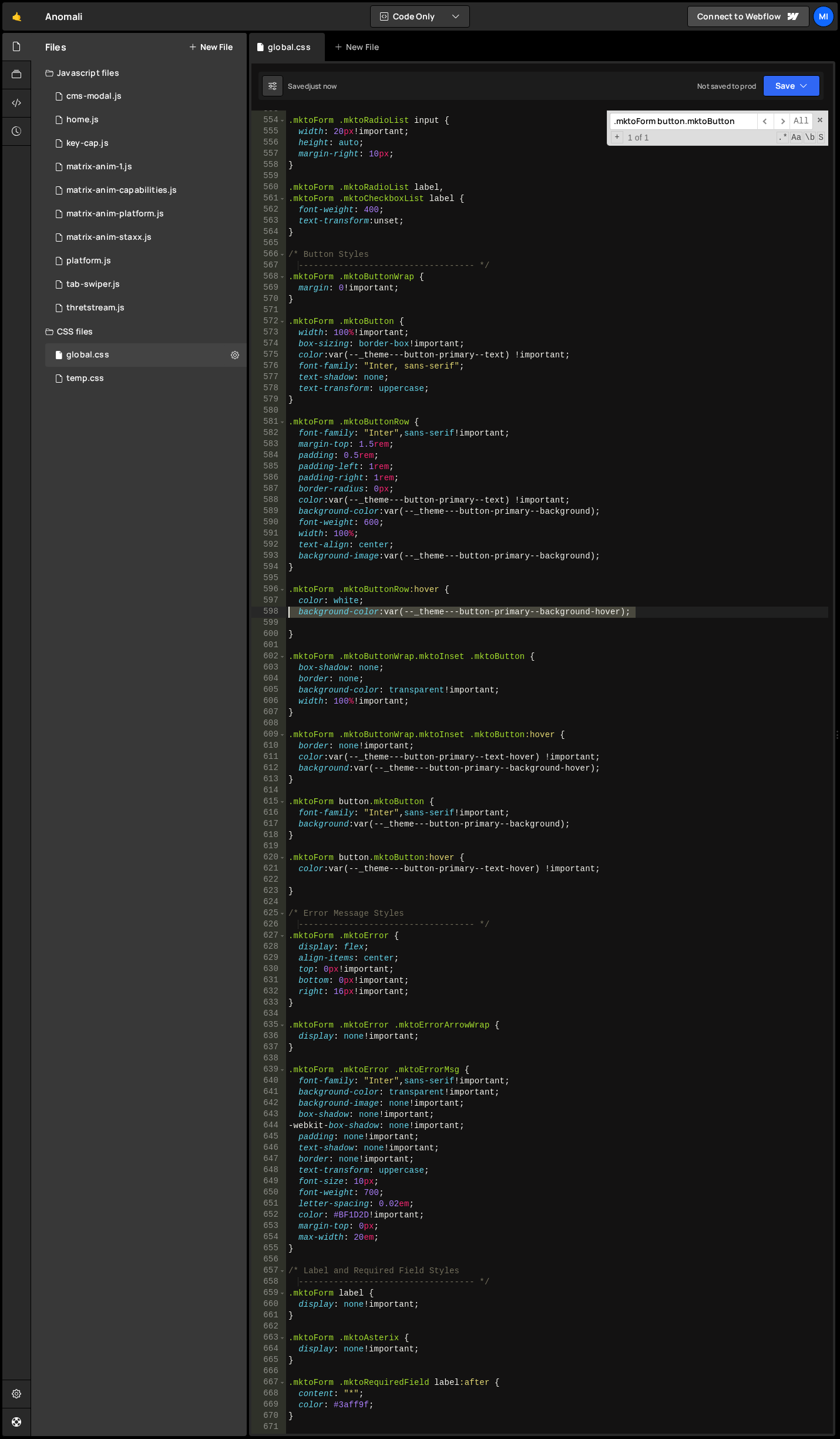
drag, startPoint x: 656, startPoint y: 615, endPoint x: 286, endPoint y: 611, distance: 370.0
click at [286, 611] on div ".mktoForm .mktoRadioList input { width : 20 px !important ; height : auto ; mar…" at bounding box center [558, 777] width 542 height 1345
type textarea "background-color: var(--_theme---button-primary--background-hover);"
click at [328, 877] on div ".mktoForm .mktoRadioList input { width : 20 px !important ; height : auto ; mar…" at bounding box center [558, 777] width 542 height 1345
paste textarea "background-color: var(--_theme---button-primary--background-hover);"
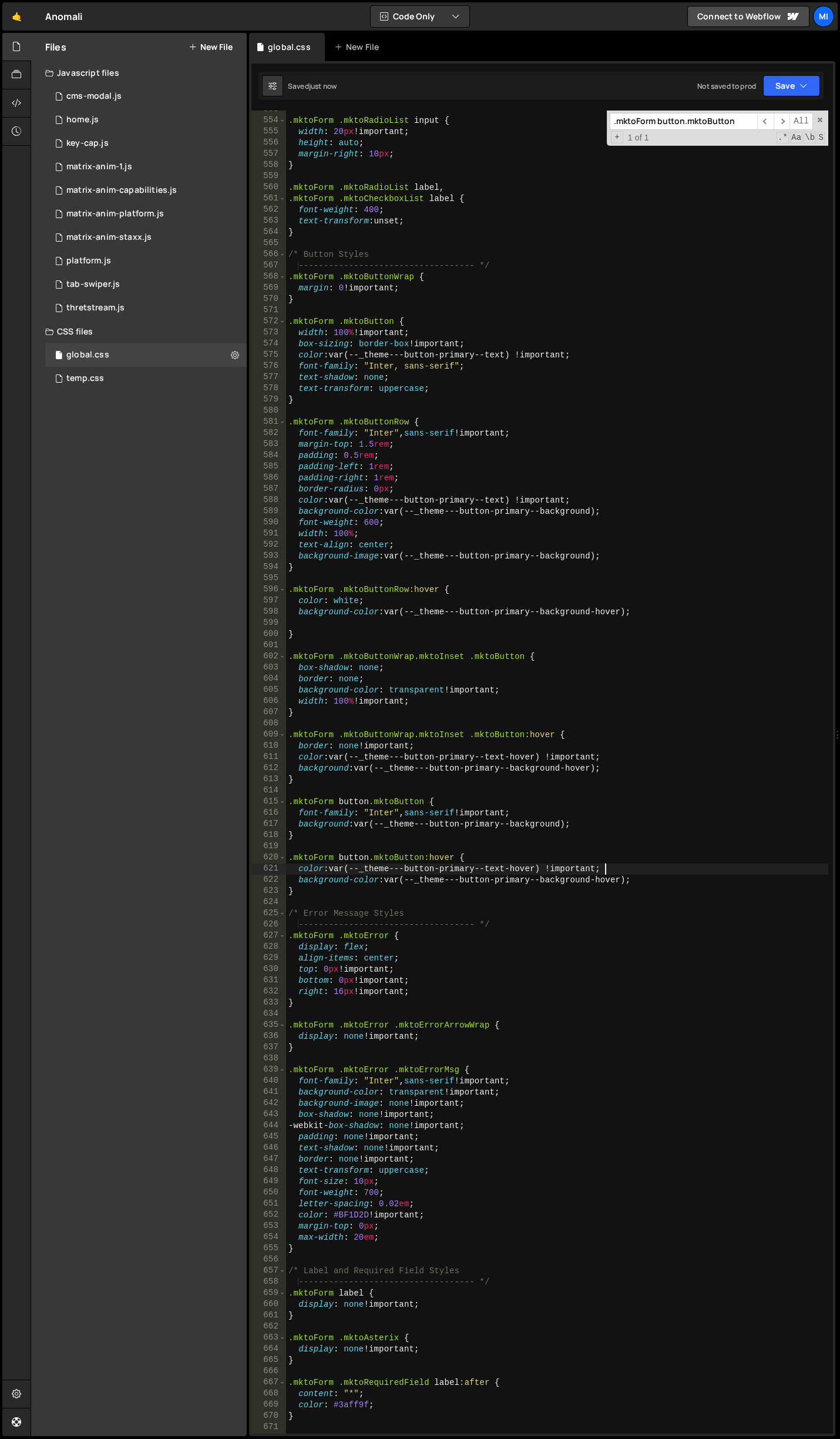
click at [649, 870] on div ".mktoForm .mktoRadioList input { width : 20 px !important ; height : auto ; mar…" at bounding box center [558, 777] width 542 height 1345
click at [632, 860] on div ".mktoForm .mktoRadioList input { width : 20 px !important ; height : auto ; mar…" at bounding box center [558, 777] width 542 height 1345
type textarea ".mktoForm button.mktoButton:hover {"
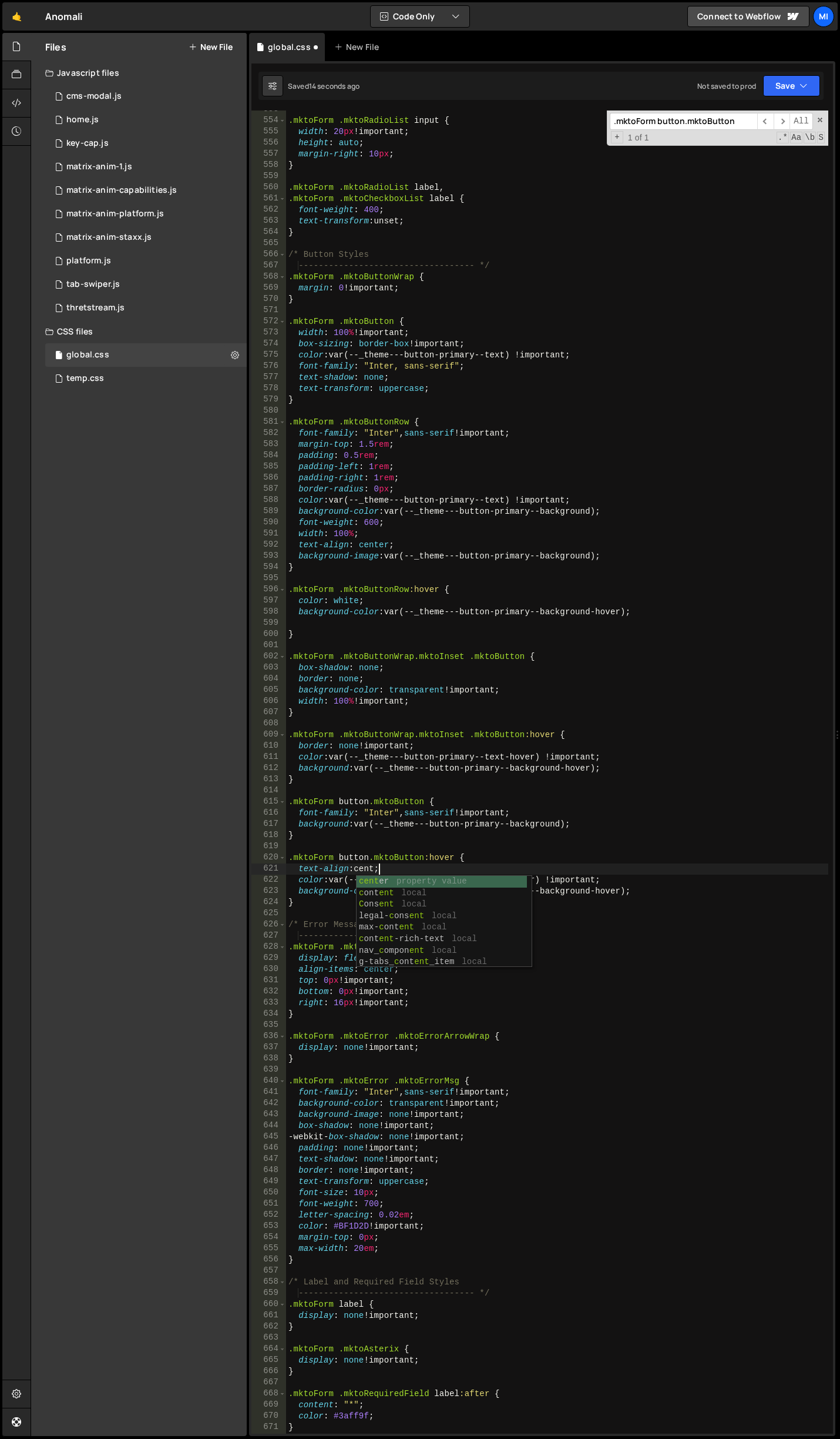
scroll to position [0, 7]
type textarea "text-align: center;"
drag, startPoint x: 407, startPoint y: 871, endPoint x: 278, endPoint y: 871, distance: 129.0
click at [278, 871] on div "text-align: center; 553 554 555 556 557 558 559 560 561 562 563 564 565 566 567…" at bounding box center [542, 772] width 581 height 1323
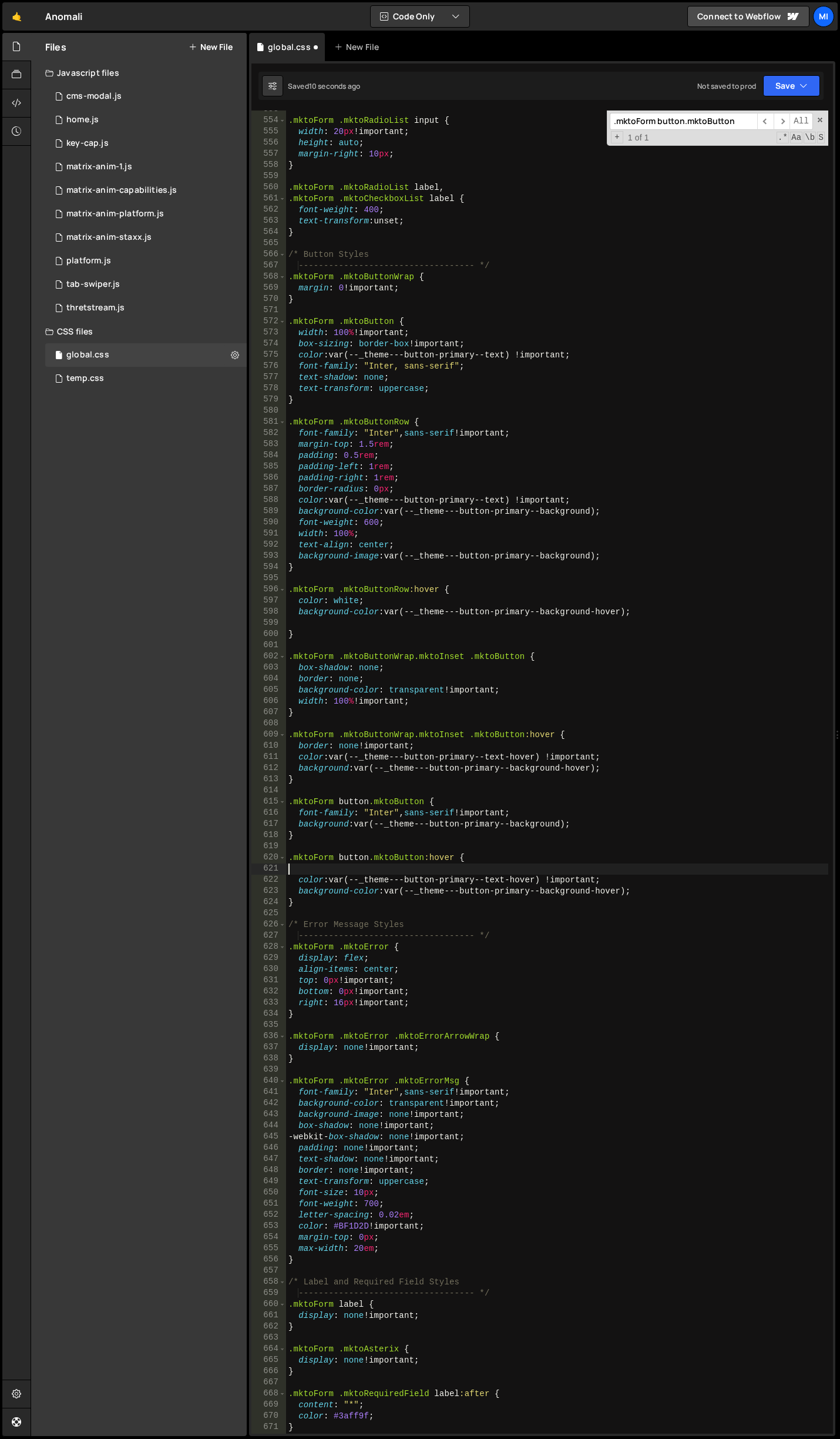
click at [453, 799] on div ".mktoForm .mktoRadioList input { width : 20 px !important ; height : auto ; mar…" at bounding box center [558, 777] width 542 height 1345
type textarea ".mktoForm button.mktoButton {"
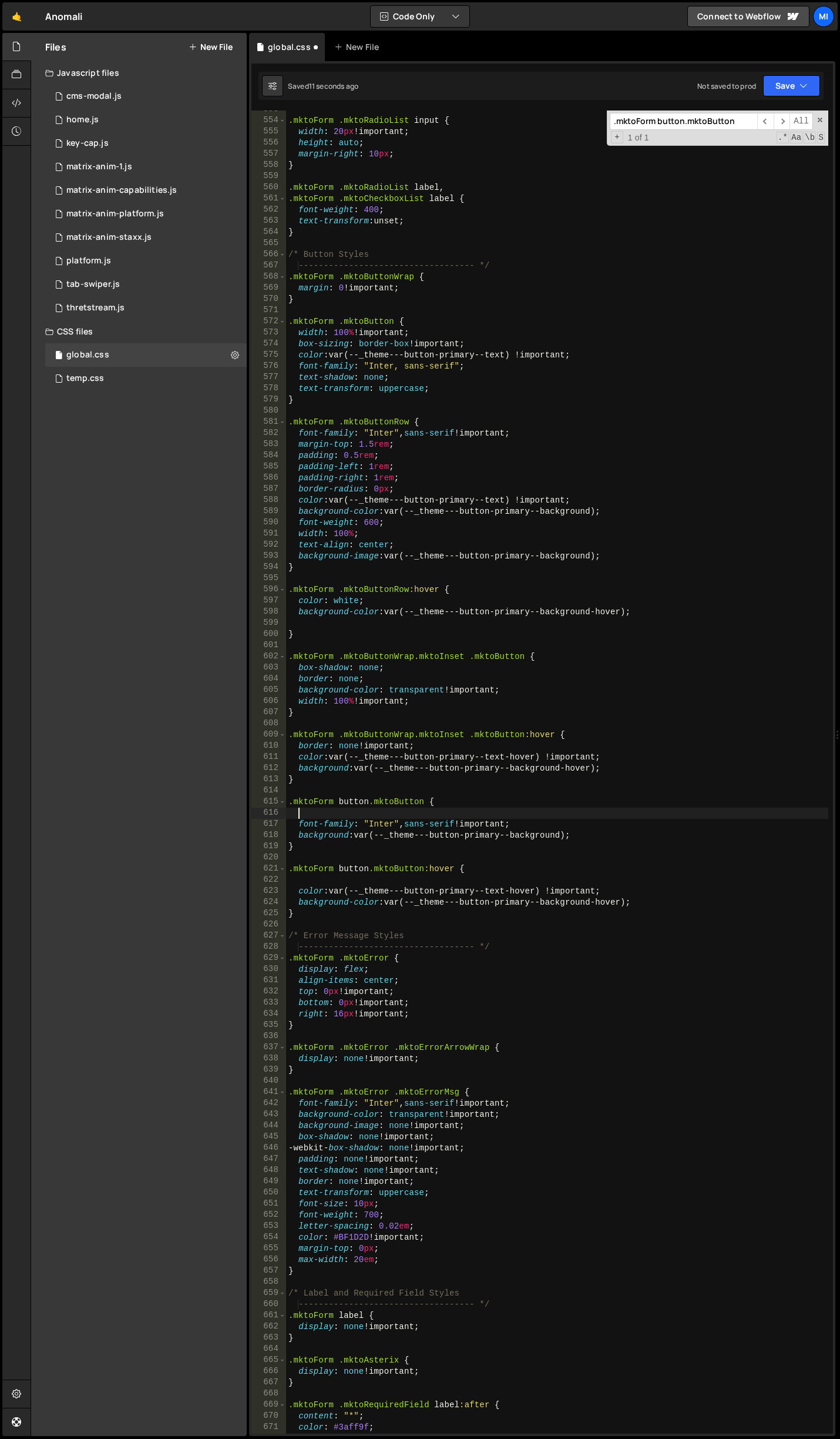
click at [541, 824] on div ".mktoForm .mktoRadioList input { width : 20 px !important ; height : auto ; mar…" at bounding box center [558, 777] width 542 height 1345
type textarea "font-family: "Inter", sans-serif !important;"
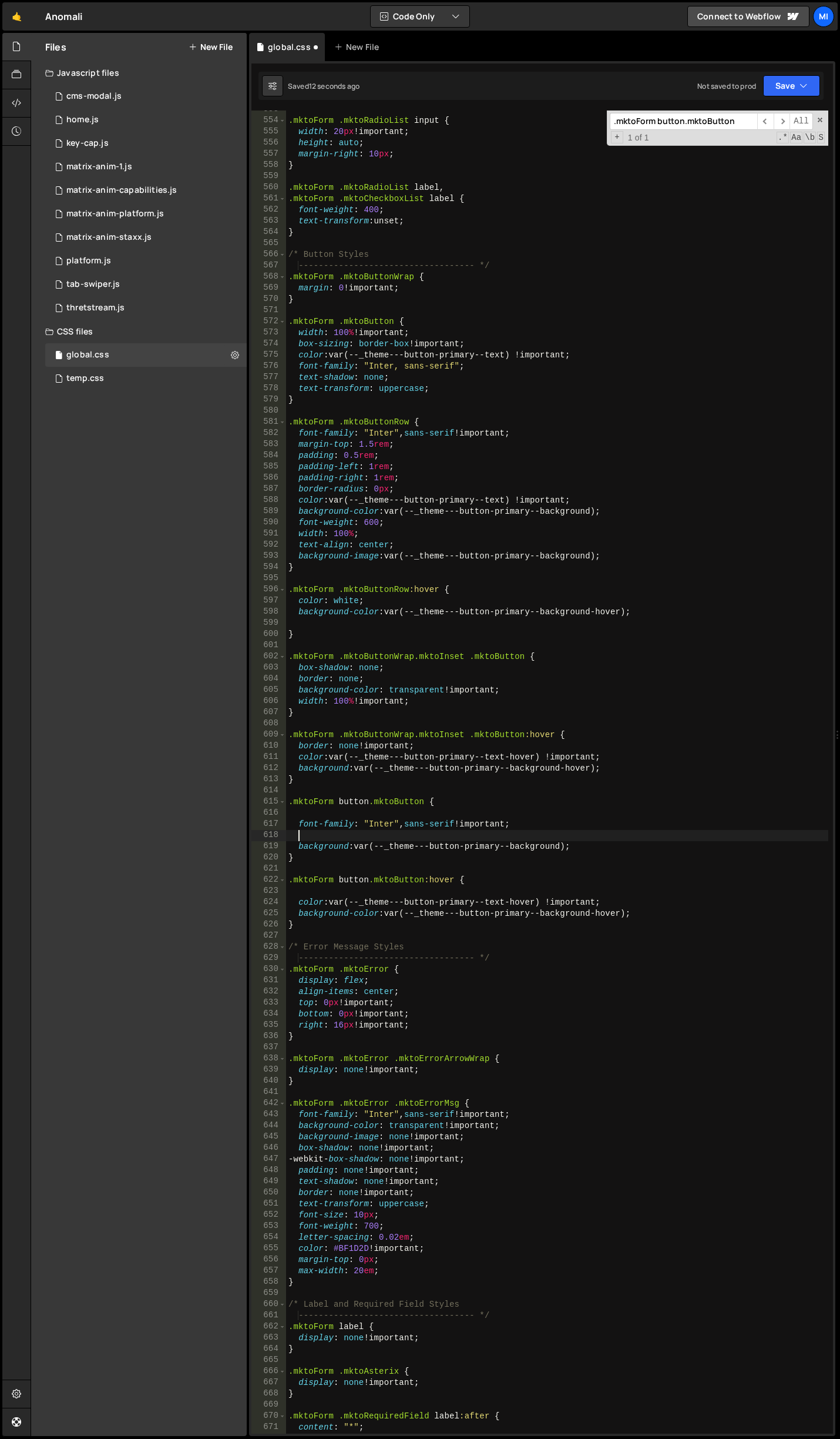
paste textarea "text-align: center;"
type textarea "text-align: center;"
click at [501, 808] on div ".mktoForm .mktoRadioList input { width : 20 px !important ; height : auto ; mar…" at bounding box center [558, 777] width 542 height 1345
type textarea "background: var(--_theme---button-primary--background);"
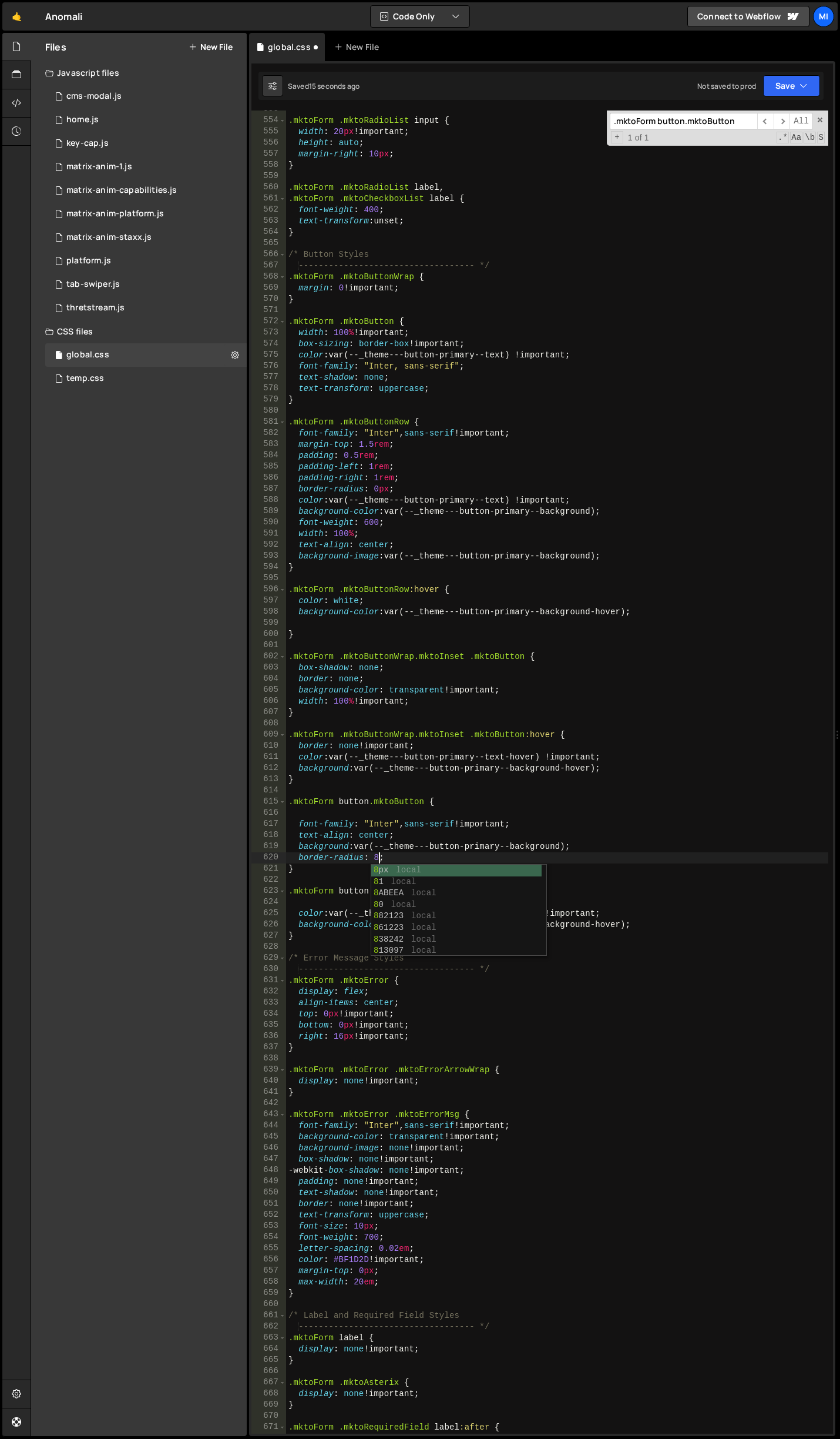
scroll to position [0, 7]
click at [412, 866] on div ".mktoForm .mktoRadioList input { width : 20 px !important ; height : auto ; mar…" at bounding box center [558, 777] width 542 height 1345
drag, startPoint x: 410, startPoint y: 860, endPoint x: 302, endPoint y: 859, distance: 108.0
click at [302, 859] on div ".mktoForm .mktoRadioList input { width : 20 px !important ; height : auto ; mar…" at bounding box center [558, 777] width 542 height 1345
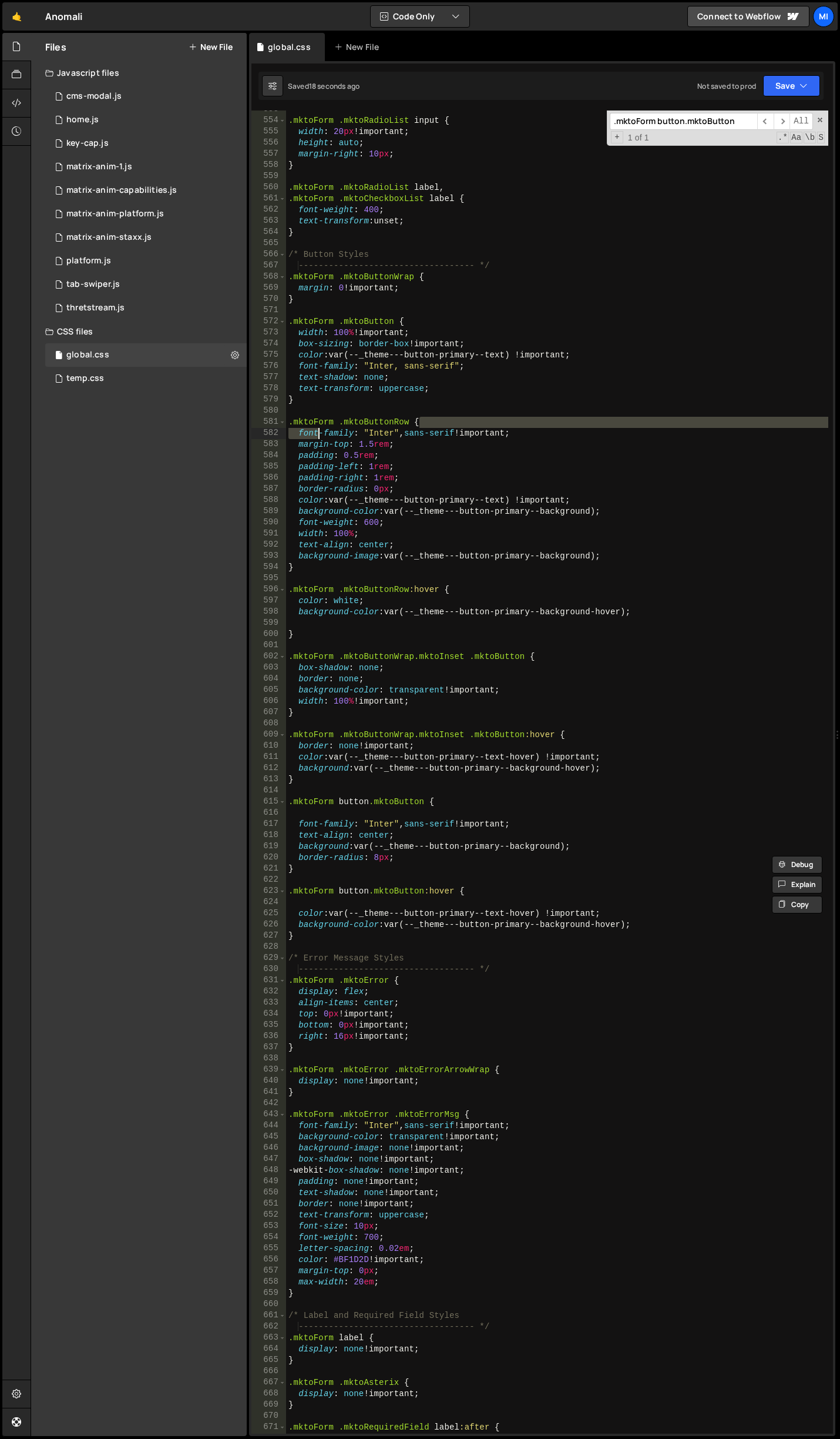
drag, startPoint x: 530, startPoint y: 427, endPoint x: 319, endPoint y: 436, distance: 211.2
click at [319, 436] on div ".mktoForm .mktoRadioList input { width : 20 px !important ; height : auto ; mar…" at bounding box center [558, 777] width 542 height 1345
click at [319, 436] on div ".mktoForm .mktoRadioList input { width : 20 px !important ; height : auto ; mar…" at bounding box center [558, 772] width 542 height 1323
click at [319, 436] on div ".mktoForm .mktoRadioList input { width : 20 px !important ; height : auto ; mar…" at bounding box center [558, 777] width 542 height 1345
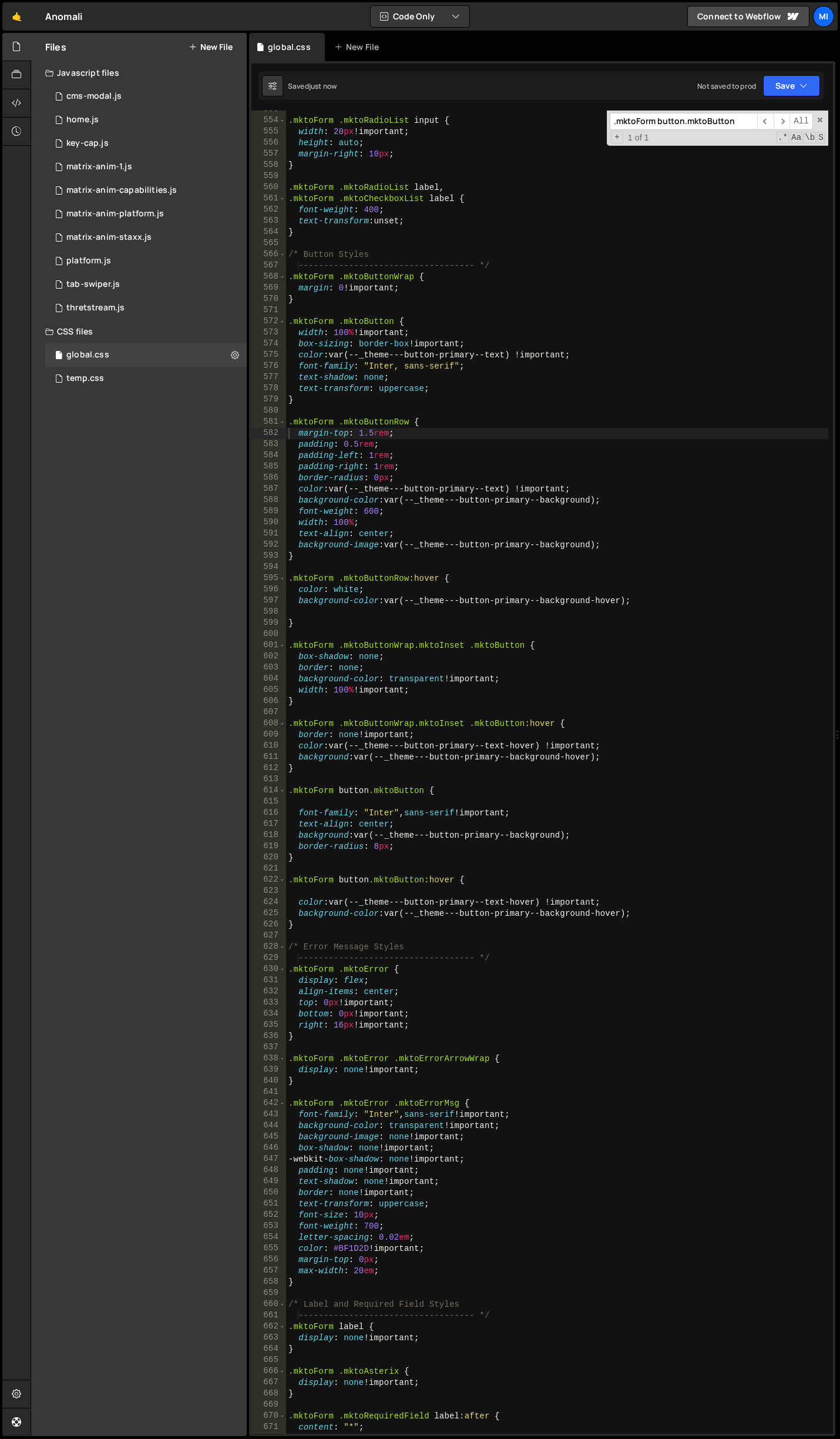
click at [421, 917] on div ".mktoForm .mktoRadioList input { width : 20 px !important ; height : auto ; mar…" at bounding box center [558, 777] width 542 height 1345
click at [421, 839] on div ".mktoForm .mktoRadioList input { width : 20 px !important ; height : auto ; mar…" at bounding box center [558, 777] width 542 height 1345
click at [421, 845] on div ".mktoForm .mktoRadioList input { width : 20 px !important ; height : auto ; mar…" at bounding box center [558, 777] width 542 height 1345
type textarea "border-radius: 8px;"
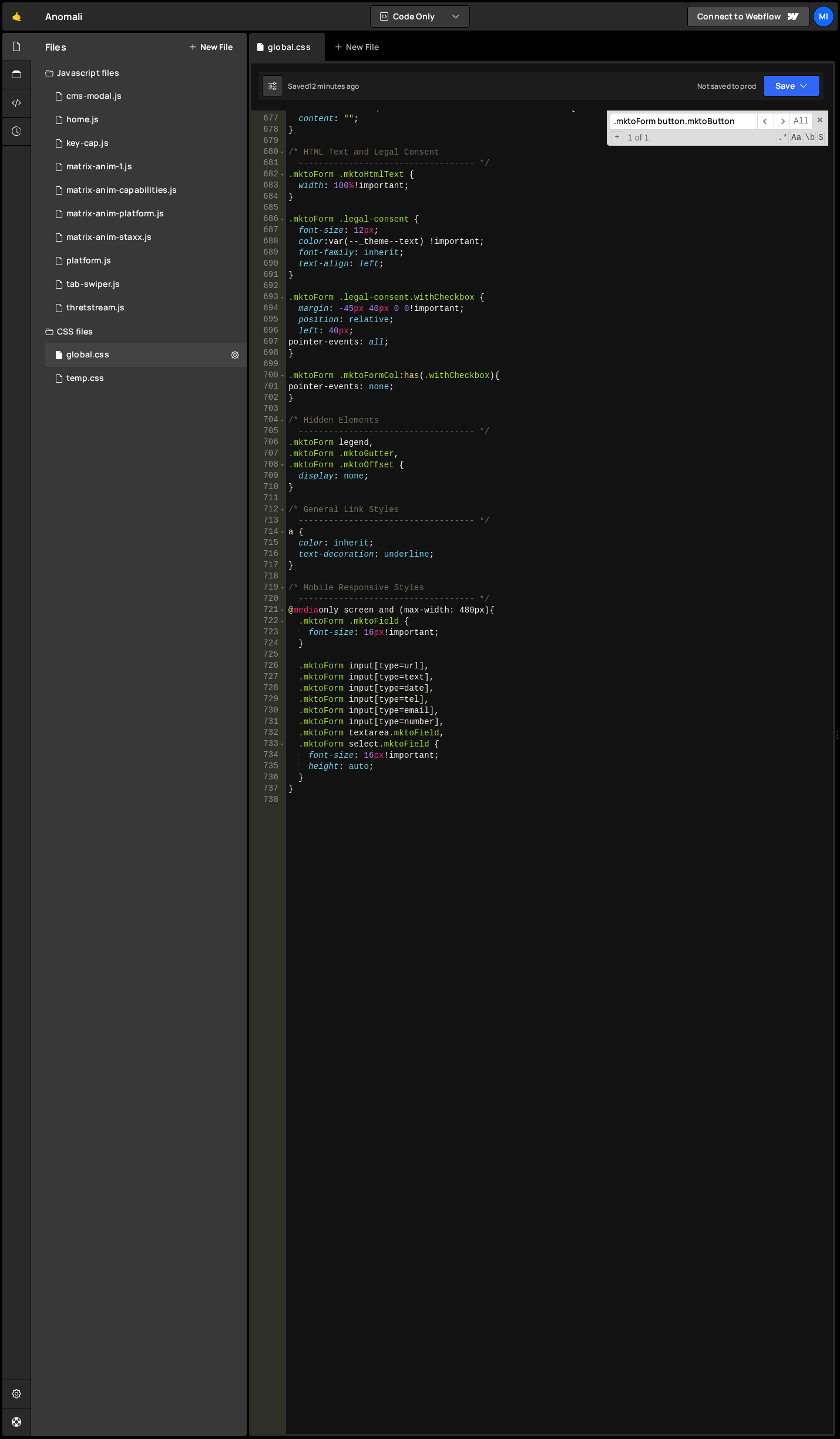
scroll to position [7797, 0]
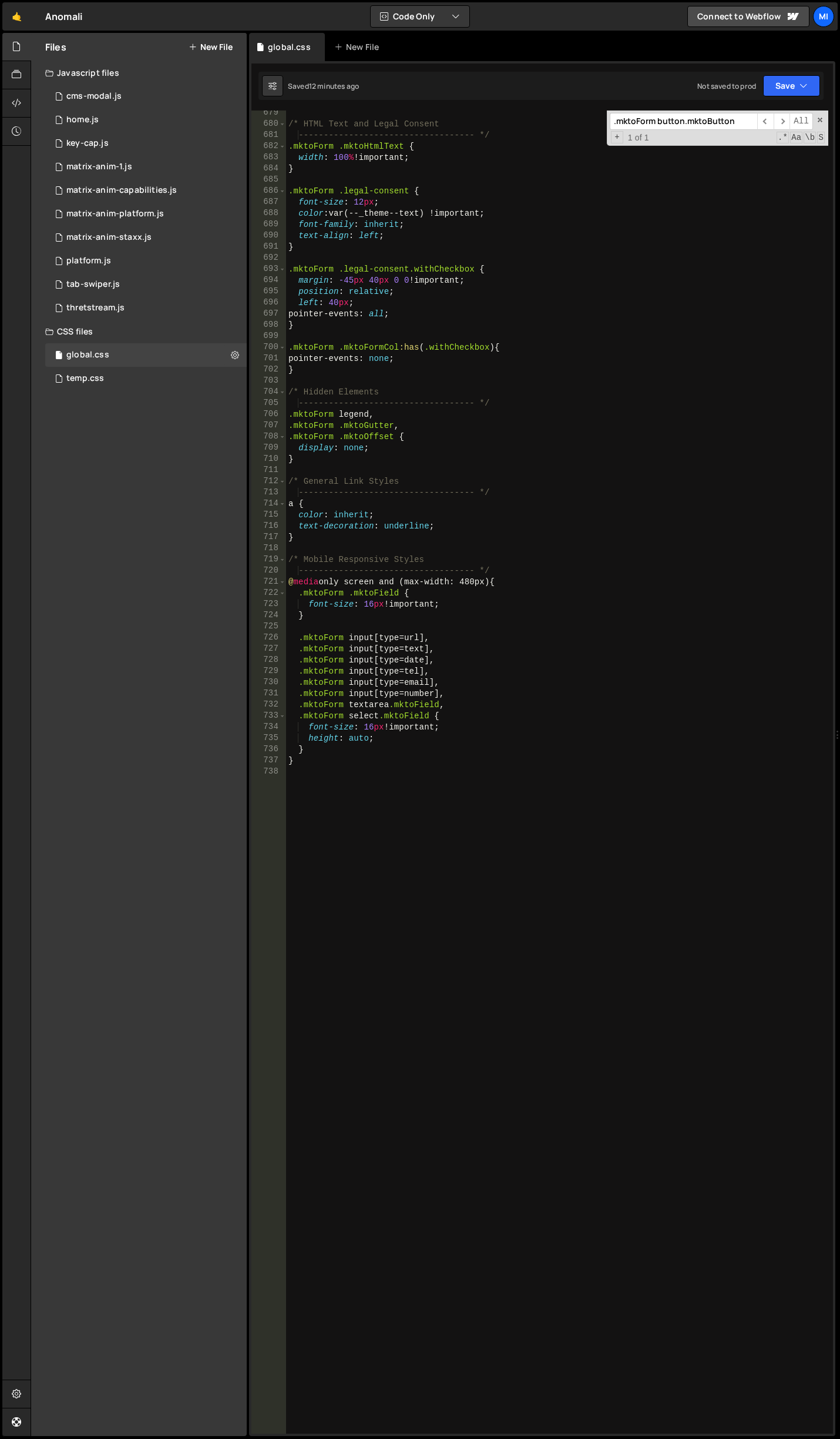
click at [419, 897] on div "/* HTML Text and Legal Consent ----------------------------------- */ .mktoForm…" at bounding box center [558, 780] width 542 height 1345
type textarea "@media (max-width 991px) {}"
type textarea "/"
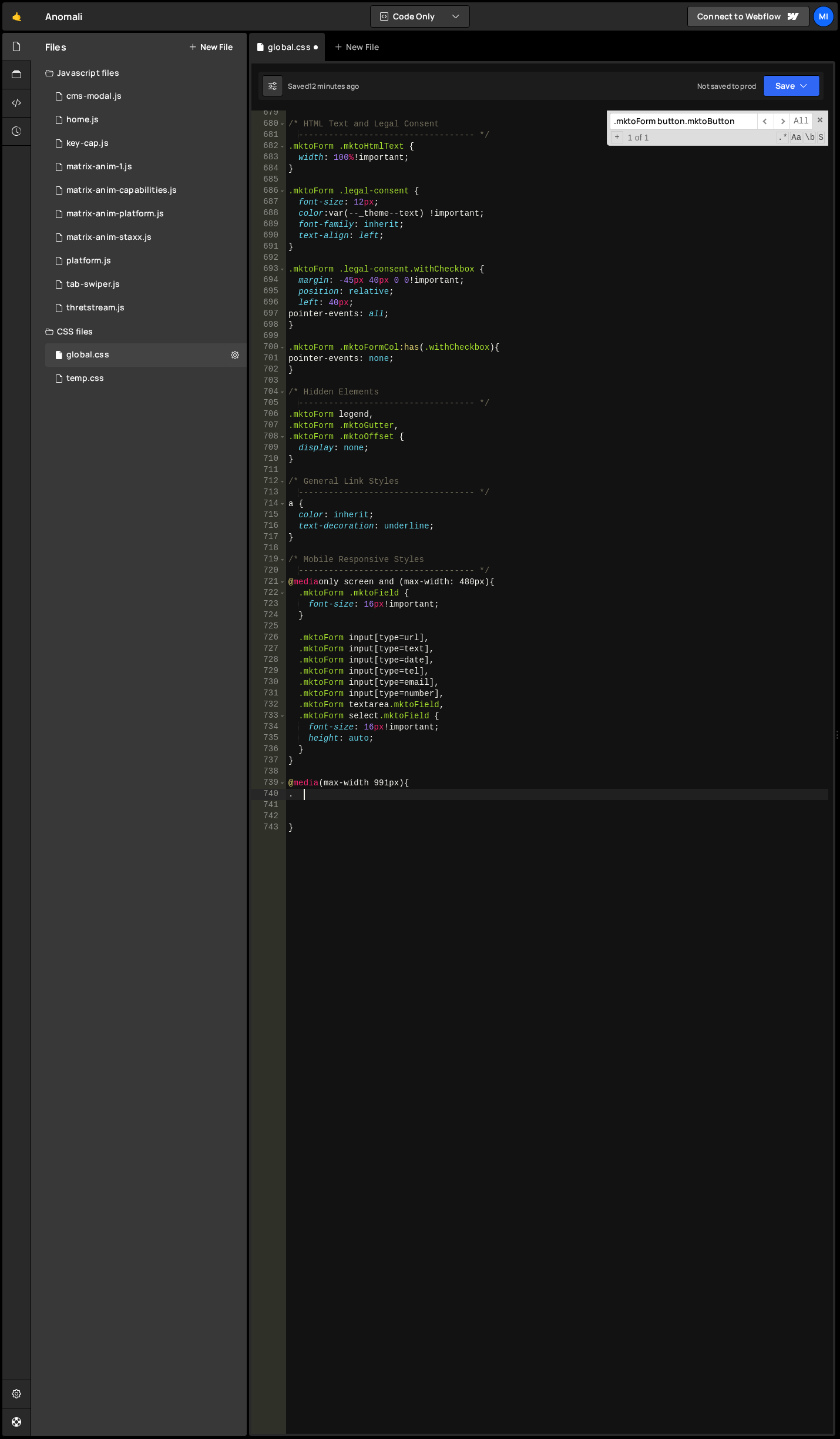
paste textarea "guides_description"
type textarea ".guides_description {}"
drag, startPoint x: 343, startPoint y: 803, endPoint x: 363, endPoint y: 801, distance: 20.1
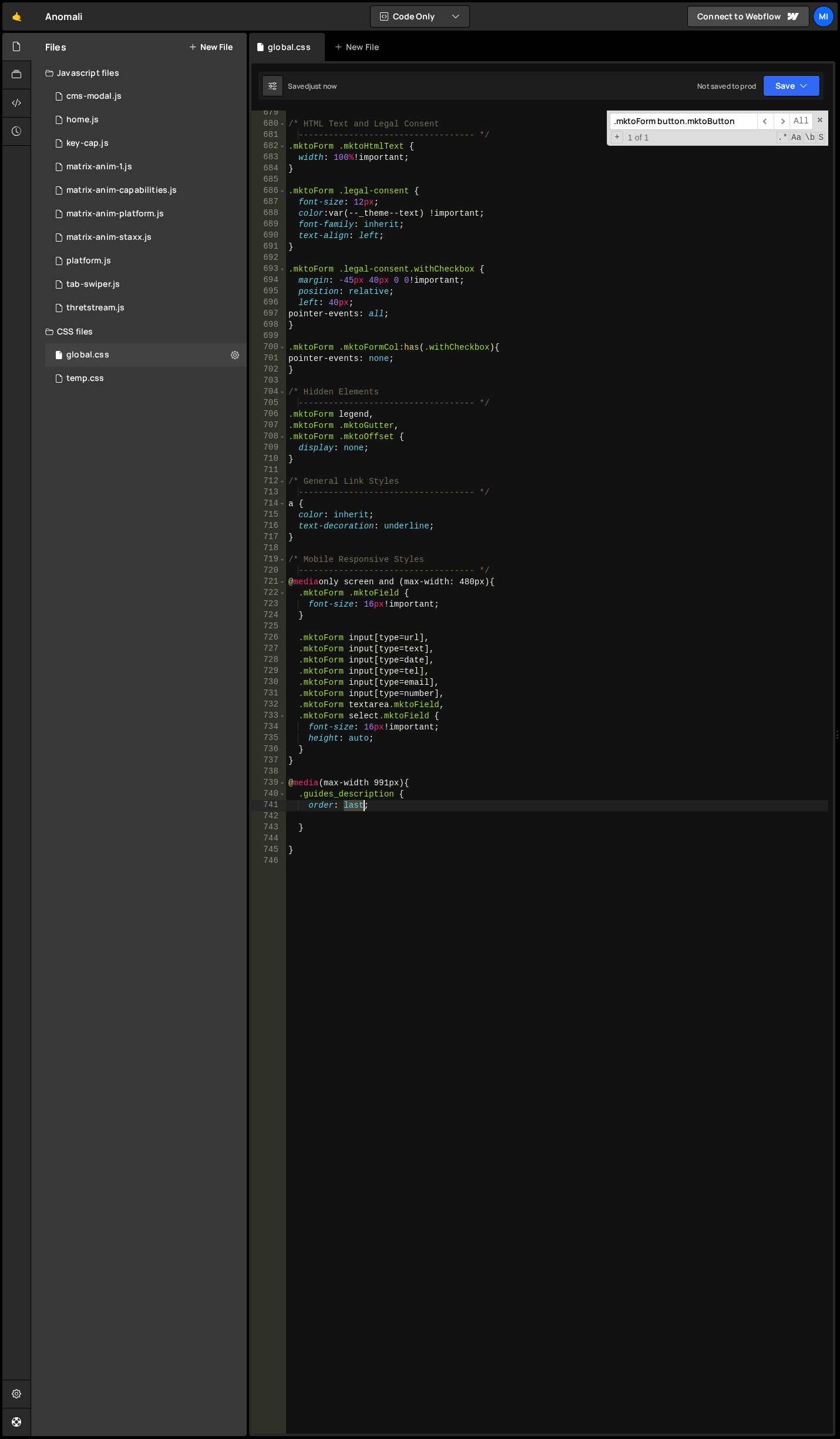
click at [363, 801] on div "/* HTML Text and Legal Consent ----------------------------------- */ .mktoForm…" at bounding box center [558, 780] width 542 height 1345
type textarea "order: 3;"
click at [389, 835] on div "/* HTML Text and Legal Consent ----------------------------------- */ .mktoForm…" at bounding box center [558, 780] width 542 height 1345
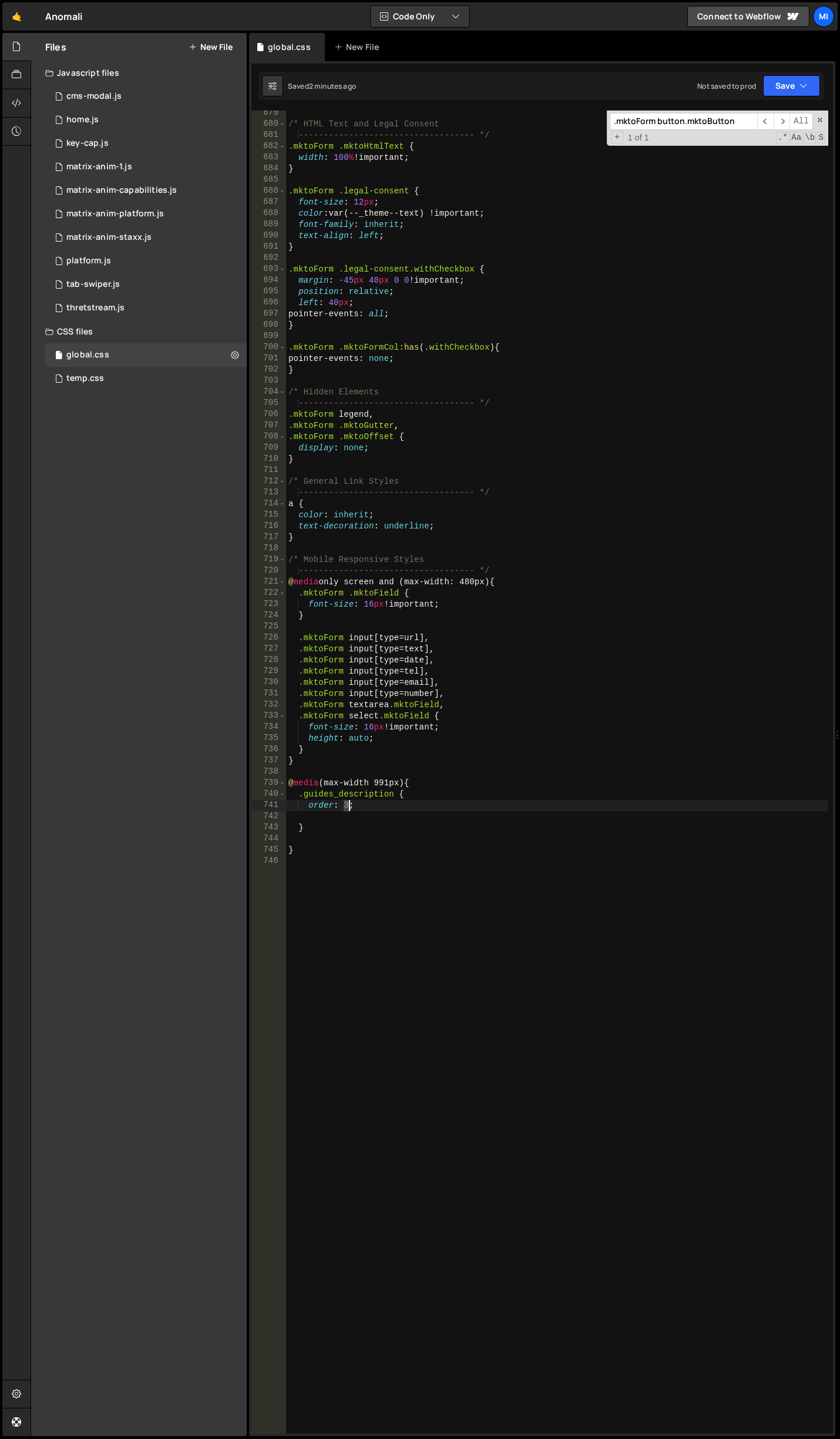
click at [347, 806] on div "/* HTML Text and Legal Consent ----------------------------------- */ .mktoForm…" at bounding box center [558, 780] width 542 height 1345
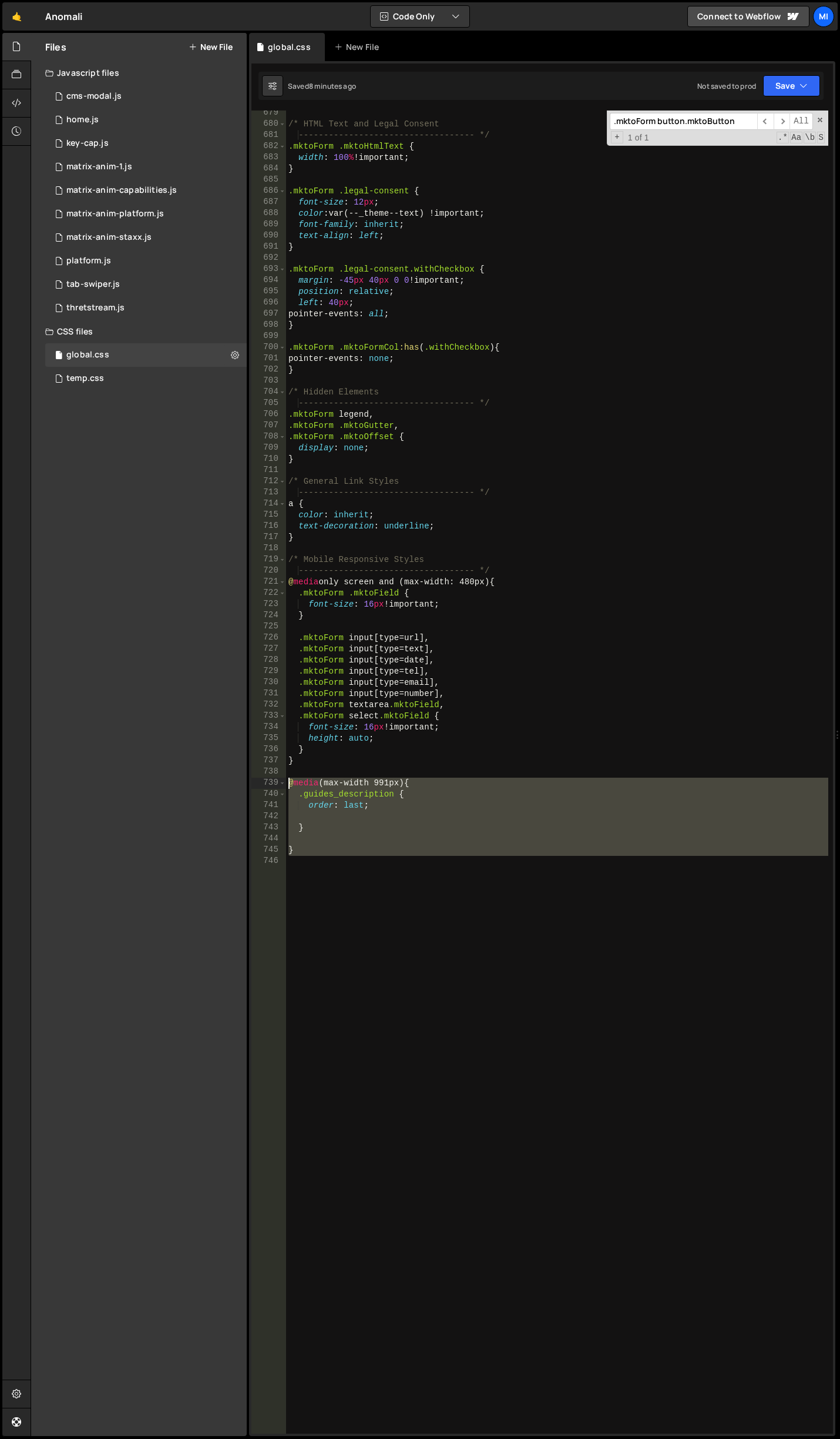
drag, startPoint x: 288, startPoint y: 820, endPoint x: 264, endPoint y: 784, distance: 43.3
click at [264, 784] on div "order: last; 679 680 681 682 683 684 685 686 687 688 689 690 691 692 693 694 69…" at bounding box center [542, 772] width 581 height 1323
type textarea "@media (max-width 991px) { .guides_description {"
